Goal: Obtain resource: Download file/media

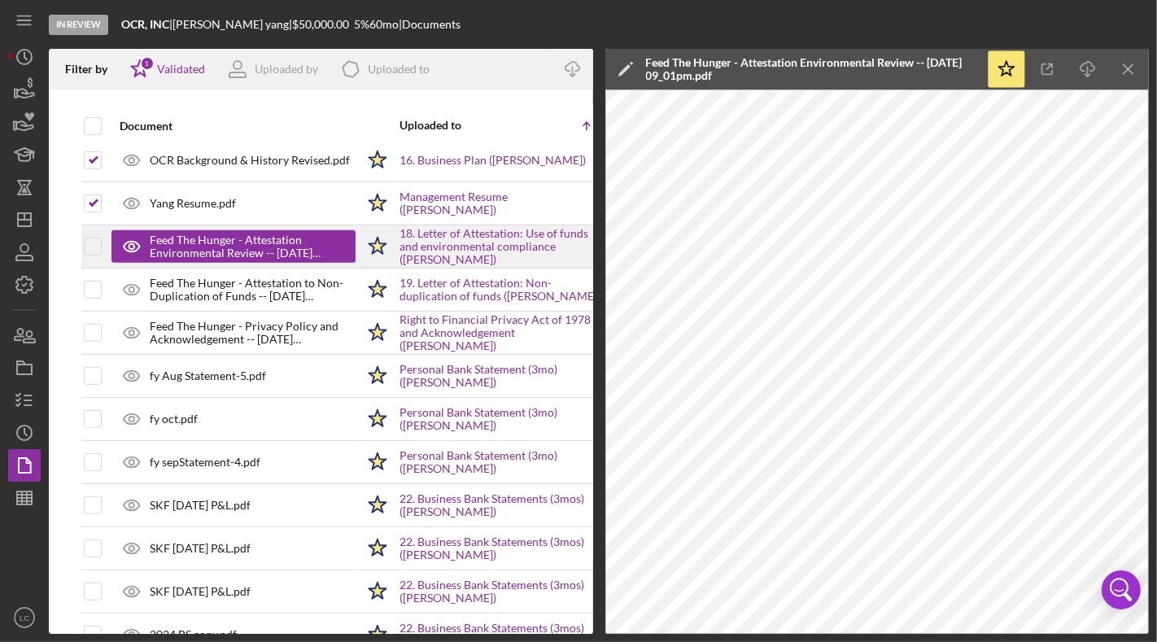
scroll to position [783, 0]
click at [92, 239] on input "checkbox" at bounding box center [93, 247] width 16 height 16
checkbox input "true"
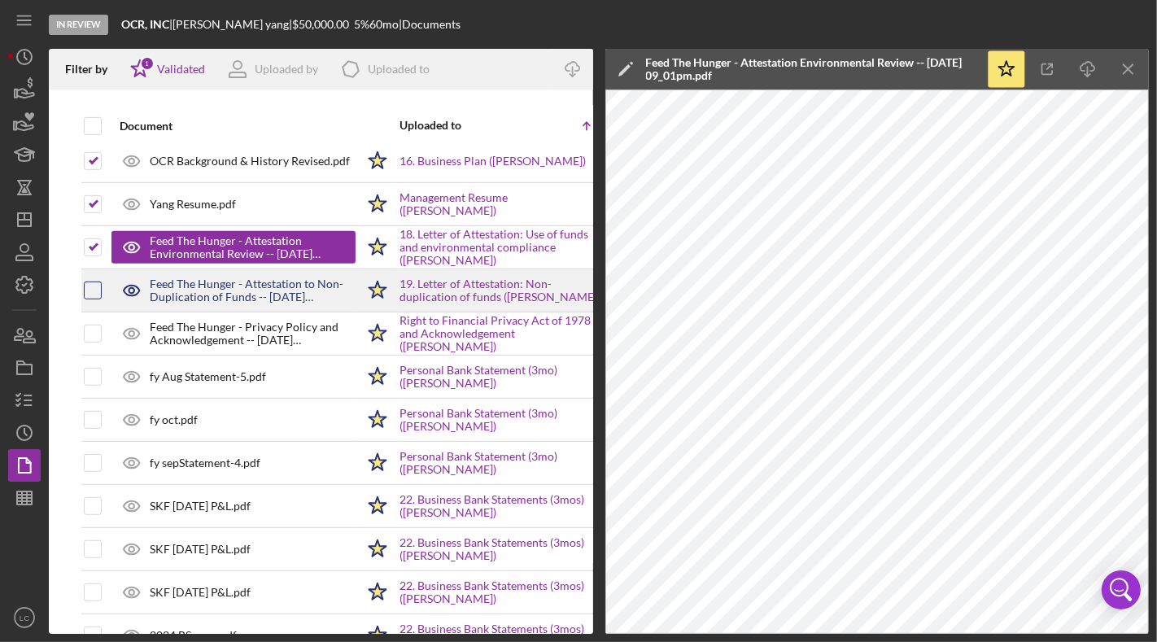
click at [94, 282] on input "checkbox" at bounding box center [93, 290] width 16 height 16
checkbox input "true"
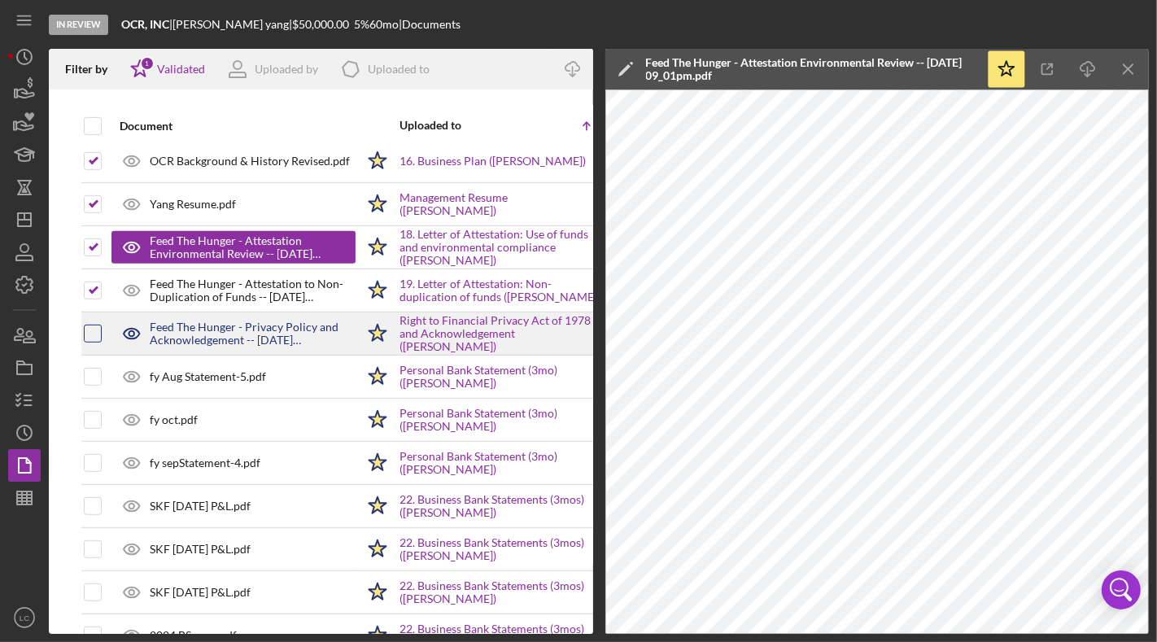
click at [94, 325] on input "checkbox" at bounding box center [93, 333] width 16 height 16
checkbox input "true"
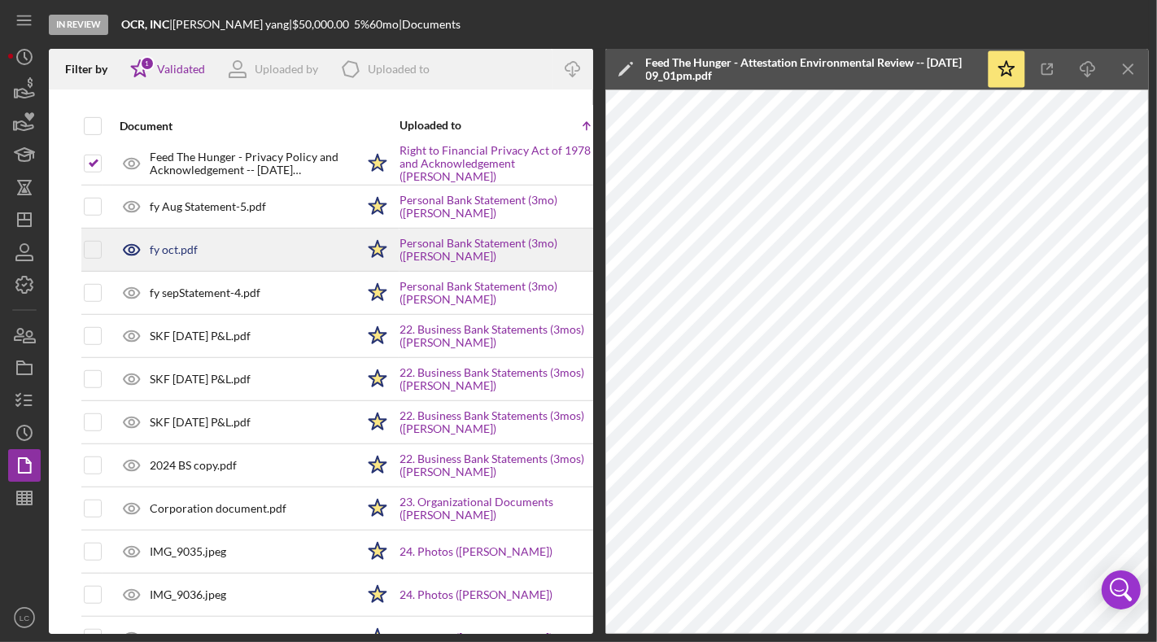
scroll to position [953, 0]
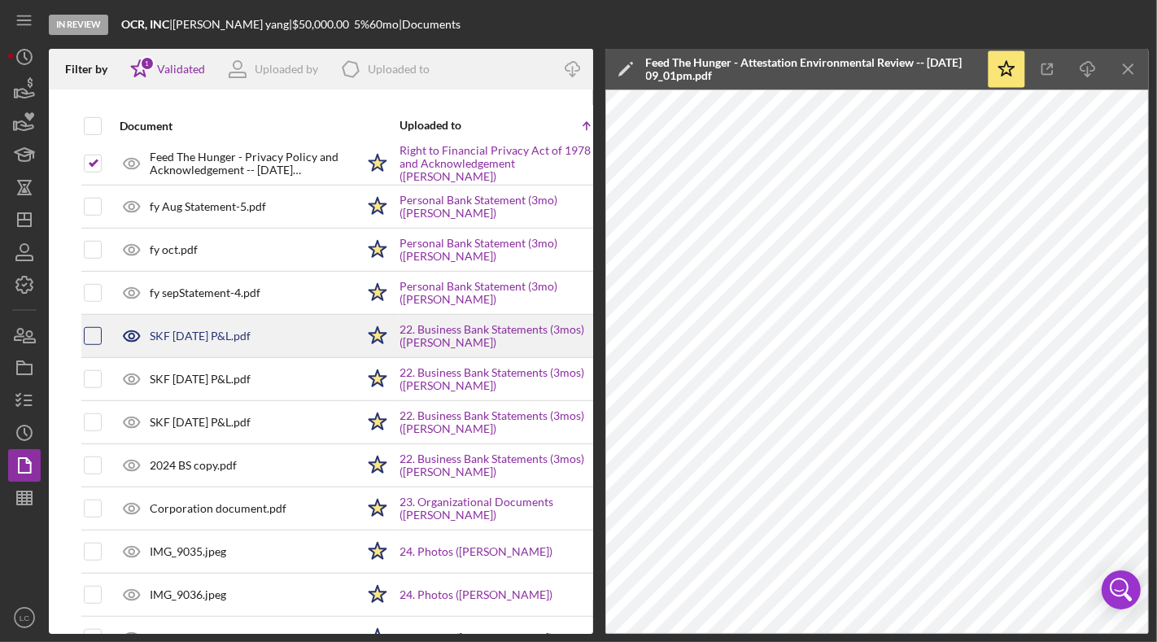
click at [98, 328] on input "checkbox" at bounding box center [93, 336] width 16 height 16
checkbox input "true"
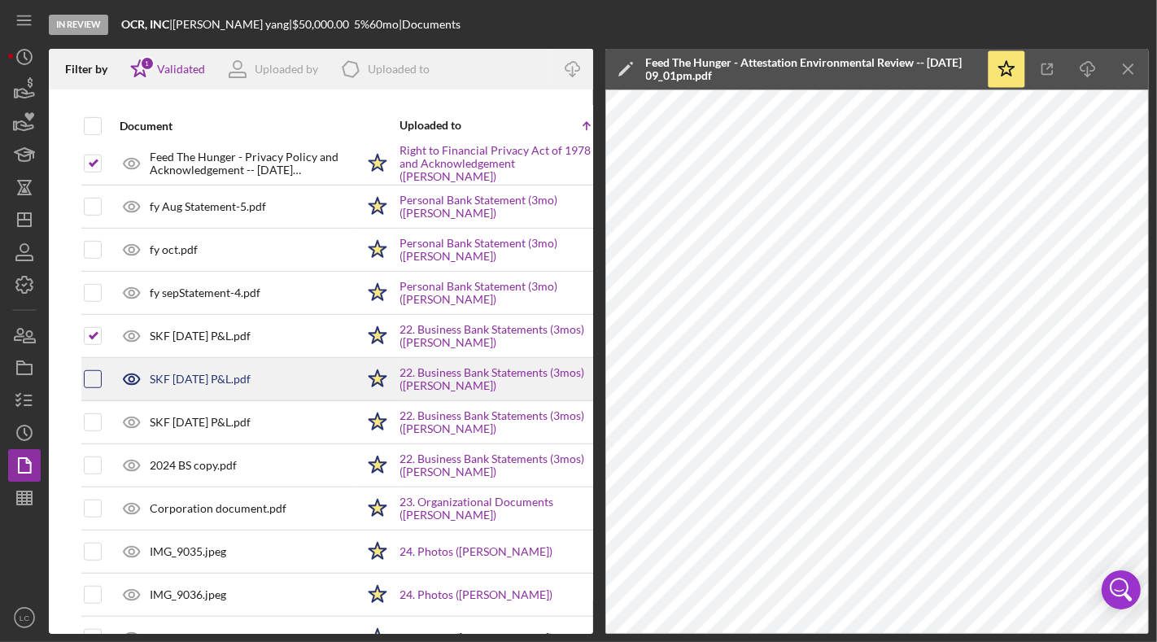
click at [94, 371] on input "checkbox" at bounding box center [93, 379] width 16 height 16
click at [93, 371] on input "checkbox" at bounding box center [93, 379] width 16 height 16
checkbox input "false"
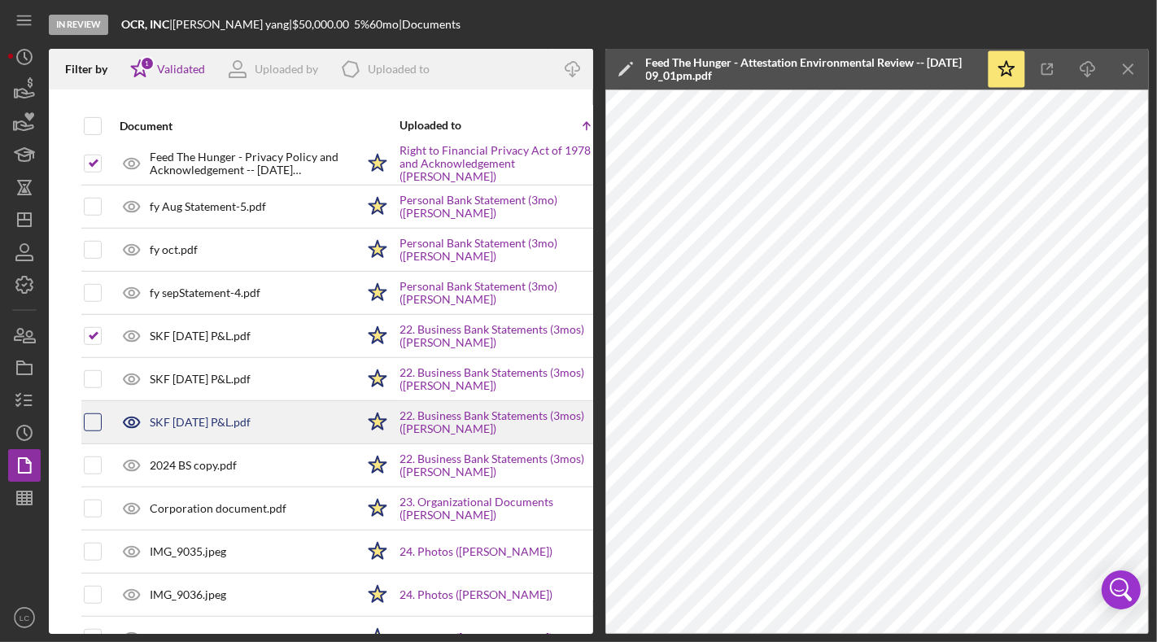
click at [95, 414] on input "checkbox" at bounding box center [93, 422] width 16 height 16
checkbox input "true"
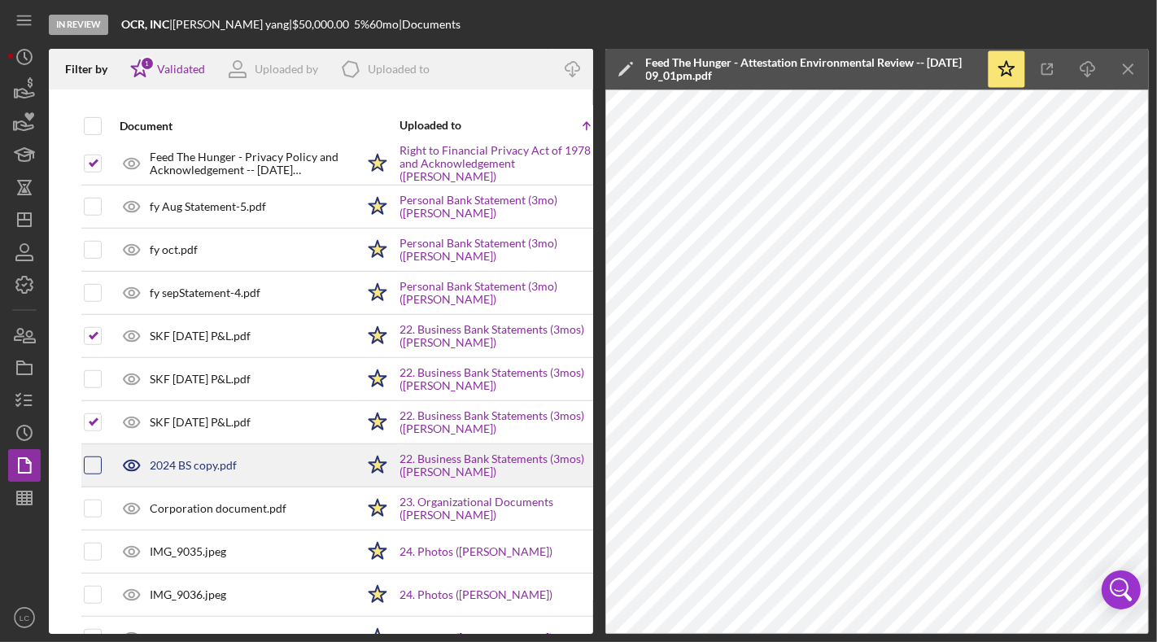
click at [98, 459] on input "checkbox" at bounding box center [93, 465] width 16 height 16
checkbox input "true"
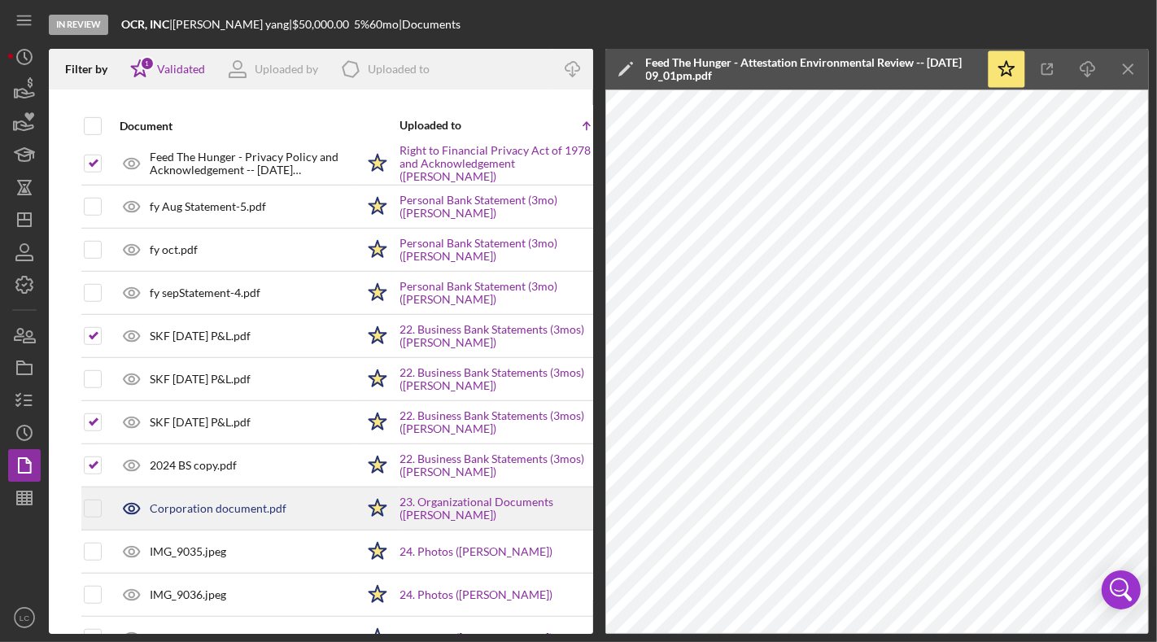
click at [104, 503] on div at bounding box center [106, 508] width 7 height 41
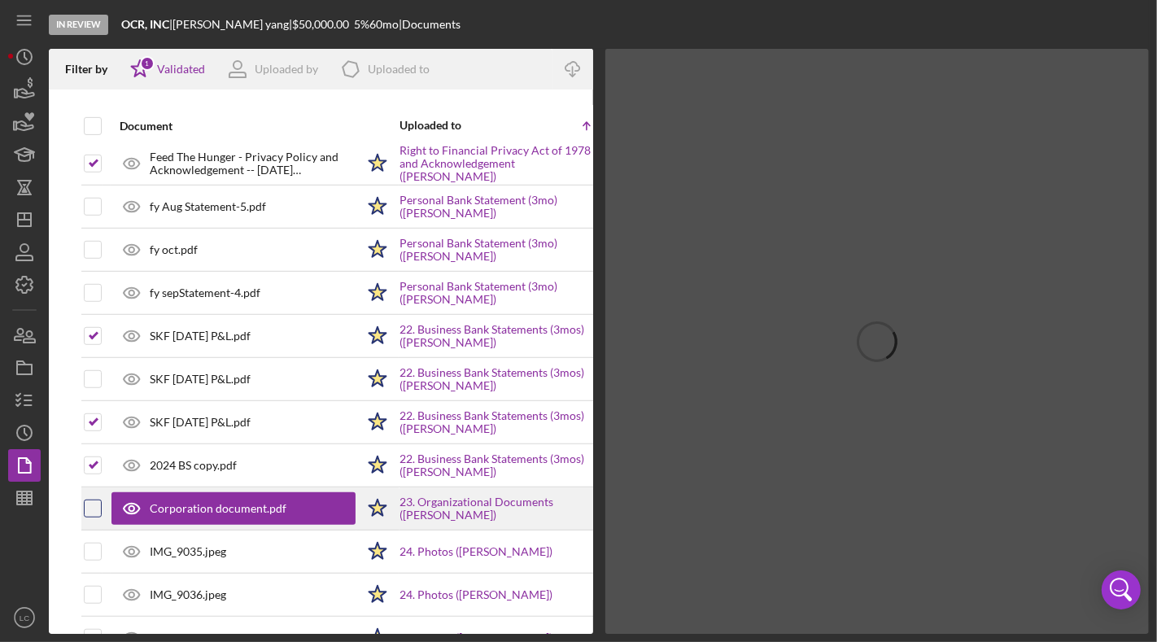
click at [99, 500] on input "checkbox" at bounding box center [93, 508] width 16 height 16
checkbox input "true"
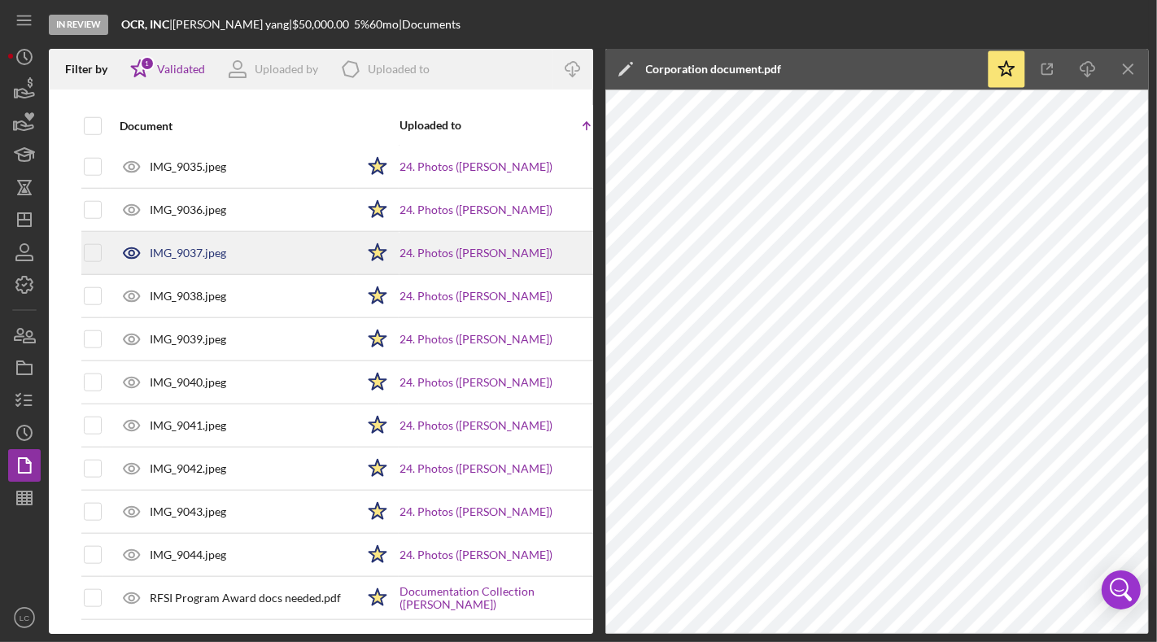
scroll to position [1338, 0]
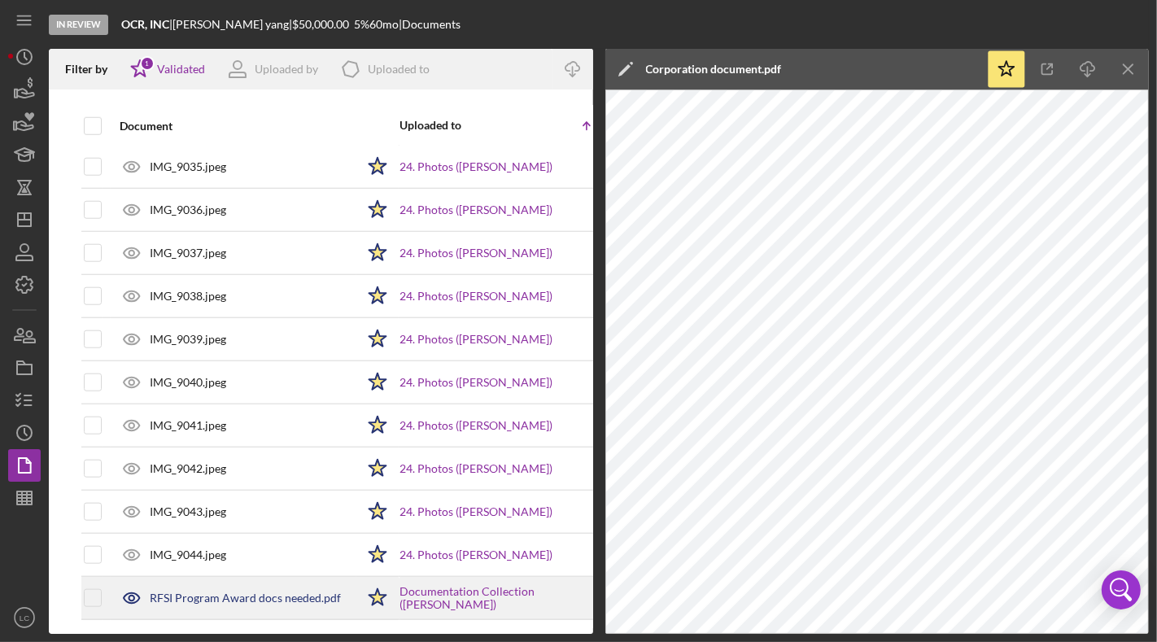
click at [111, 578] on icon at bounding box center [131, 597] width 41 height 41
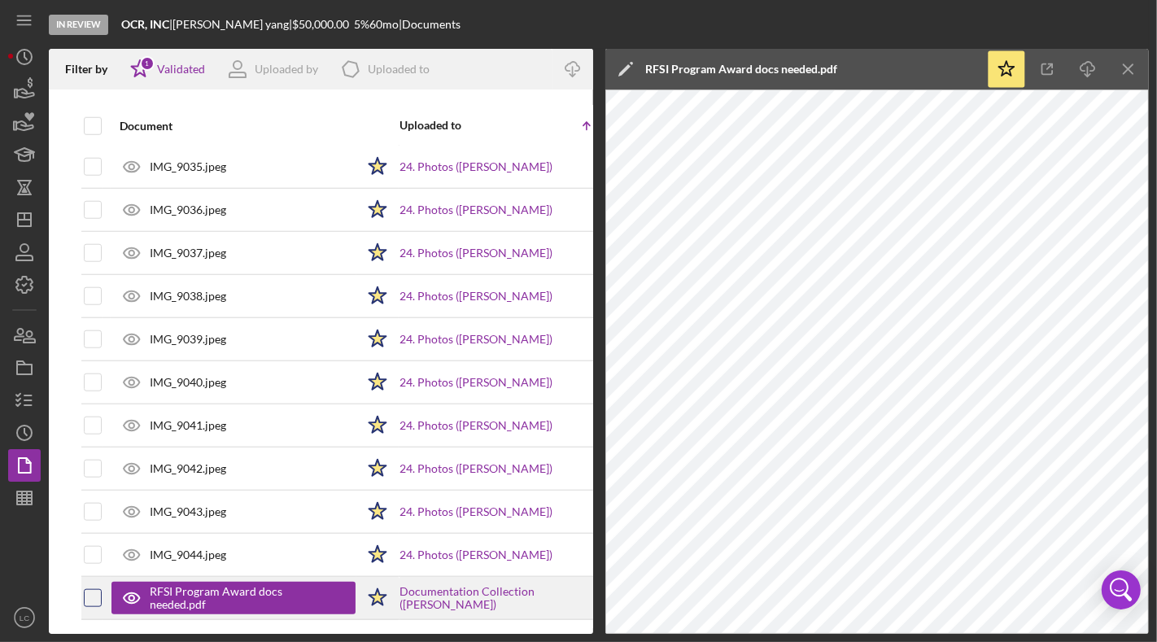
click at [89, 590] on input "checkbox" at bounding box center [93, 598] width 16 height 16
checkbox input "true"
click at [1130, 72] on line "button" at bounding box center [1127, 68] width 9 height 9
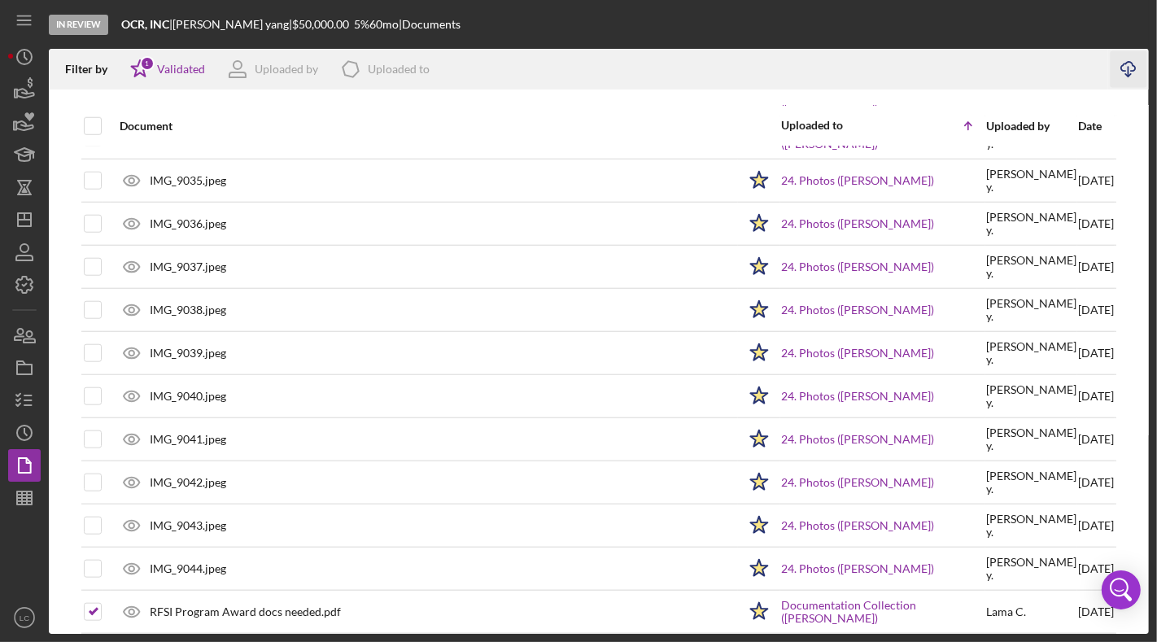
click at [1117, 63] on icon "Icon/Download" at bounding box center [1128, 69] width 37 height 37
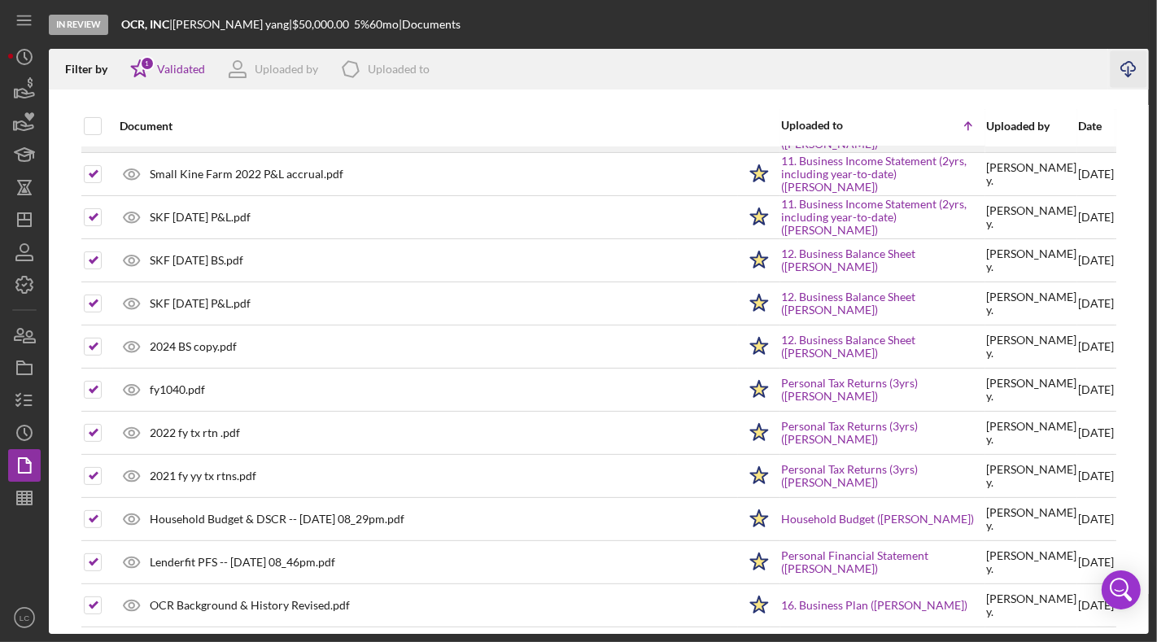
scroll to position [201, 0]
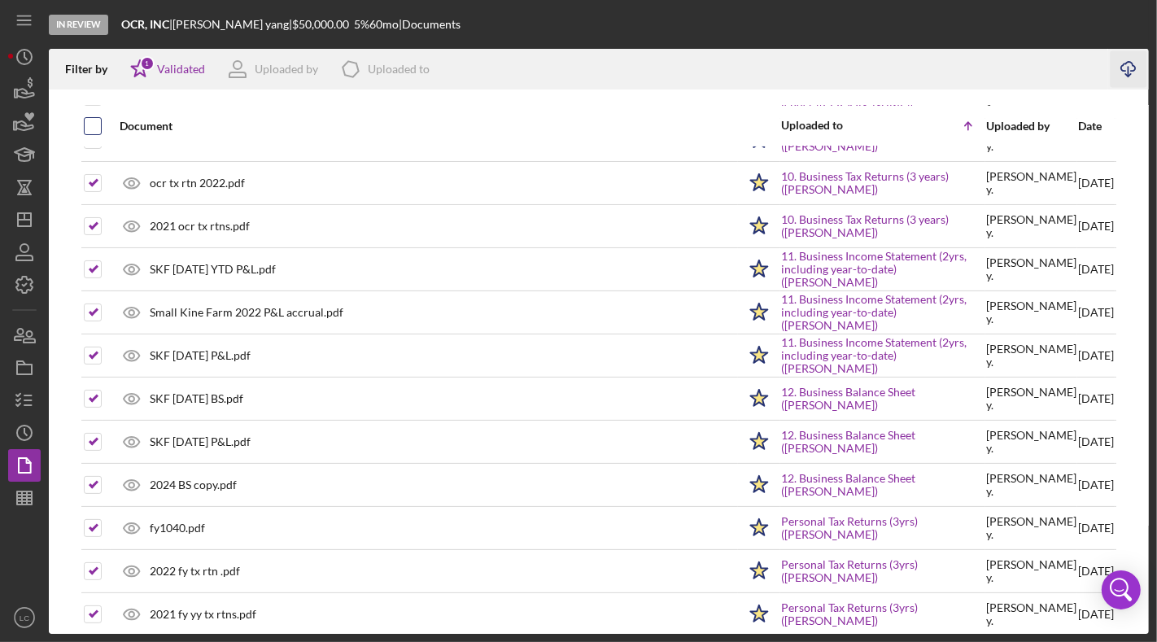
click at [92, 128] on input "checkbox" at bounding box center [93, 126] width 16 height 16
checkbox input "true"
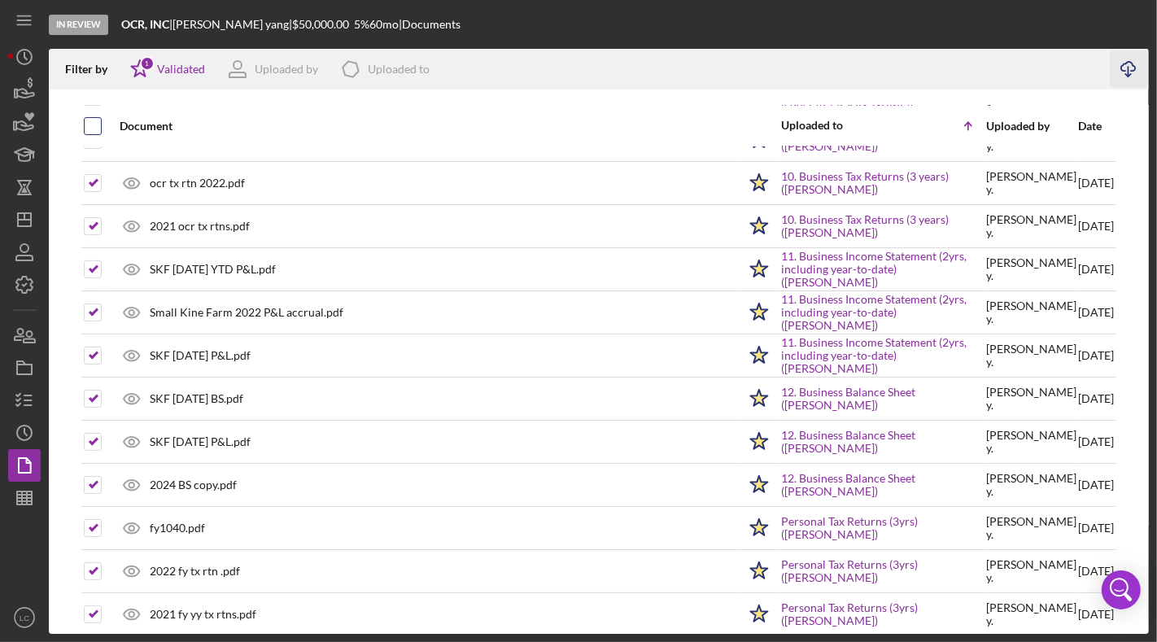
checkbox input "true"
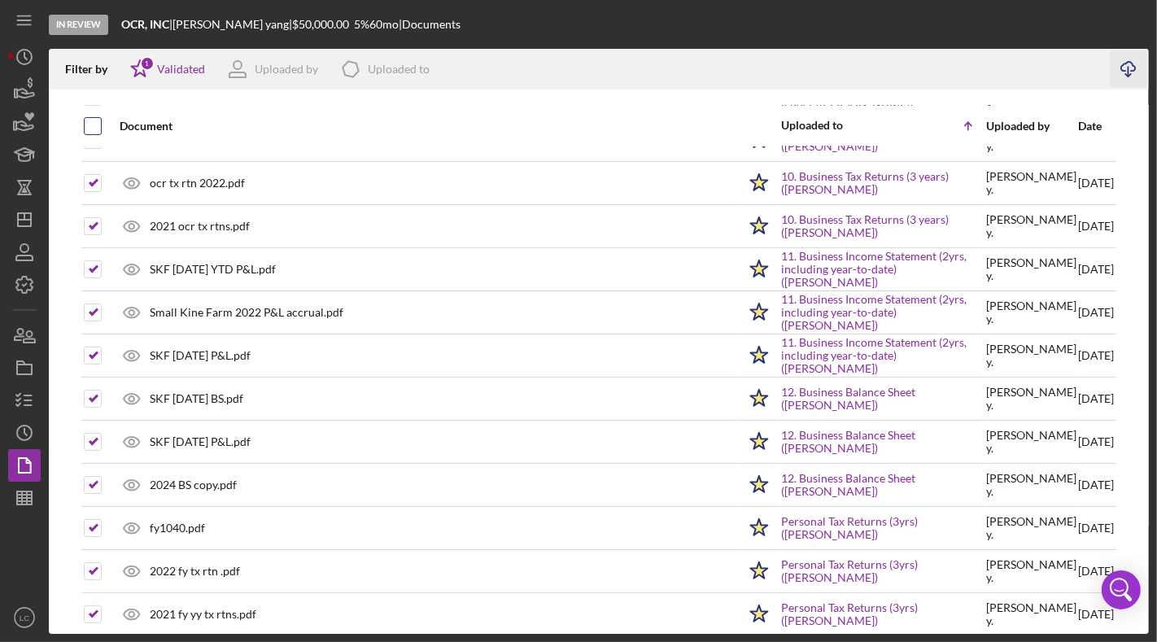
checkbox input "true"
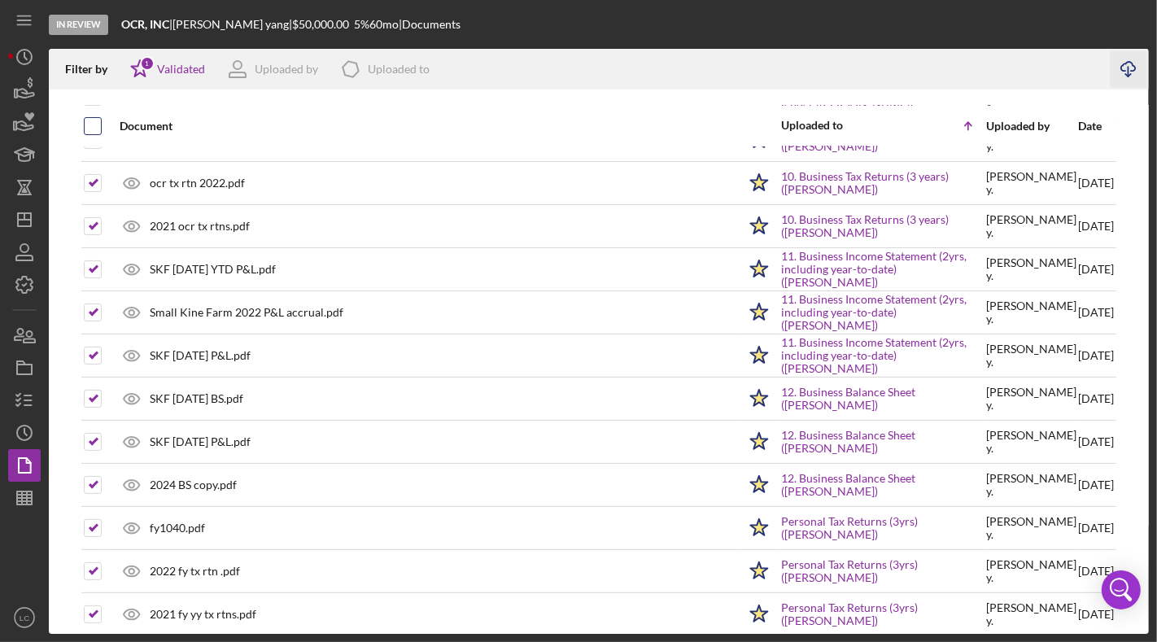
checkbox input "true"
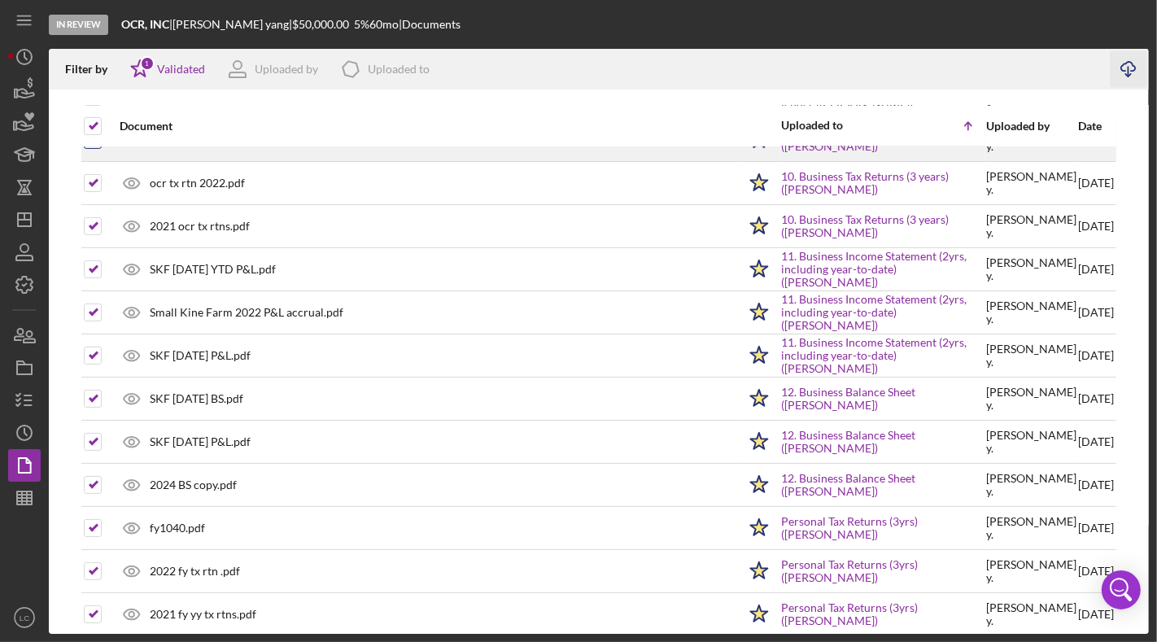
click at [92, 132] on input "checkbox" at bounding box center [93, 140] width 16 height 16
checkbox input "false"
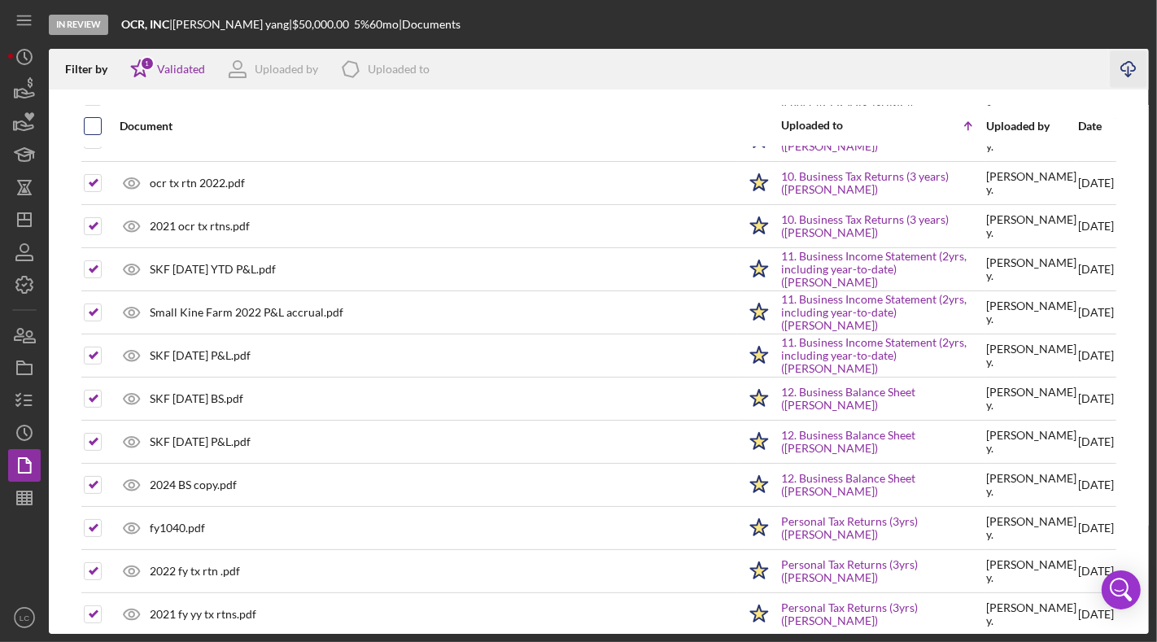
click at [92, 128] on input "checkbox" at bounding box center [93, 126] width 16 height 16
checkbox input "true"
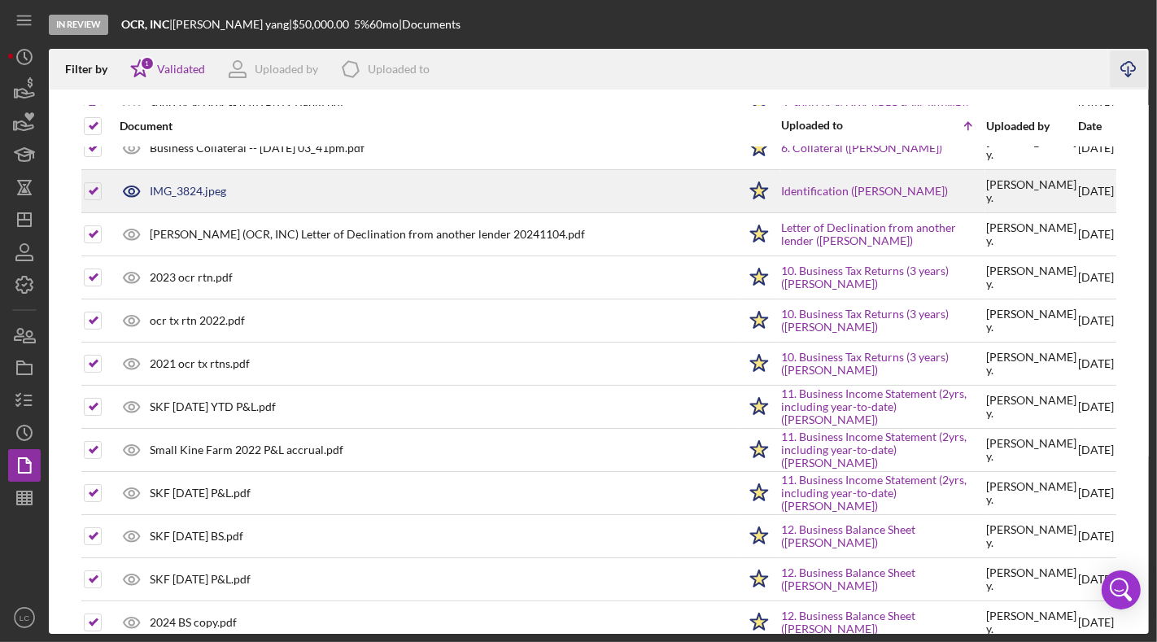
scroll to position [0, 0]
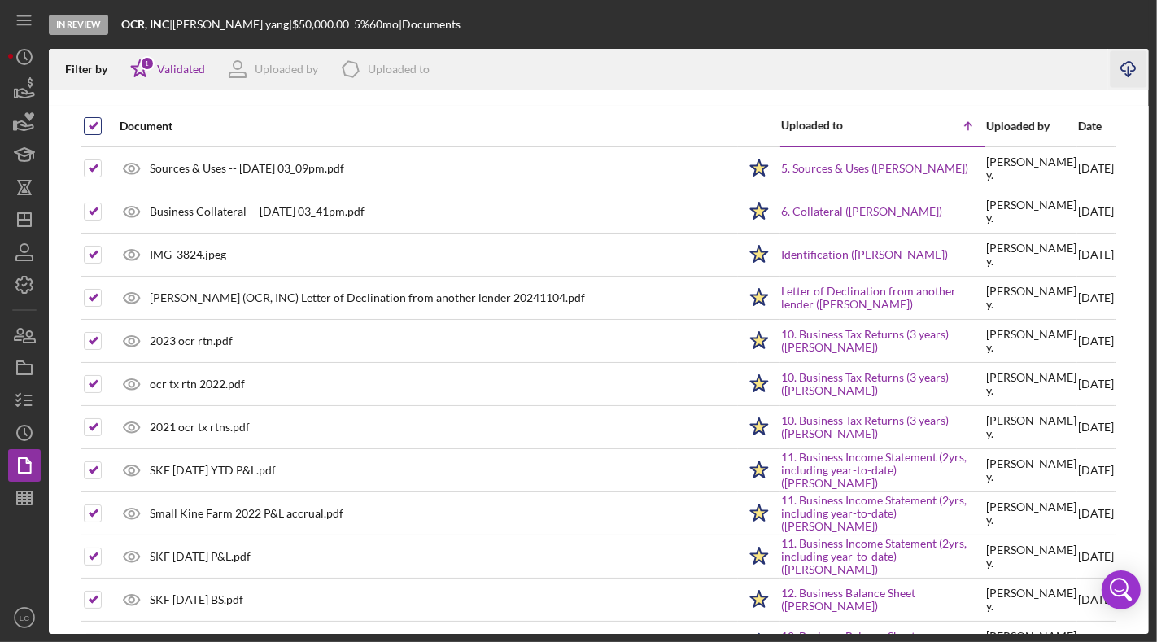
click at [92, 120] on input "checkbox" at bounding box center [93, 126] width 16 height 16
checkbox input "false"
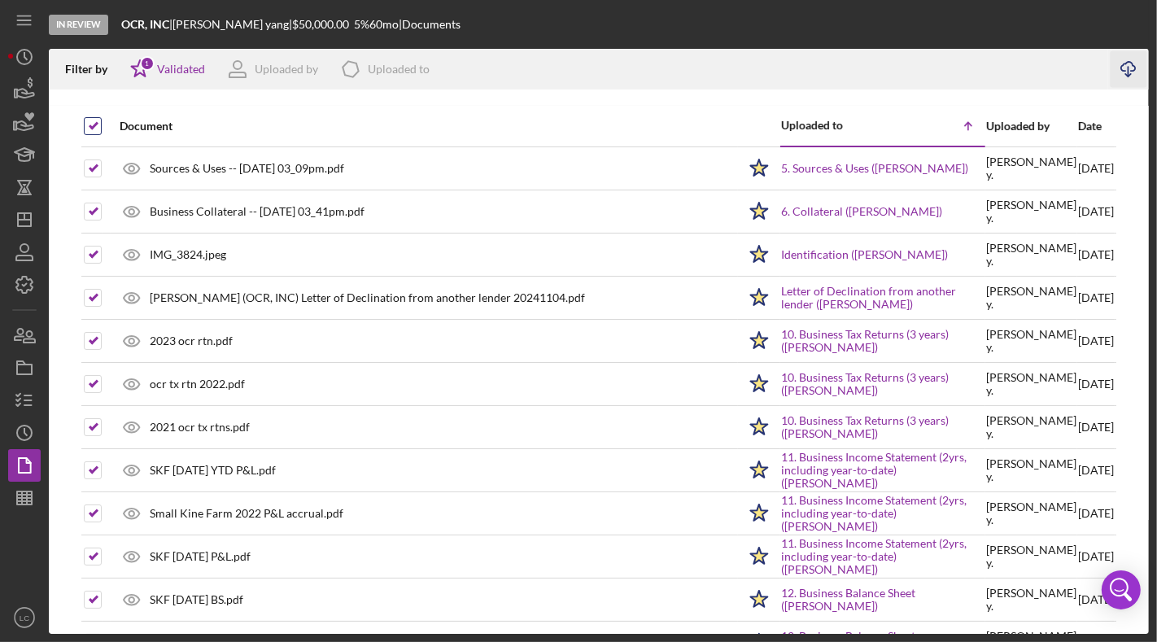
checkbox input "false"
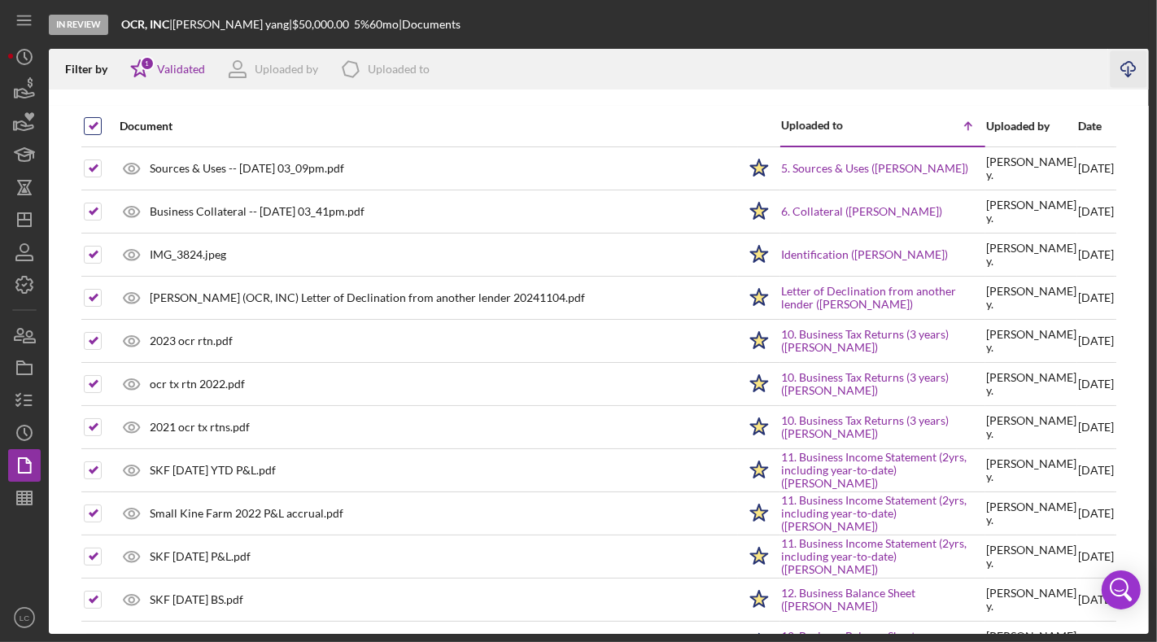
checkbox input "false"
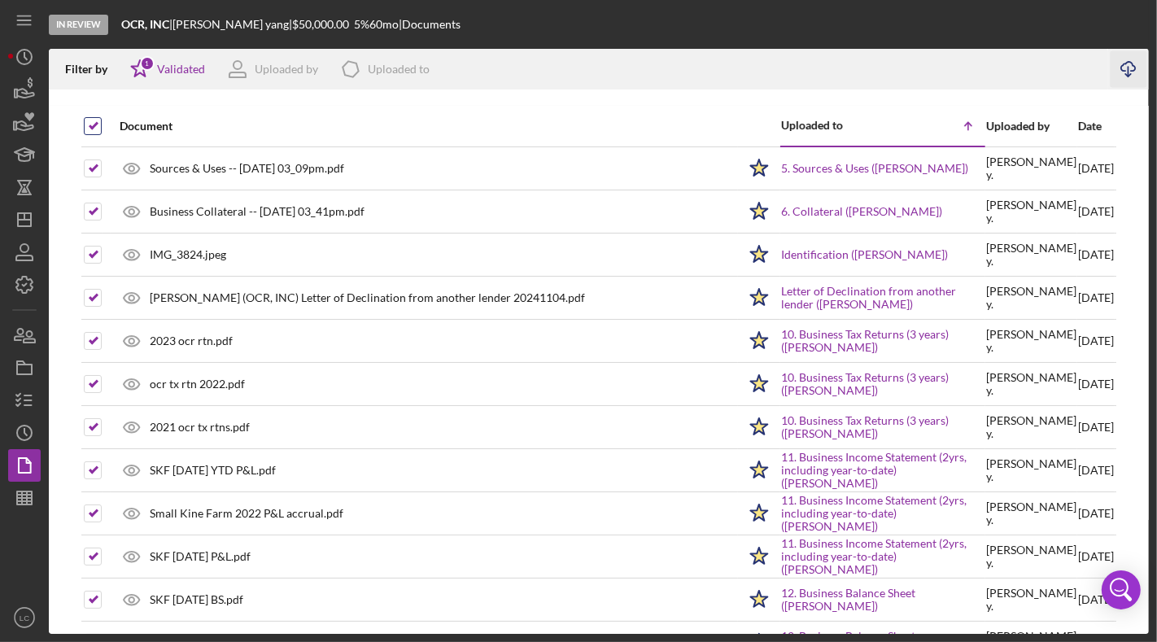
checkbox input "false"
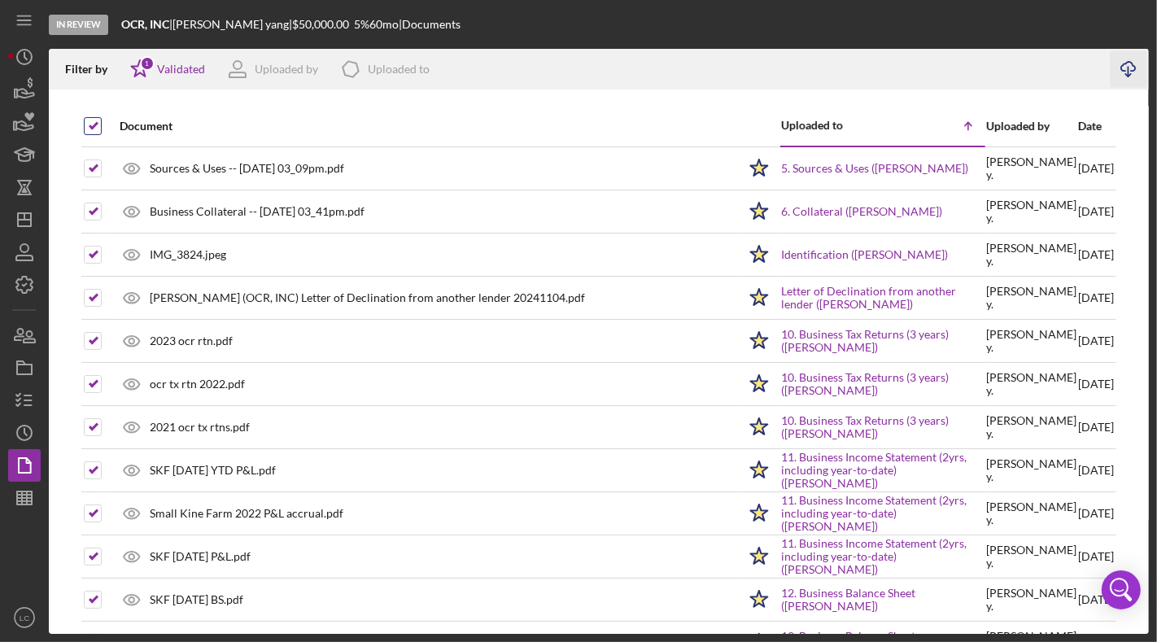
checkbox input "false"
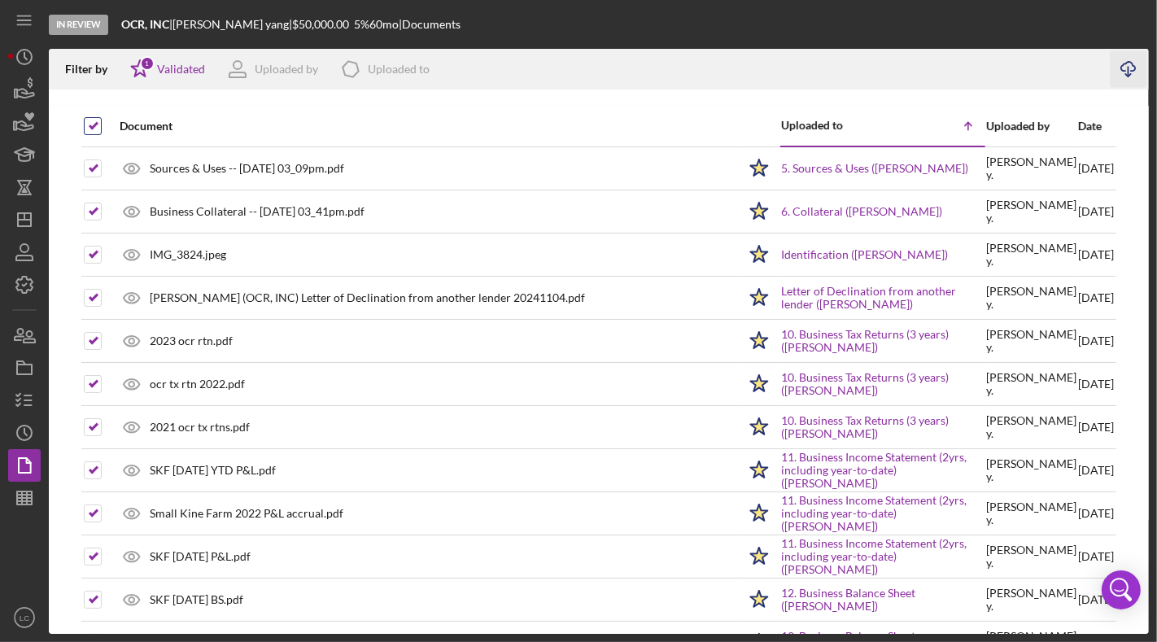
checkbox input "false"
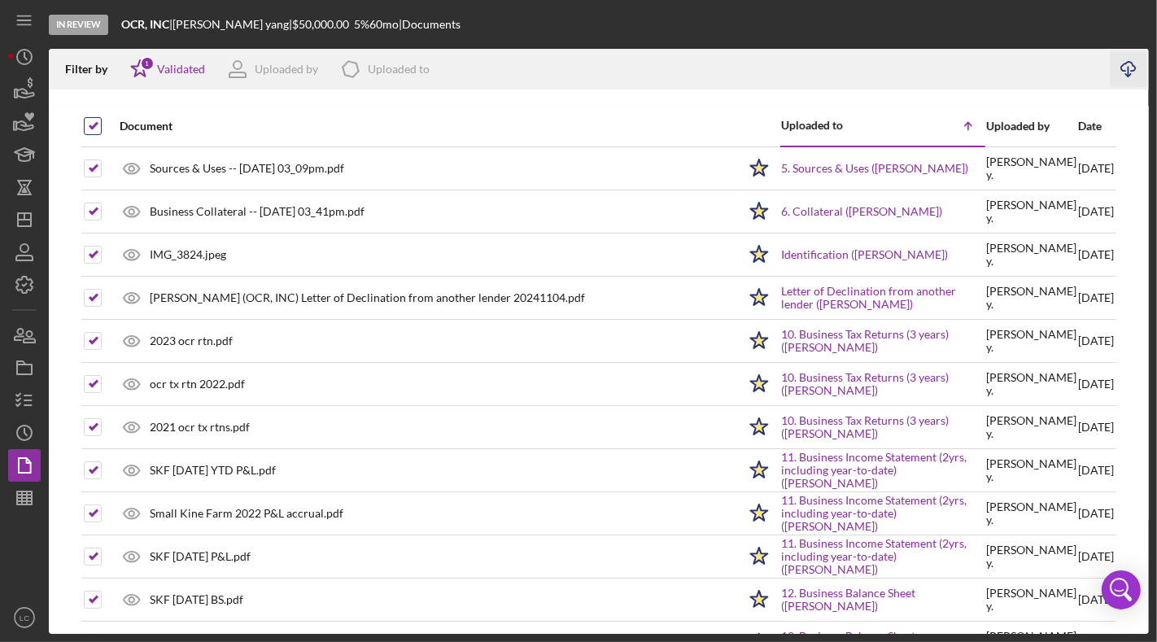
checkbox input "false"
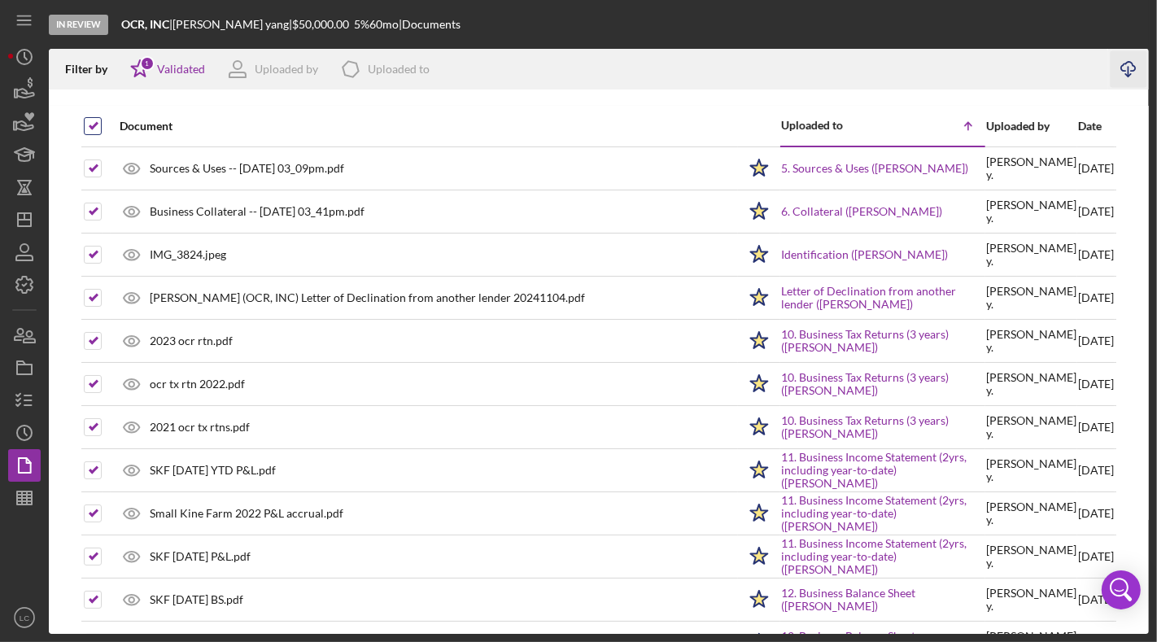
checkbox input "false"
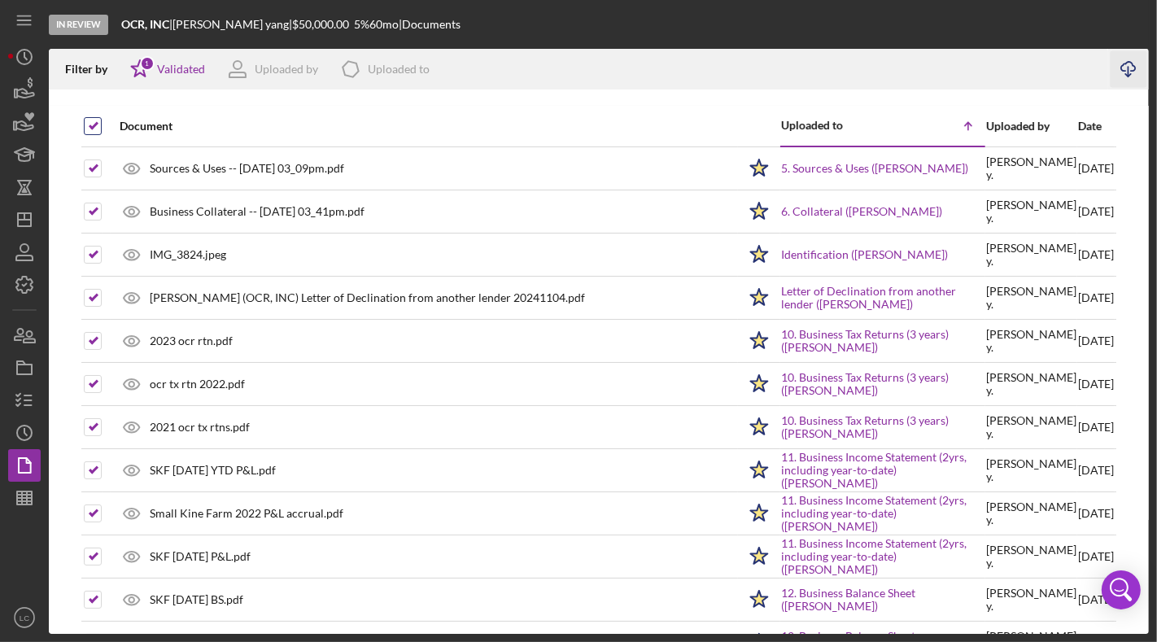
checkbox input "false"
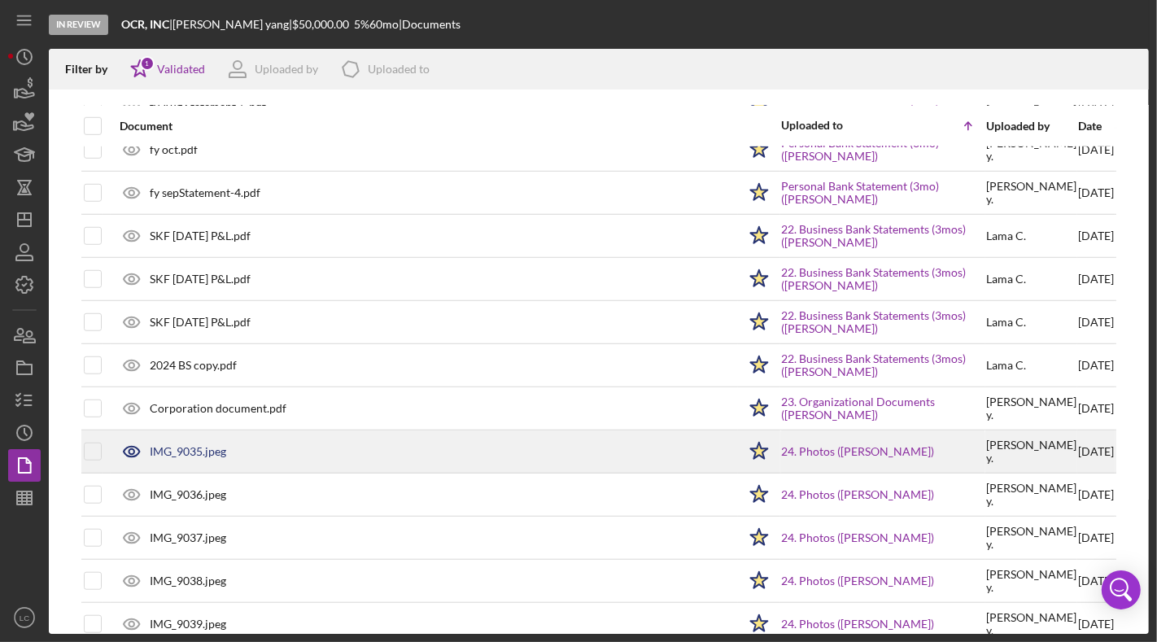
scroll to position [1055, 0]
click at [98, 442] on input "checkbox" at bounding box center [93, 450] width 16 height 16
checkbox input "true"
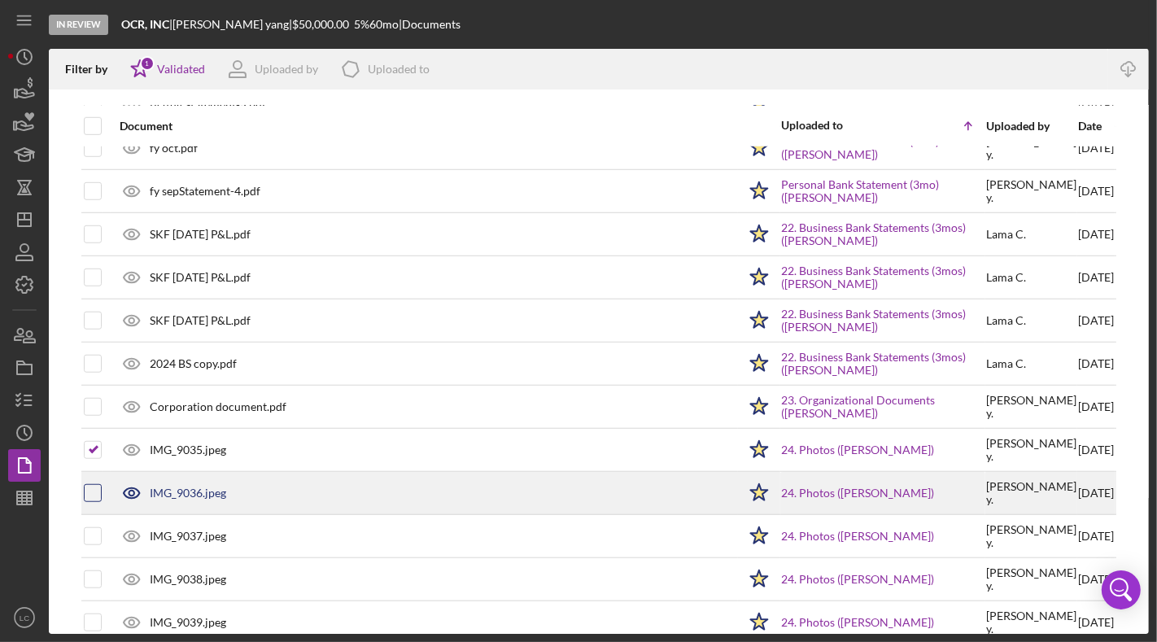
click at [98, 485] on input "checkbox" at bounding box center [93, 493] width 16 height 16
checkbox input "true"
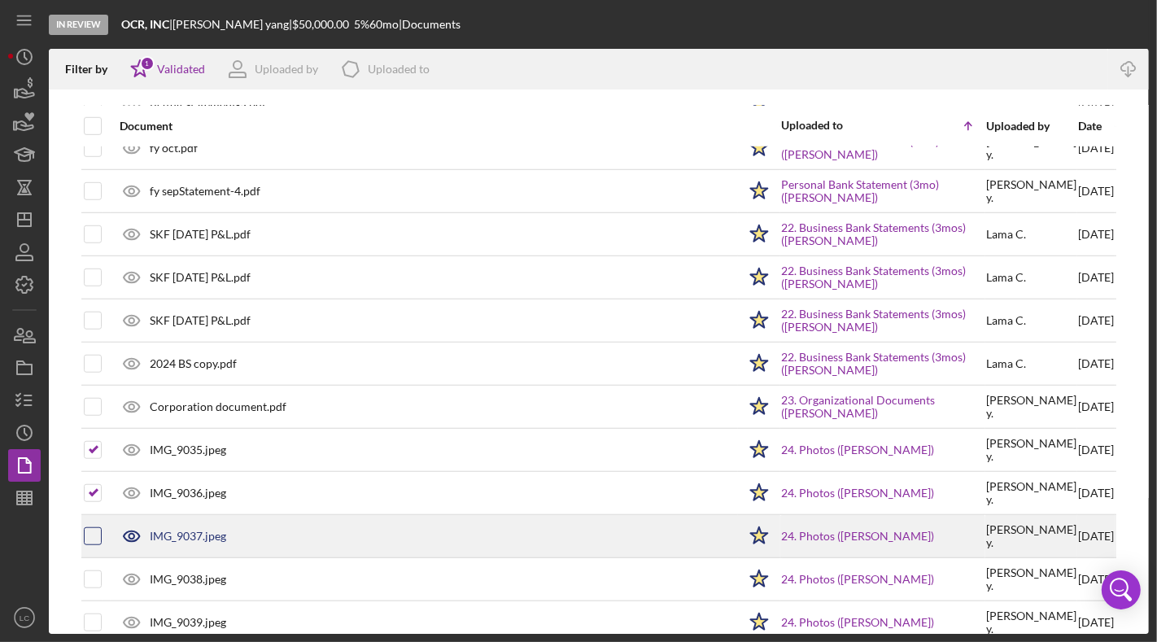
click at [94, 516] on div at bounding box center [93, 536] width 18 height 41
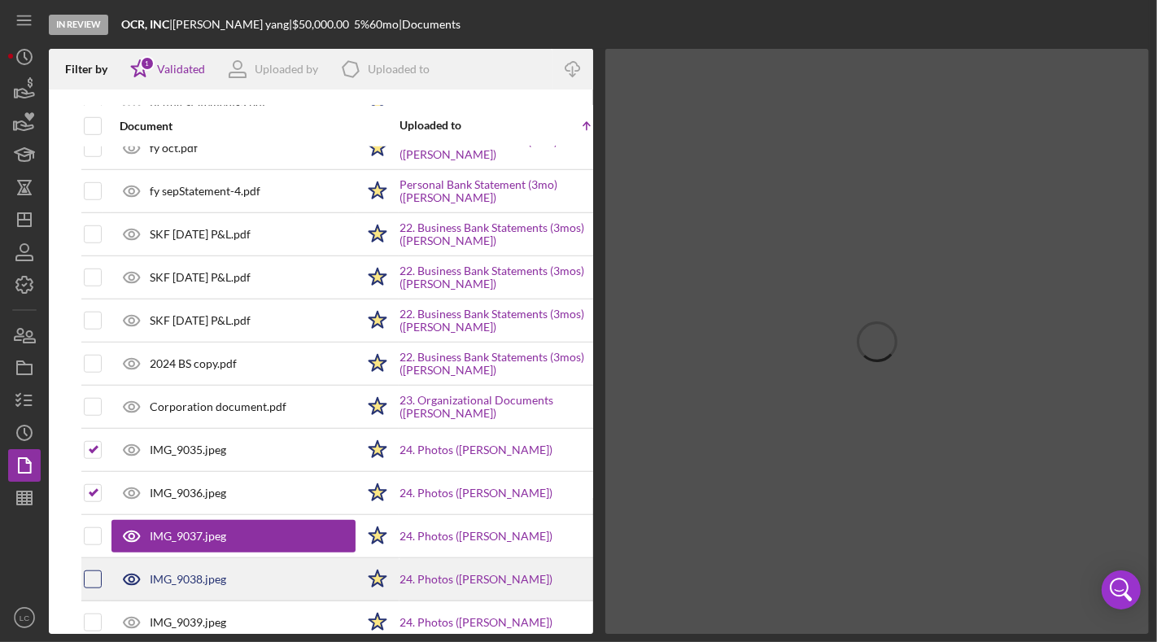
click at [89, 571] on input "checkbox" at bounding box center [93, 579] width 16 height 16
checkbox input "true"
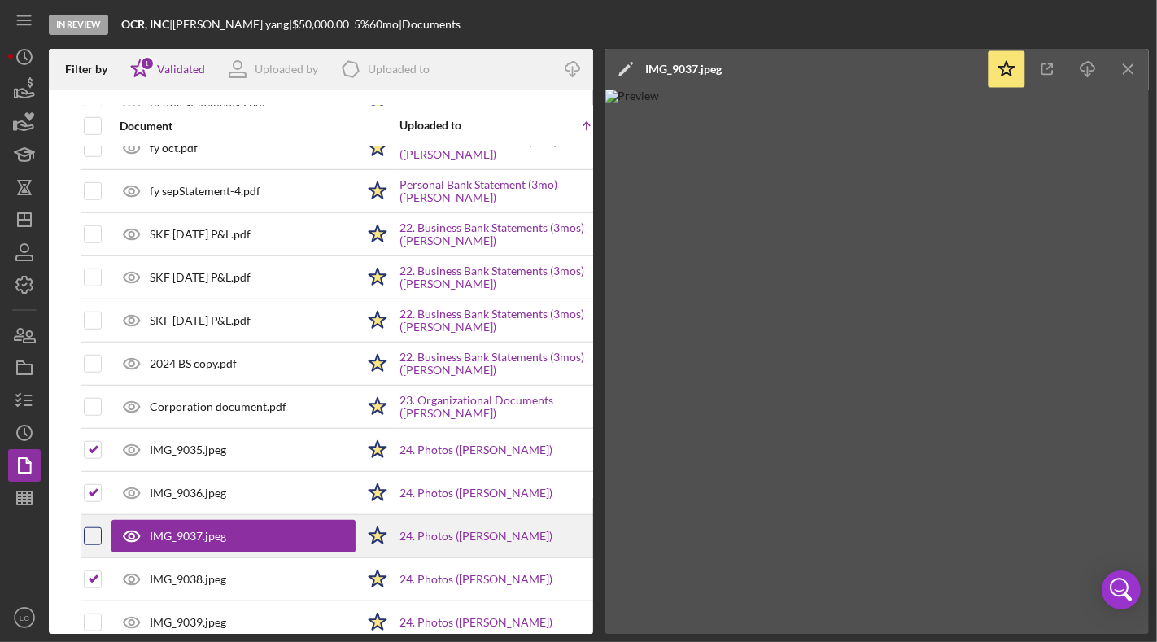
click at [89, 528] on input "checkbox" at bounding box center [93, 536] width 16 height 16
checkbox input "true"
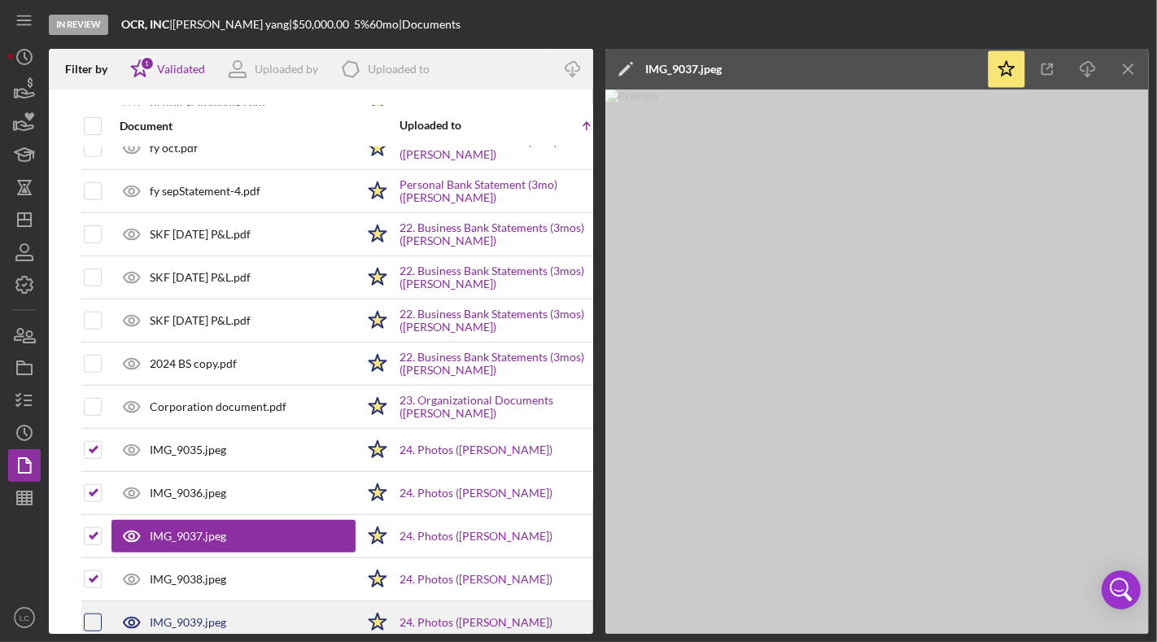
click at [91, 595] on input "checkbox" at bounding box center [93, 622] width 16 height 16
checkbox input "true"
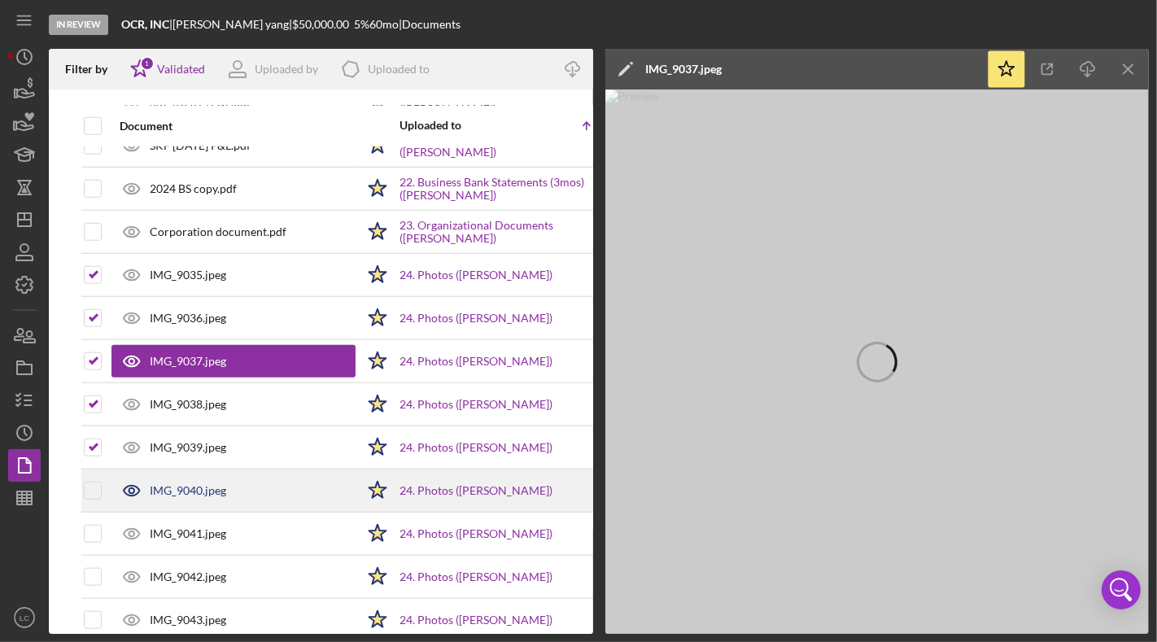
scroll to position [1231, 0]
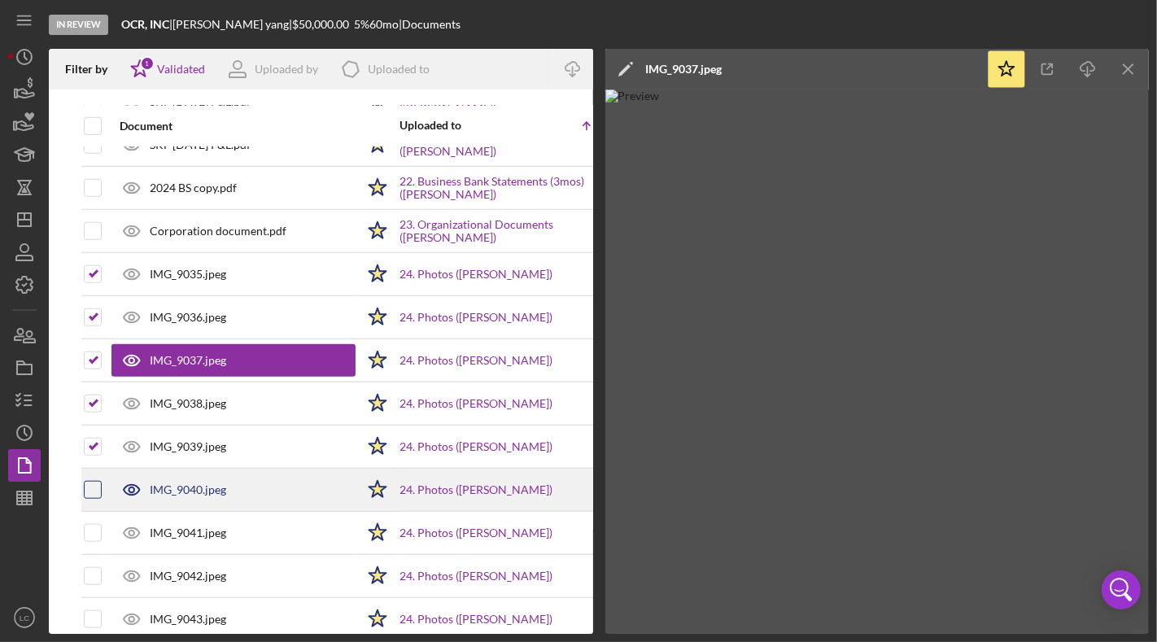
click at [96, 481] on input "checkbox" at bounding box center [93, 489] width 16 height 16
checkbox input "true"
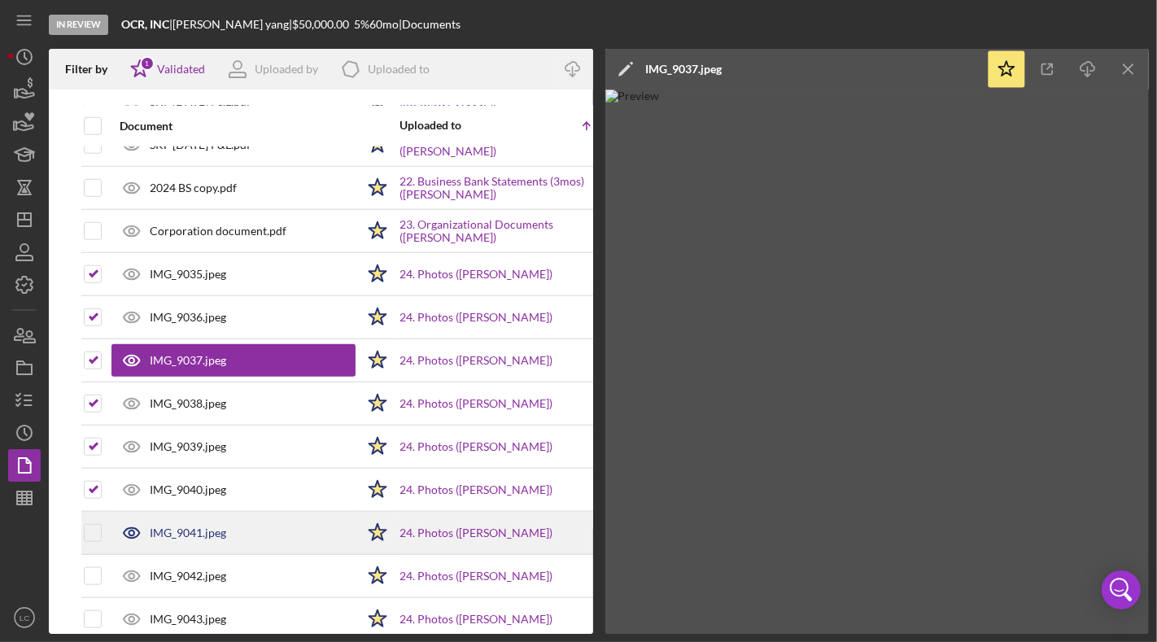
click at [101, 512] on td at bounding box center [93, 533] width 20 height 43
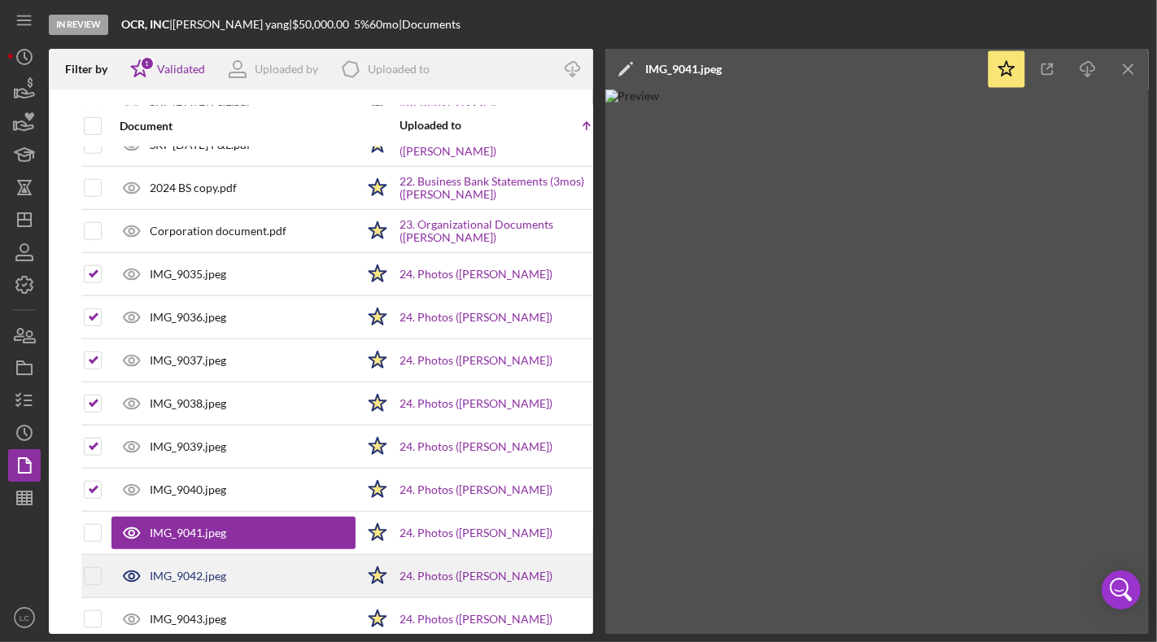
drag, startPoint x: 95, startPoint y: 560, endPoint x: 92, endPoint y: 541, distance: 19.0
click at [95, 568] on input "checkbox" at bounding box center [93, 576] width 16 height 16
checkbox input "true"
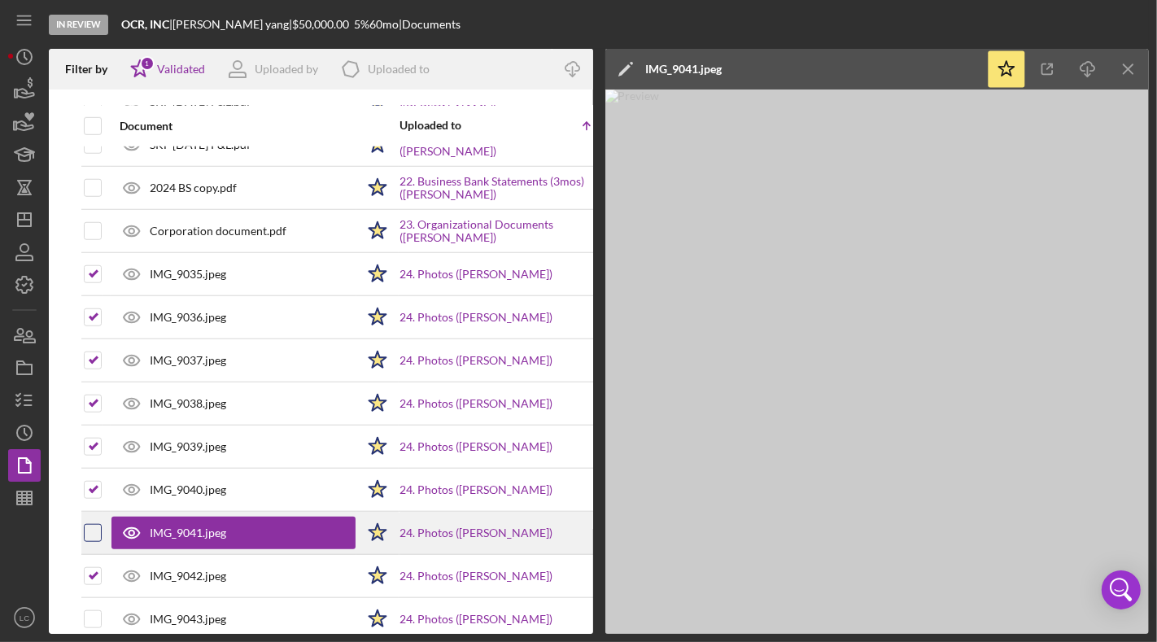
click at [90, 525] on input "checkbox" at bounding box center [93, 533] width 16 height 16
checkbox input "true"
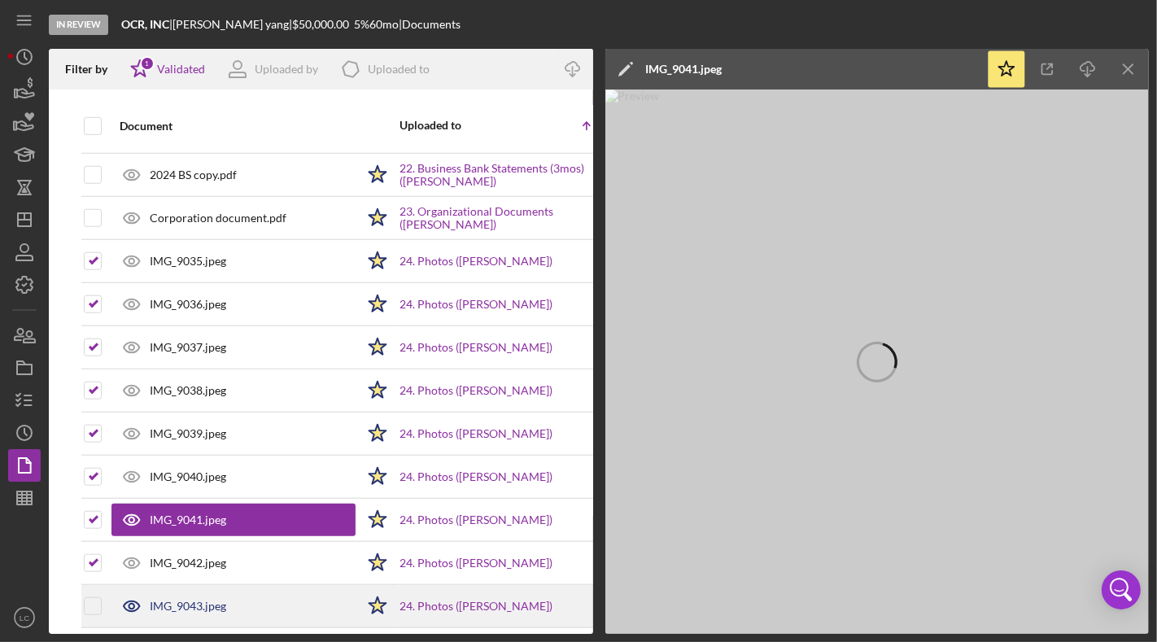
scroll to position [1263, 0]
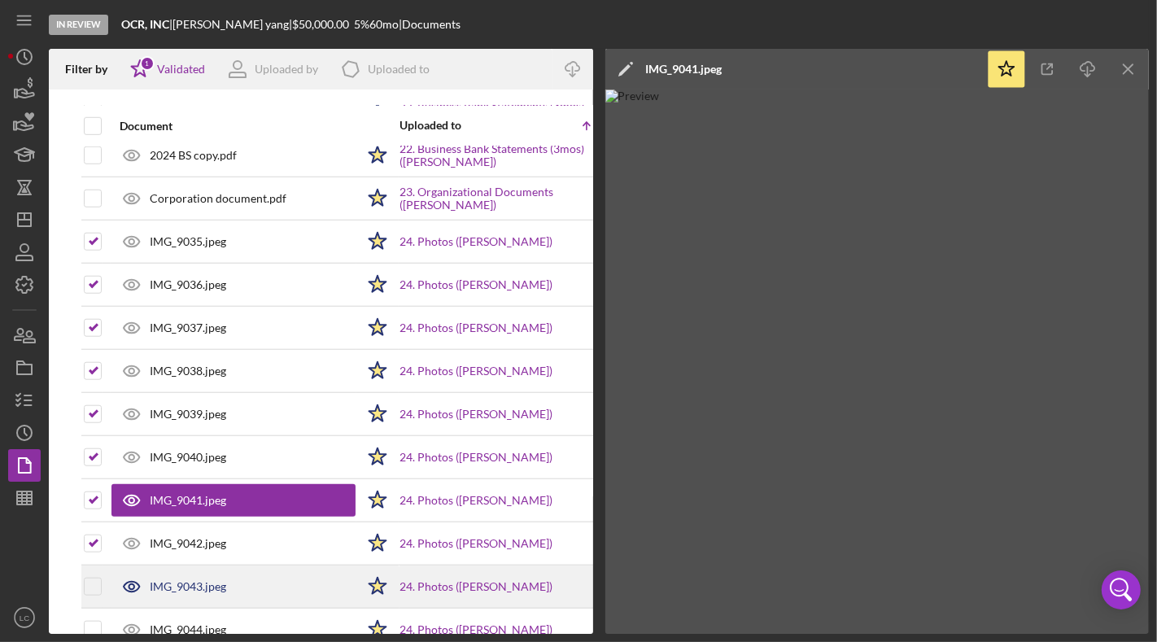
click at [103, 568] on div at bounding box center [106, 586] width 7 height 41
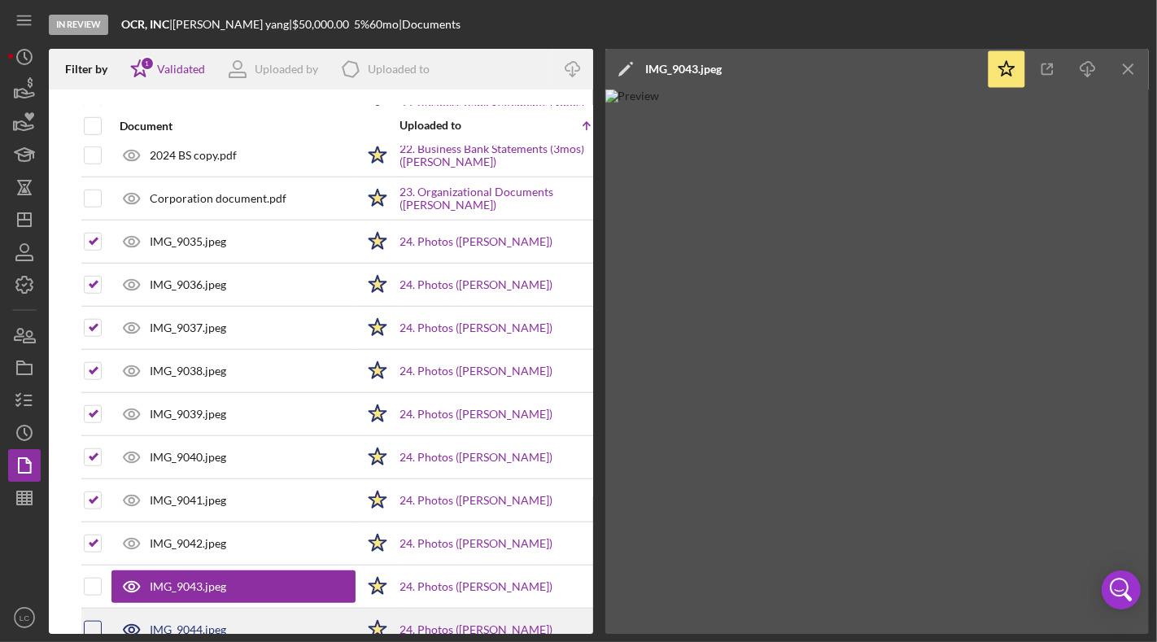
click at [94, 595] on input "checkbox" at bounding box center [93, 629] width 16 height 16
checkbox input "true"
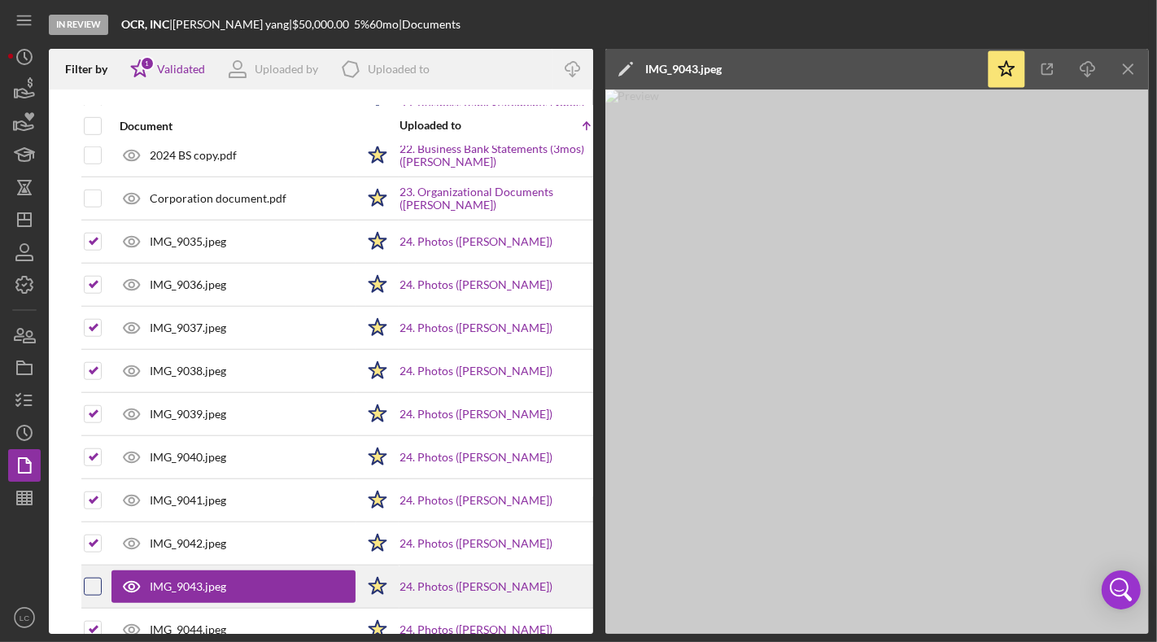
click at [91, 578] on input "checkbox" at bounding box center [93, 586] width 16 height 16
checkbox input "true"
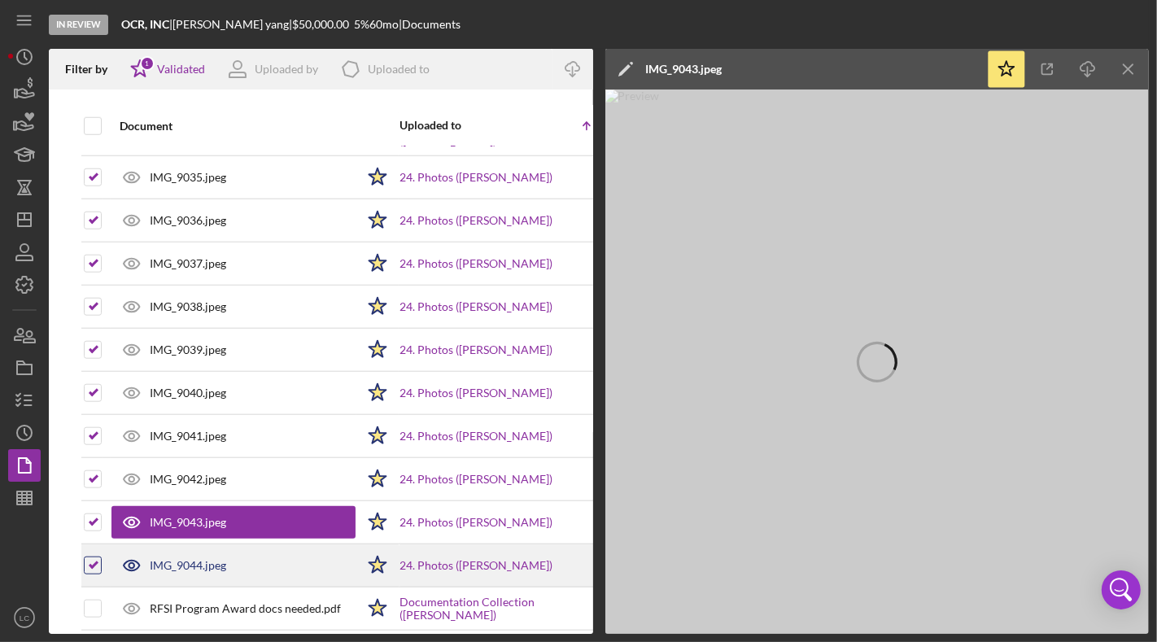
scroll to position [1338, 0]
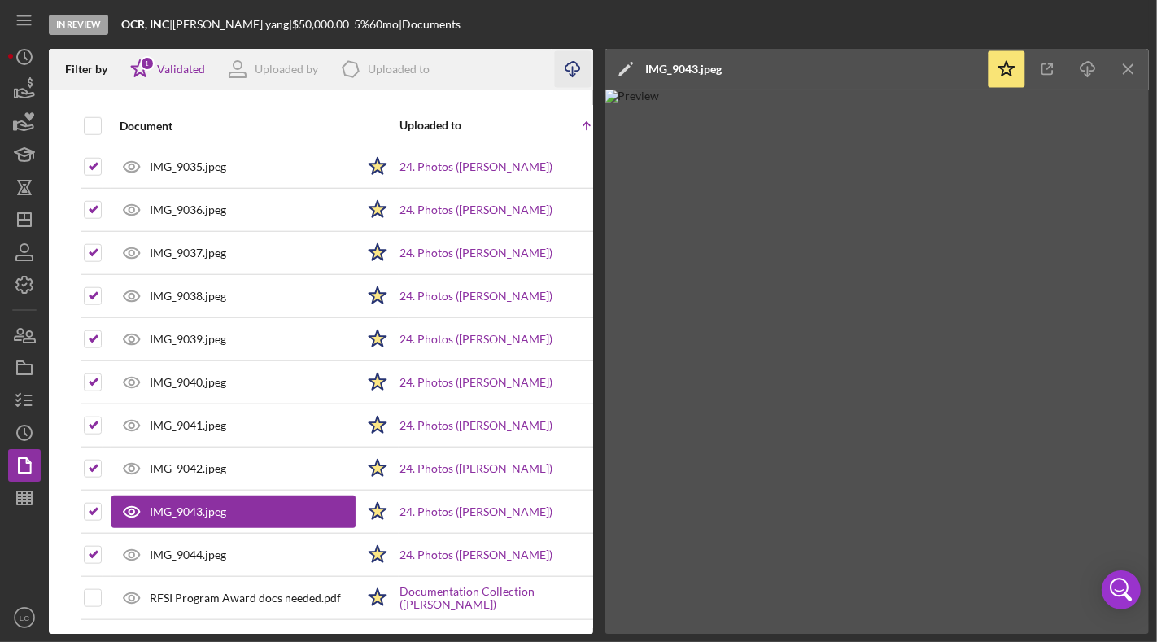
click at [573, 71] on icon "Icon/Download" at bounding box center [572, 69] width 37 height 37
click at [1133, 67] on icon "Icon/Menu Close" at bounding box center [1128, 69] width 37 height 37
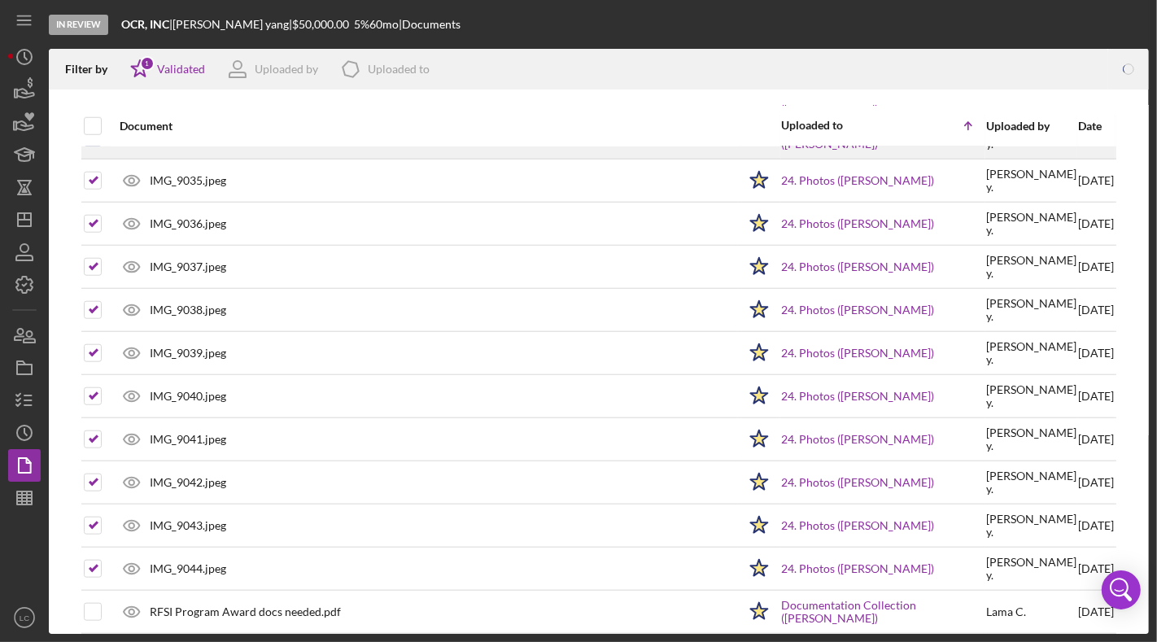
click at [94, 129] on input "checkbox" at bounding box center [93, 137] width 16 height 16
checkbox input "false"
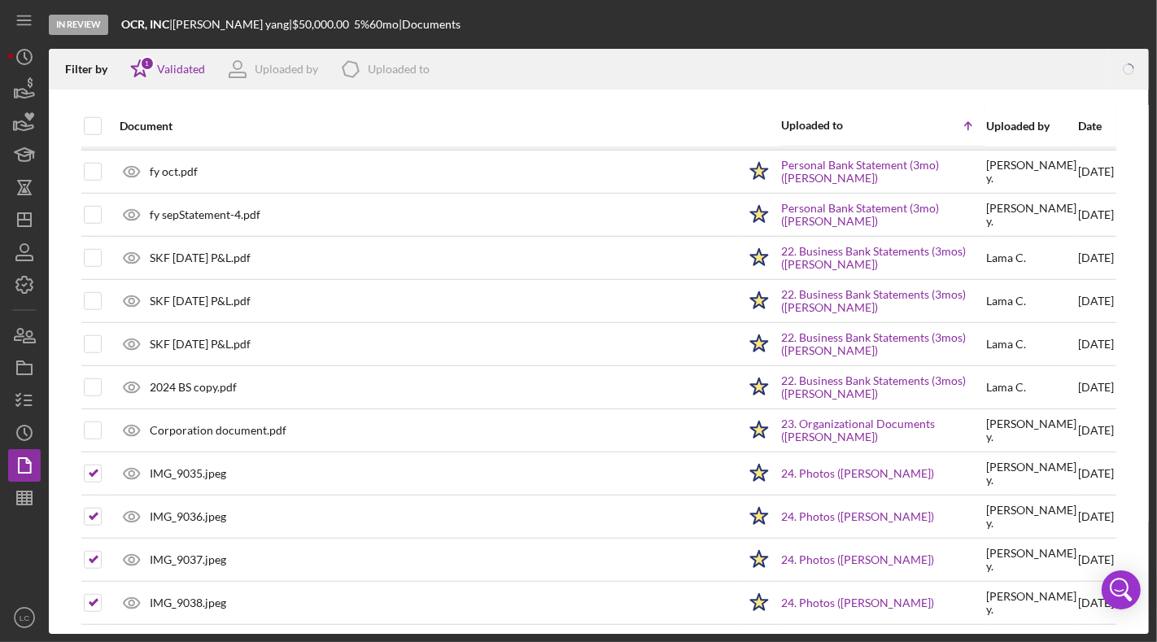
scroll to position [925, 0]
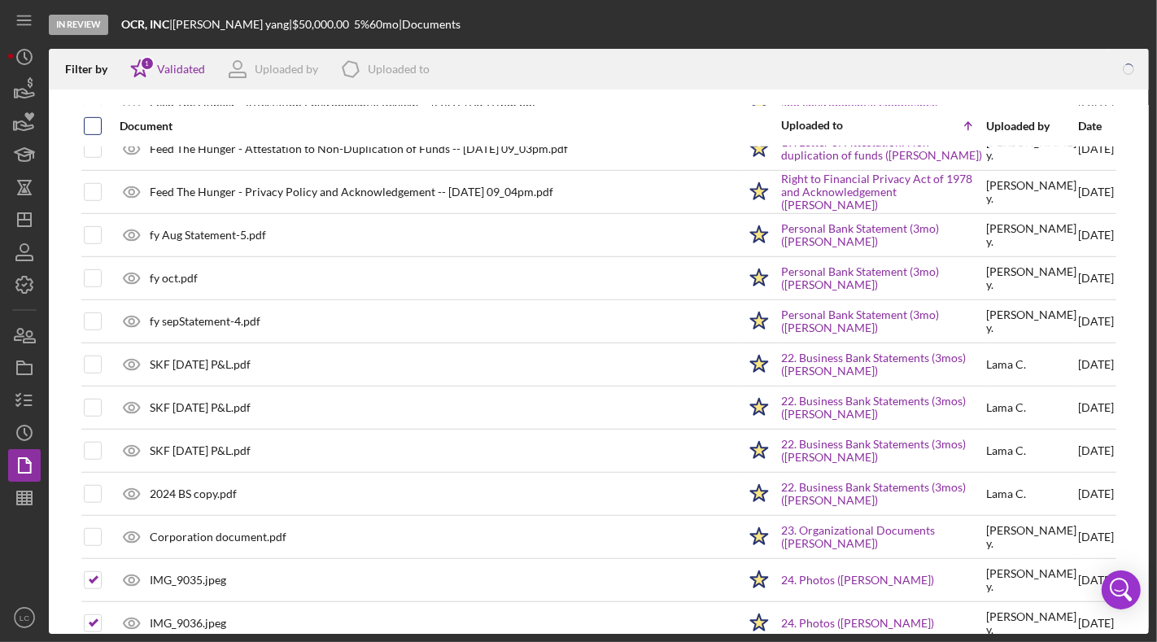
click at [89, 124] on input "checkbox" at bounding box center [93, 126] width 16 height 16
checkbox input "true"
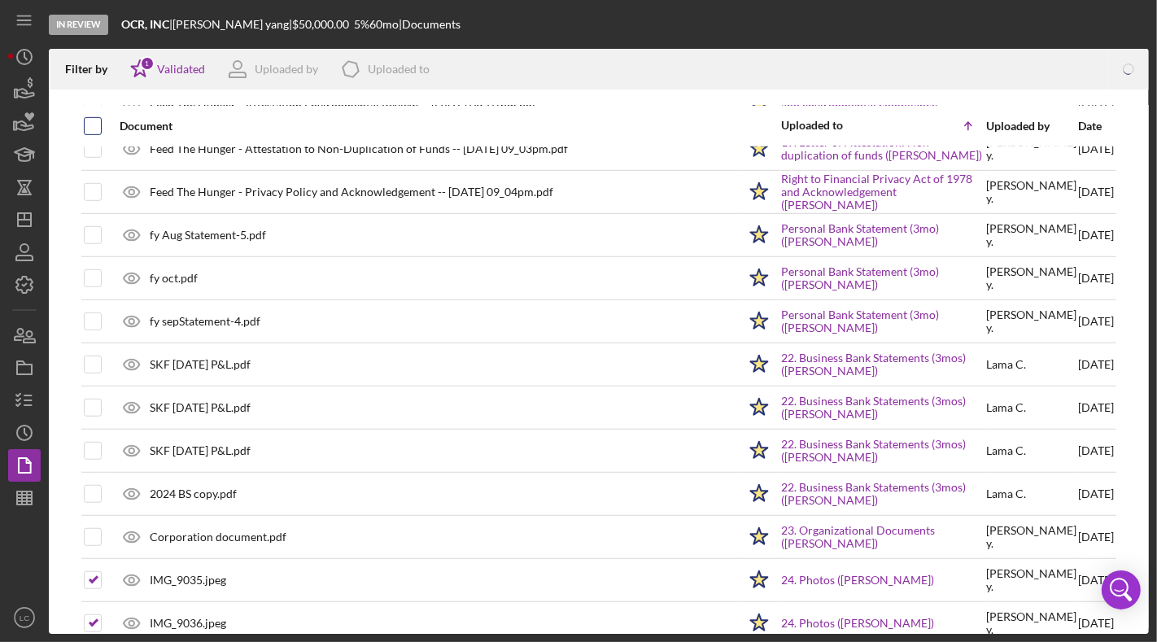
checkbox input "true"
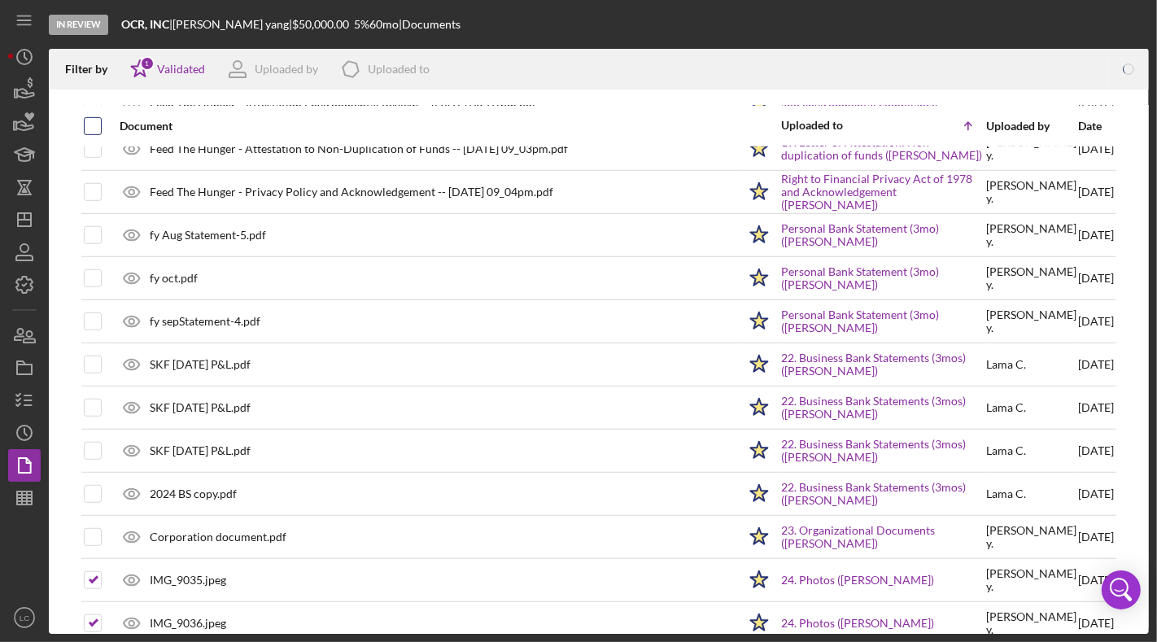
checkbox input "true"
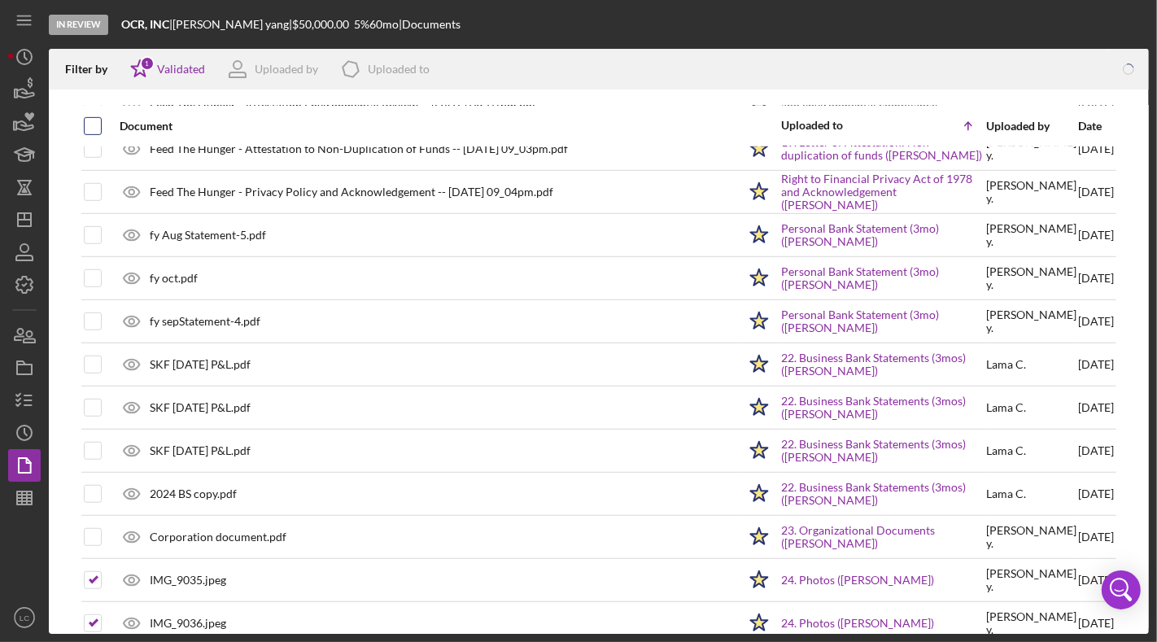
checkbox input "true"
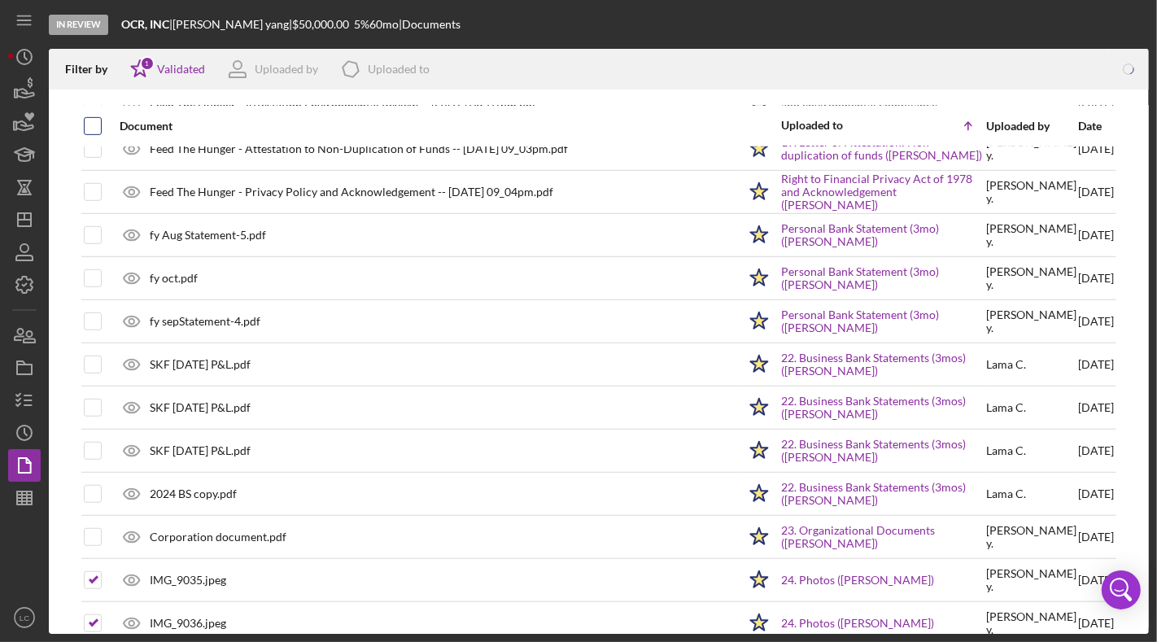
checkbox input "true"
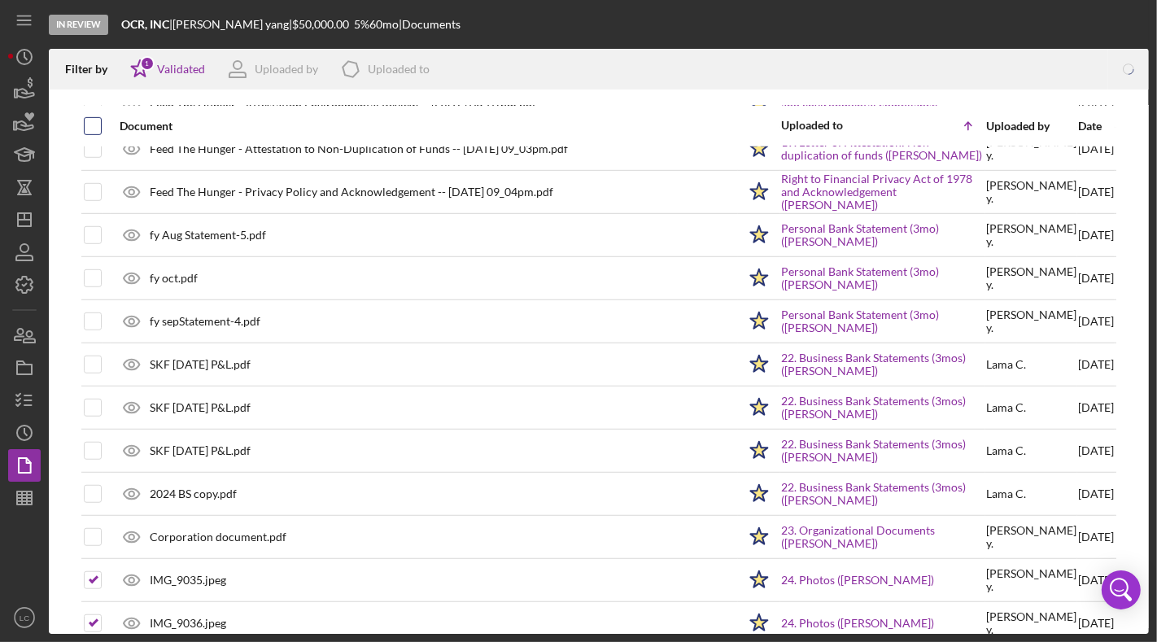
checkbox input "true"
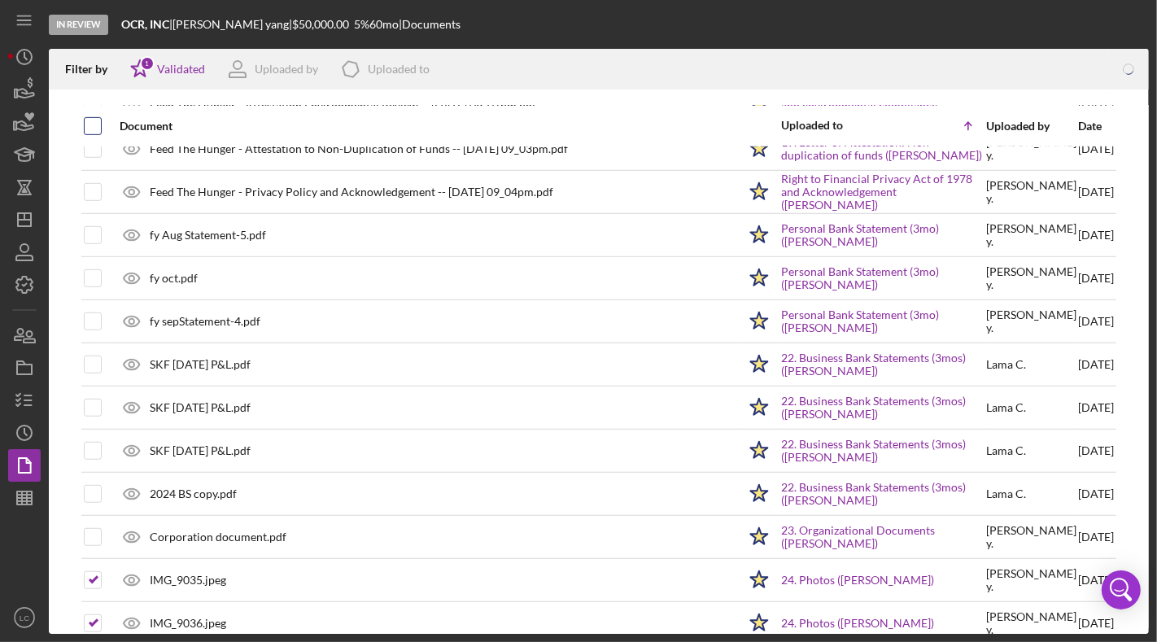
checkbox input "true"
click at [89, 124] on input "checkbox" at bounding box center [93, 126] width 16 height 16
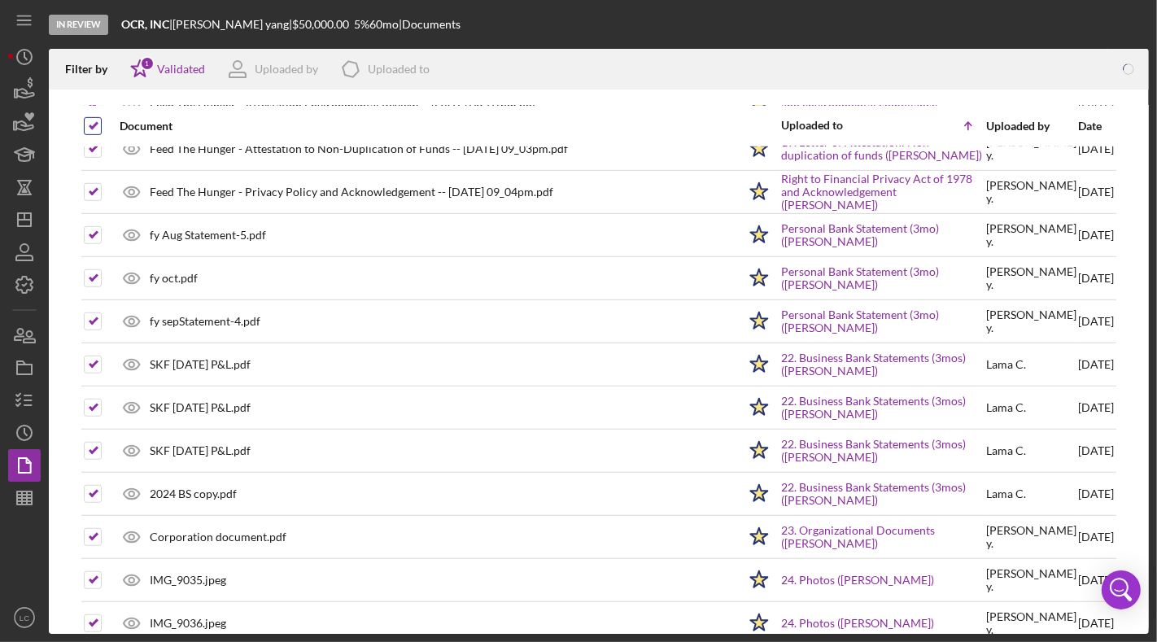
checkbox input "false"
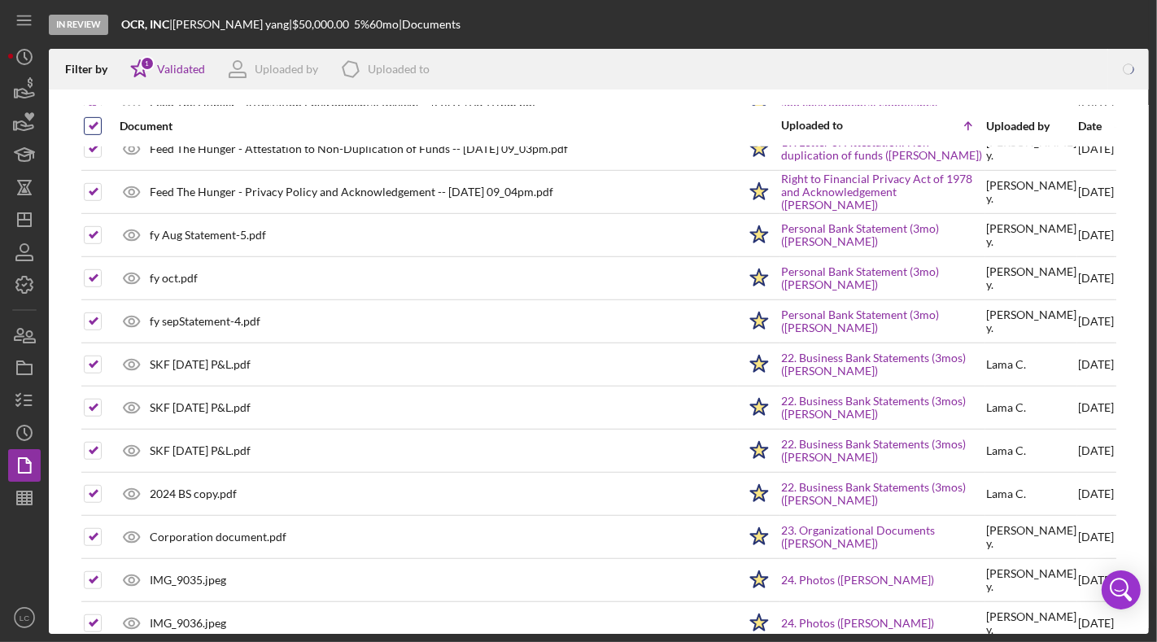
checkbox input "false"
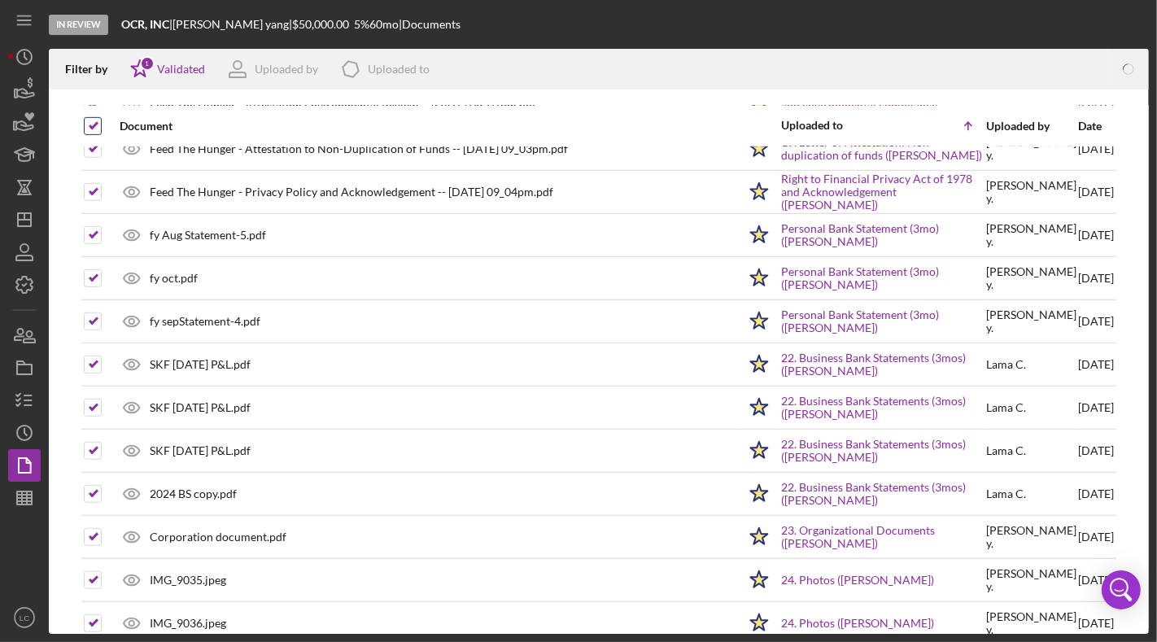
checkbox input "false"
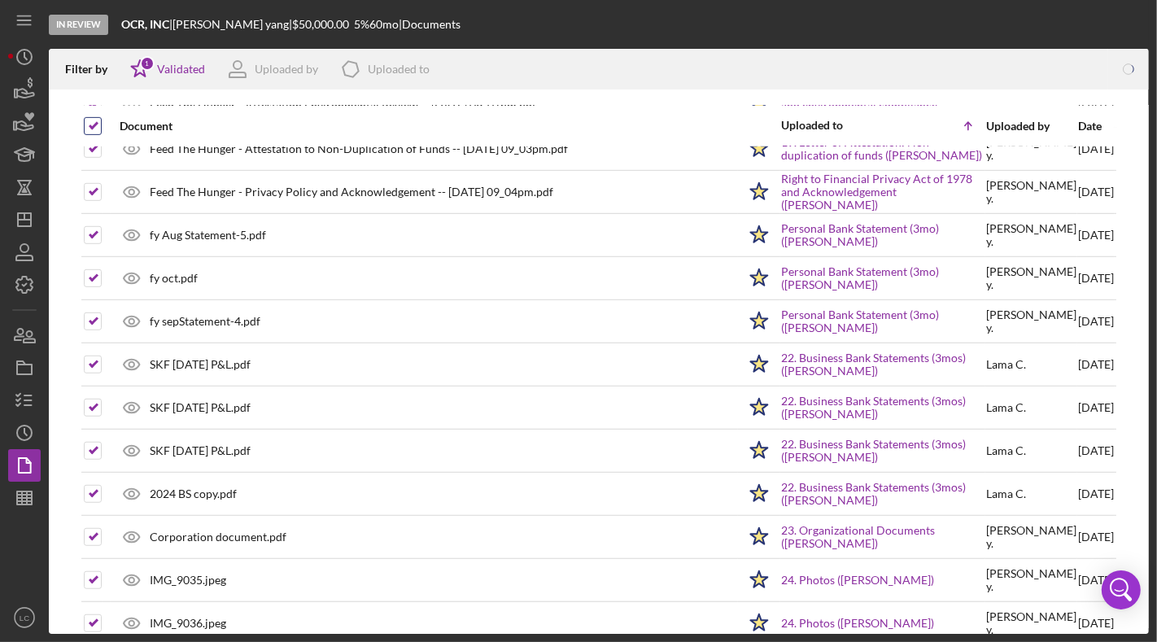
checkbox input "false"
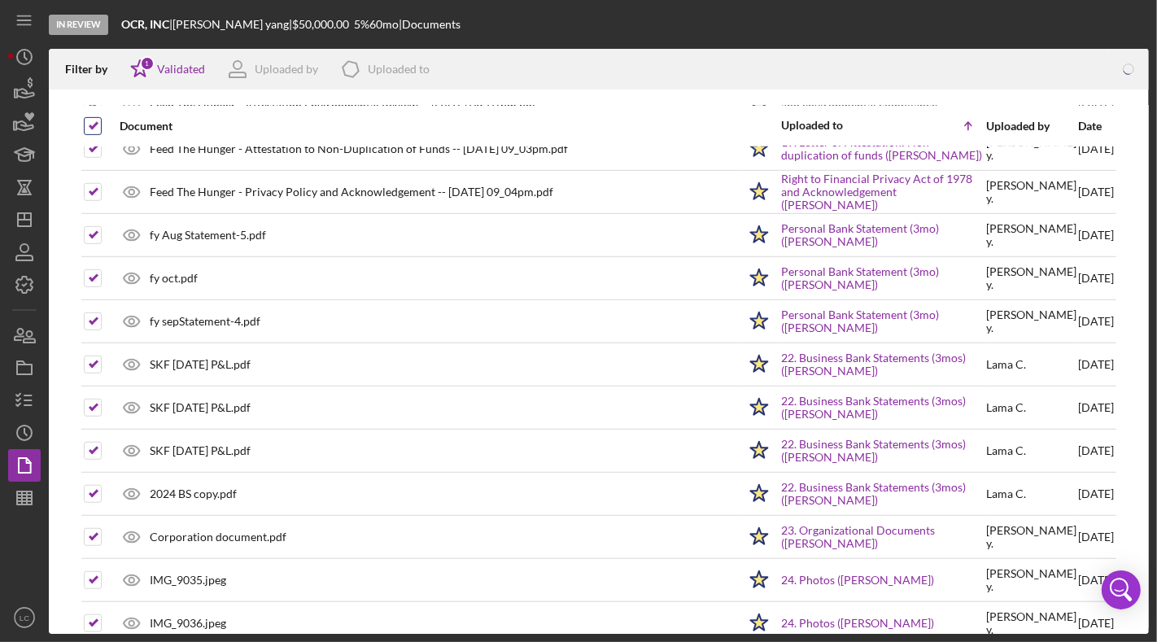
checkbox input "false"
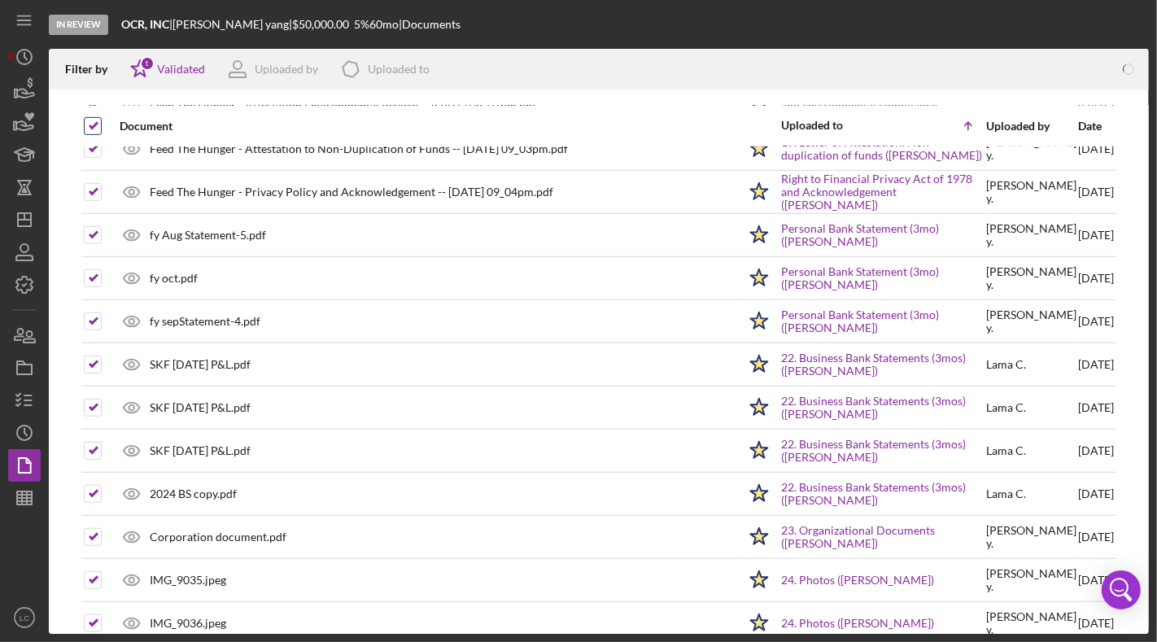
checkbox input "false"
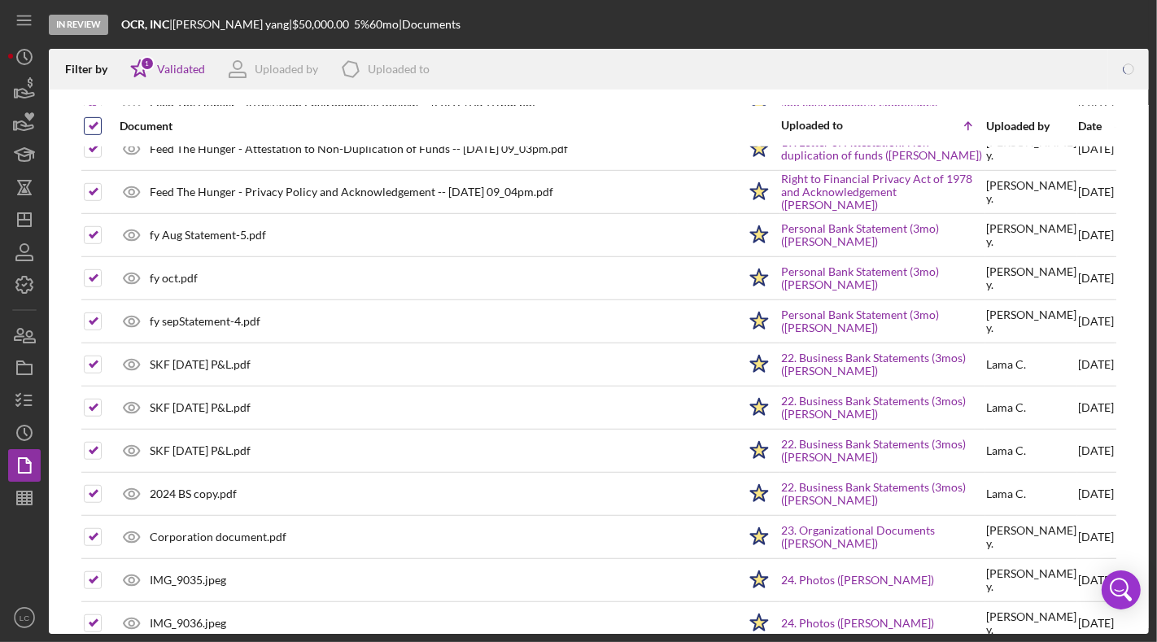
checkbox input "false"
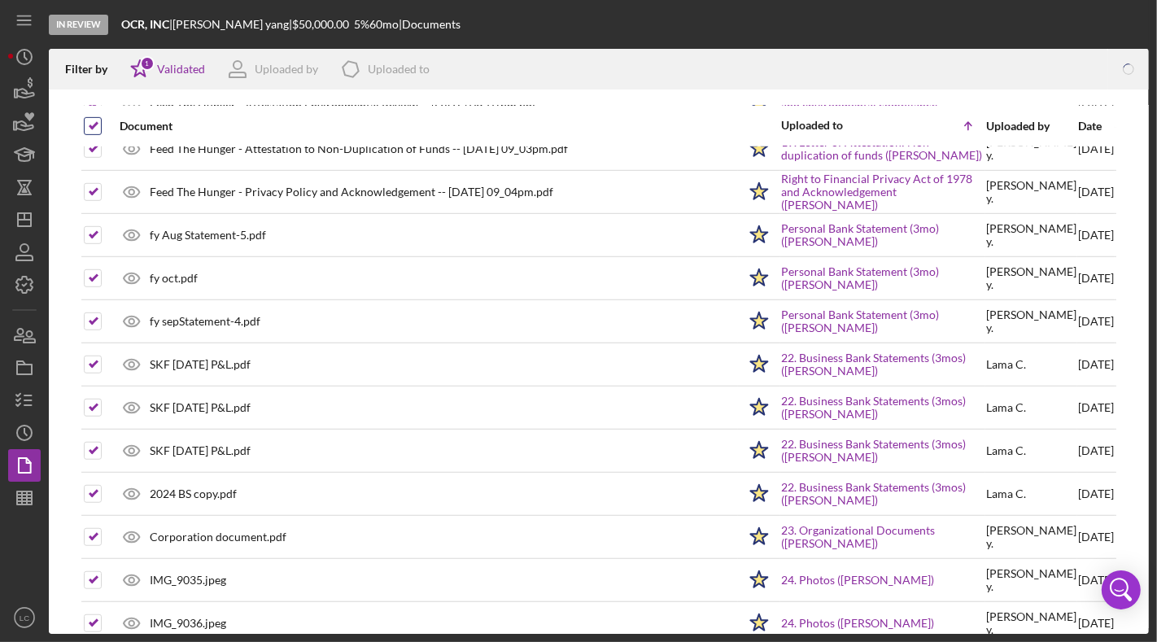
checkbox input "false"
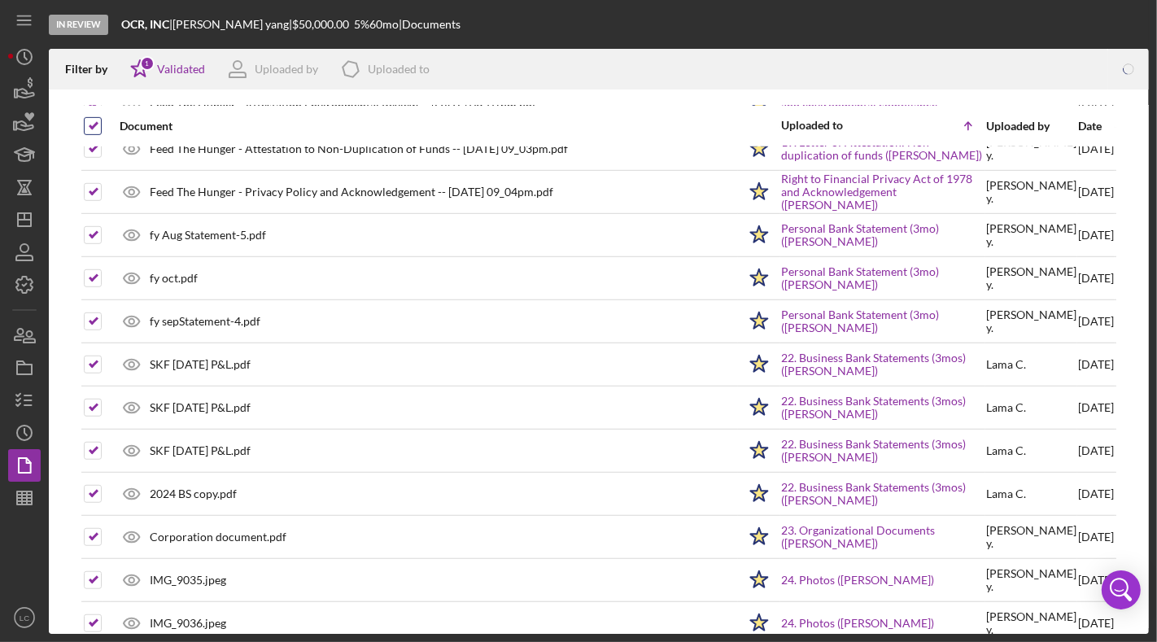
checkbox input "false"
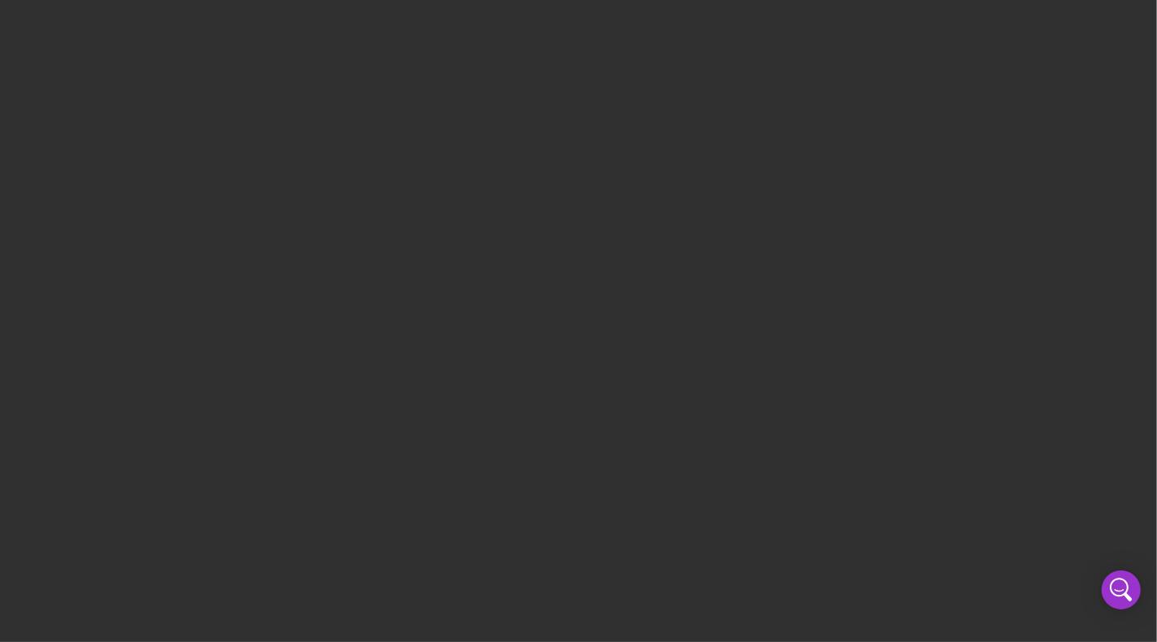
click at [329, 255] on div at bounding box center [578, 321] width 1157 height 642
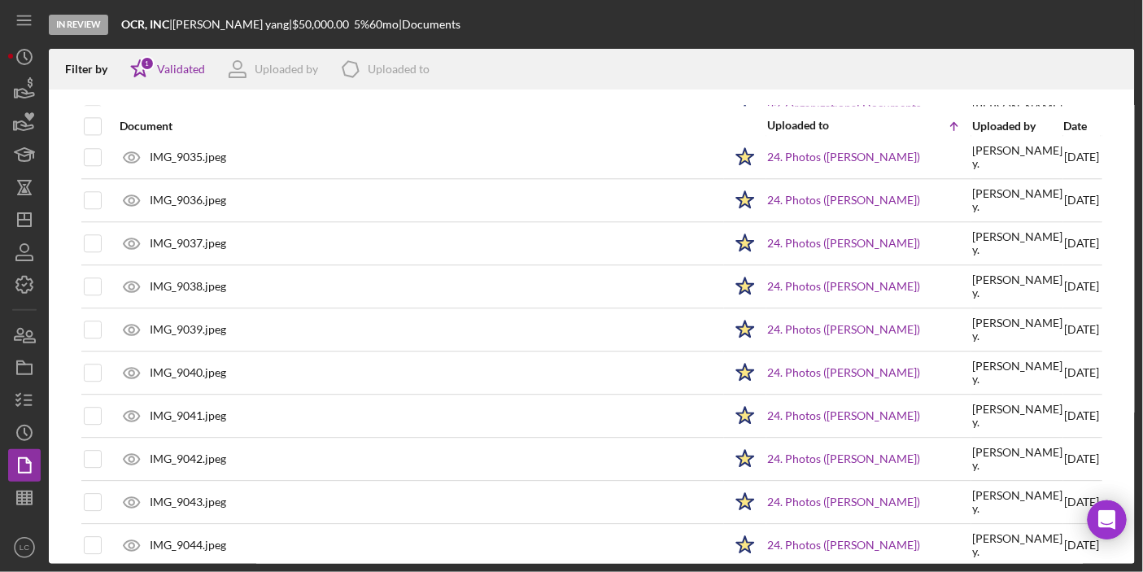
scroll to position [1394, 0]
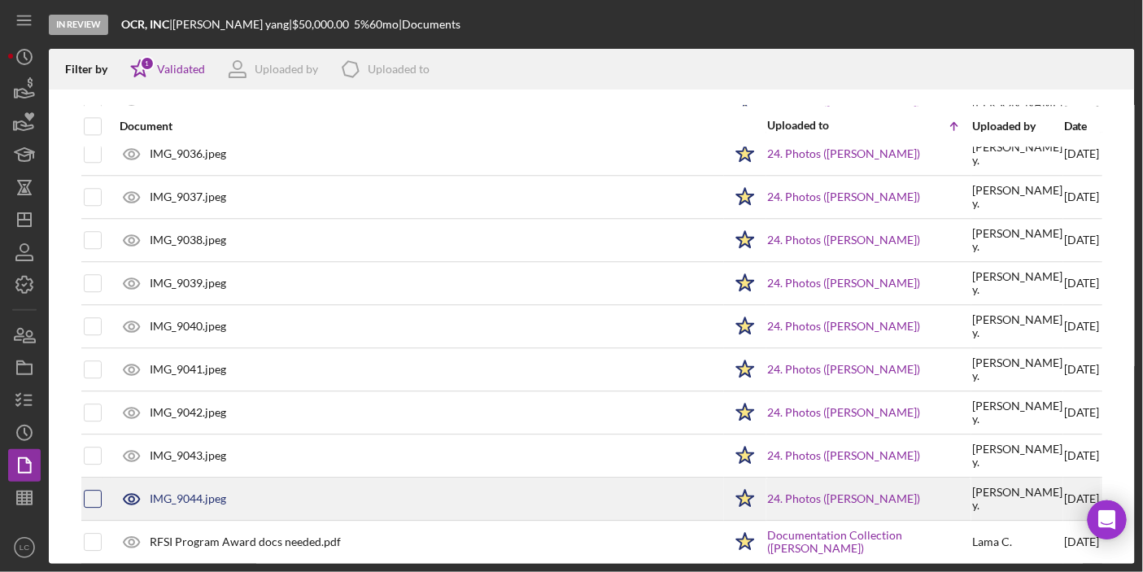
click at [88, 490] on input "checkbox" at bounding box center [93, 498] width 16 height 16
checkbox input "true"
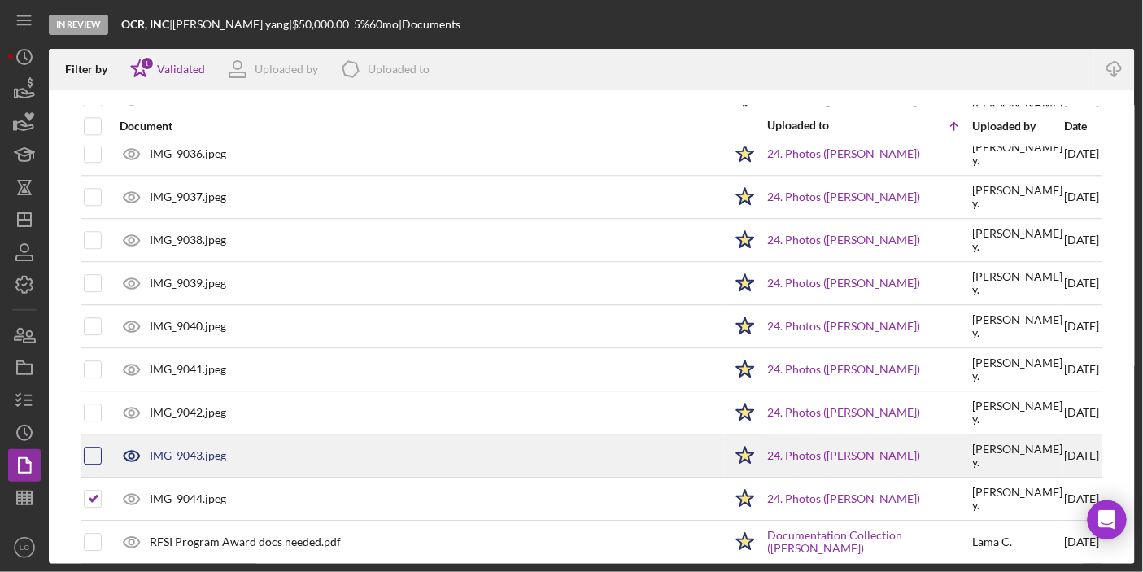
click at [91, 447] on input "checkbox" at bounding box center [93, 455] width 16 height 16
checkbox input "true"
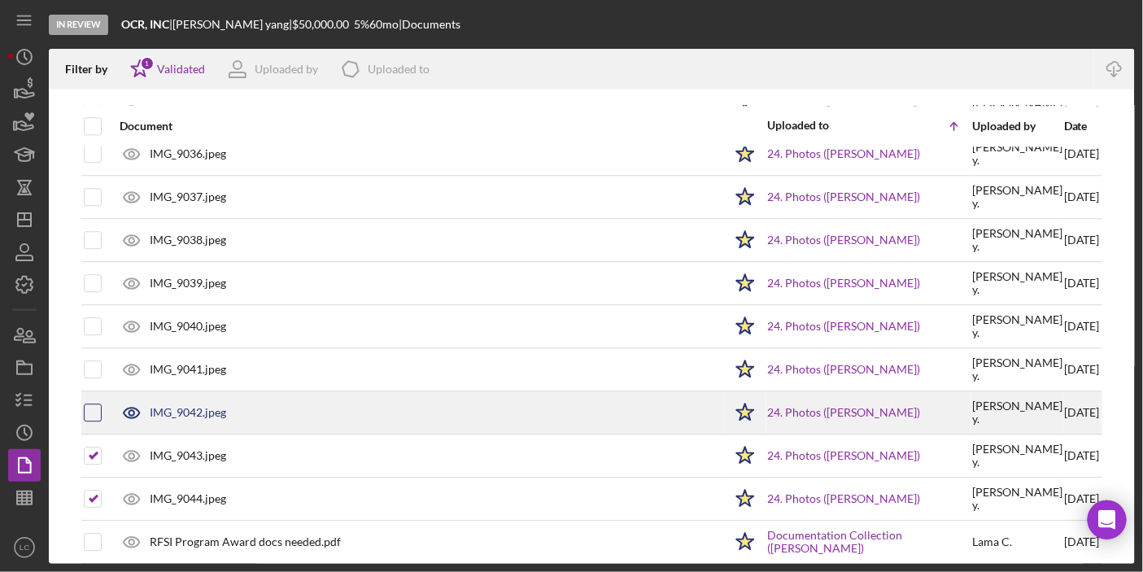
click at [91, 404] on input "checkbox" at bounding box center [93, 412] width 16 height 16
checkbox input "true"
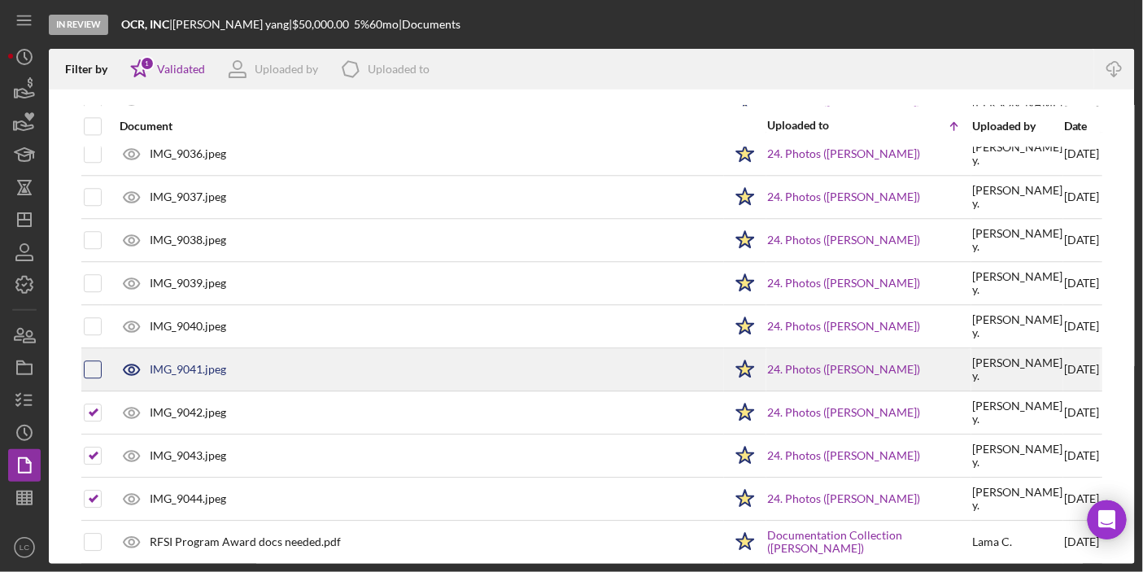
click at [91, 361] on input "checkbox" at bounding box center [93, 369] width 16 height 16
checkbox input "true"
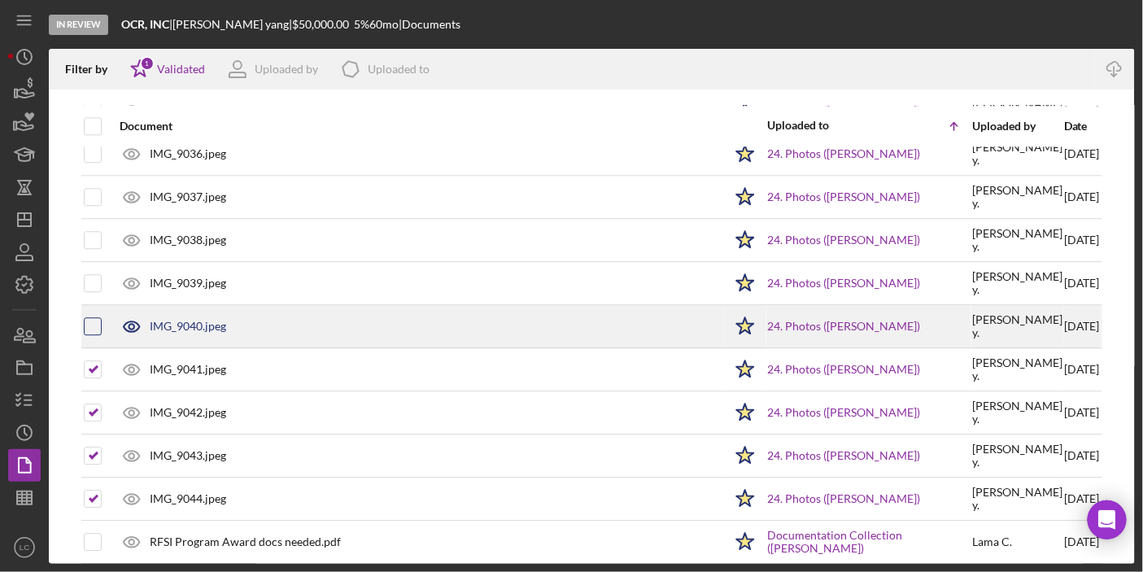
click at [89, 318] on input "checkbox" at bounding box center [93, 326] width 16 height 16
checkbox input "true"
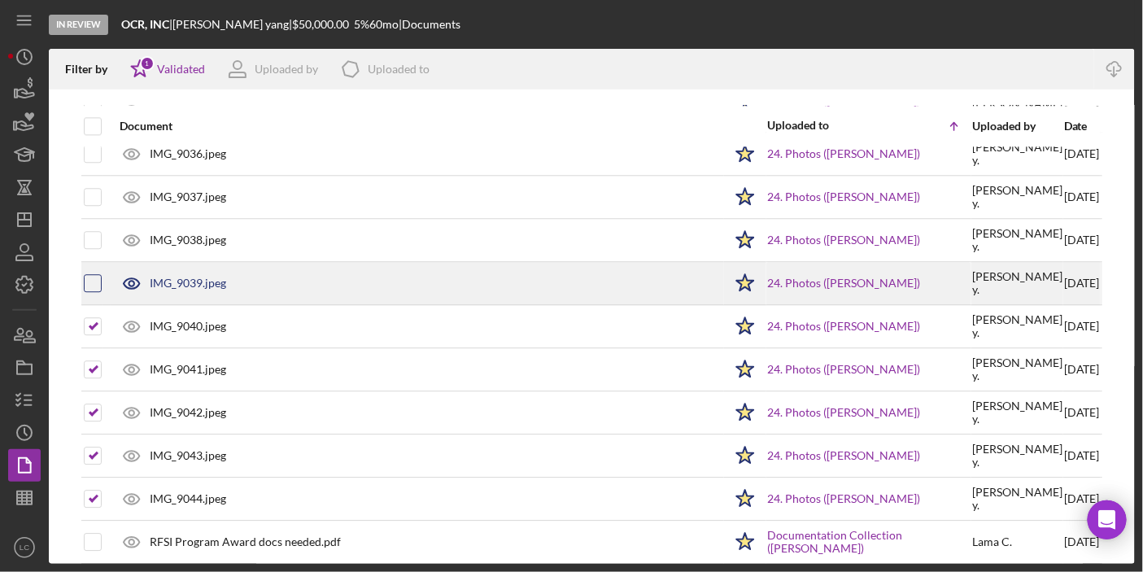
click at [93, 275] on input "checkbox" at bounding box center [93, 283] width 16 height 16
checkbox input "true"
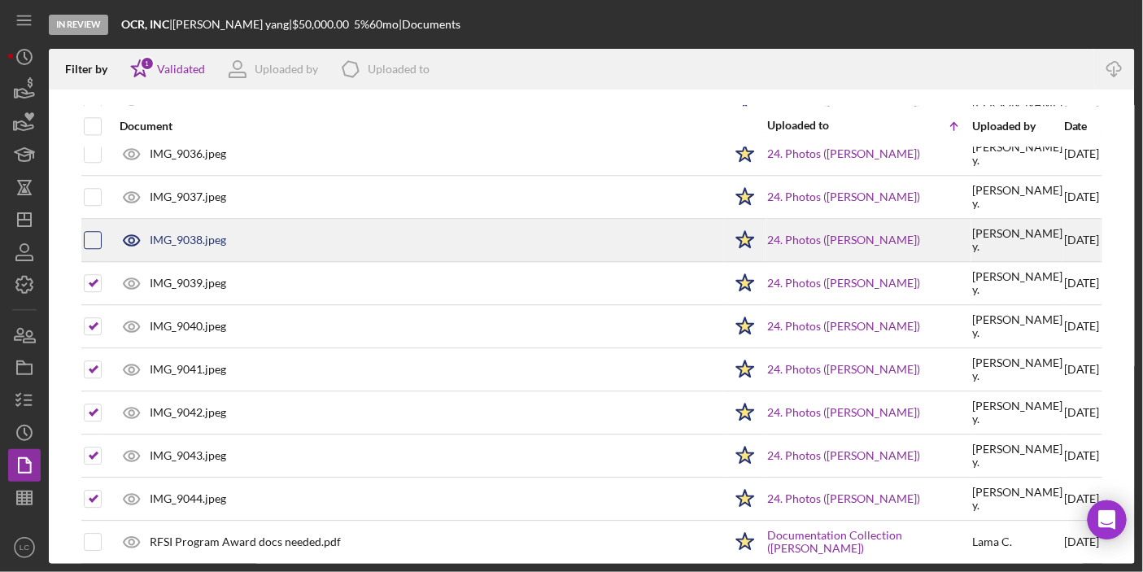
click at [99, 232] on input "checkbox" at bounding box center [93, 240] width 16 height 16
checkbox input "true"
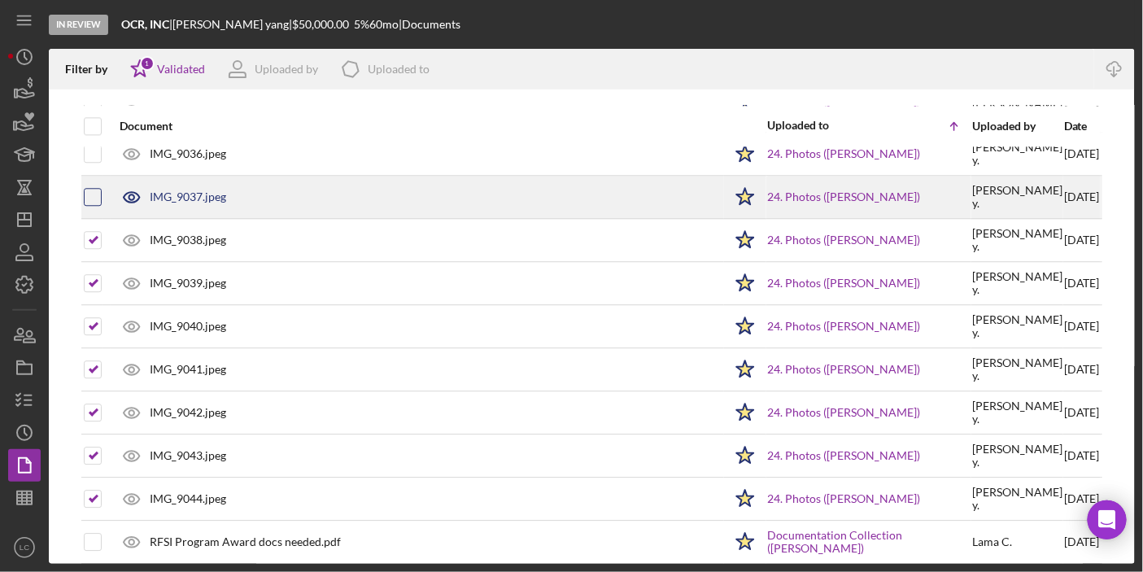
click at [94, 189] on input "checkbox" at bounding box center [93, 197] width 16 height 16
checkbox input "true"
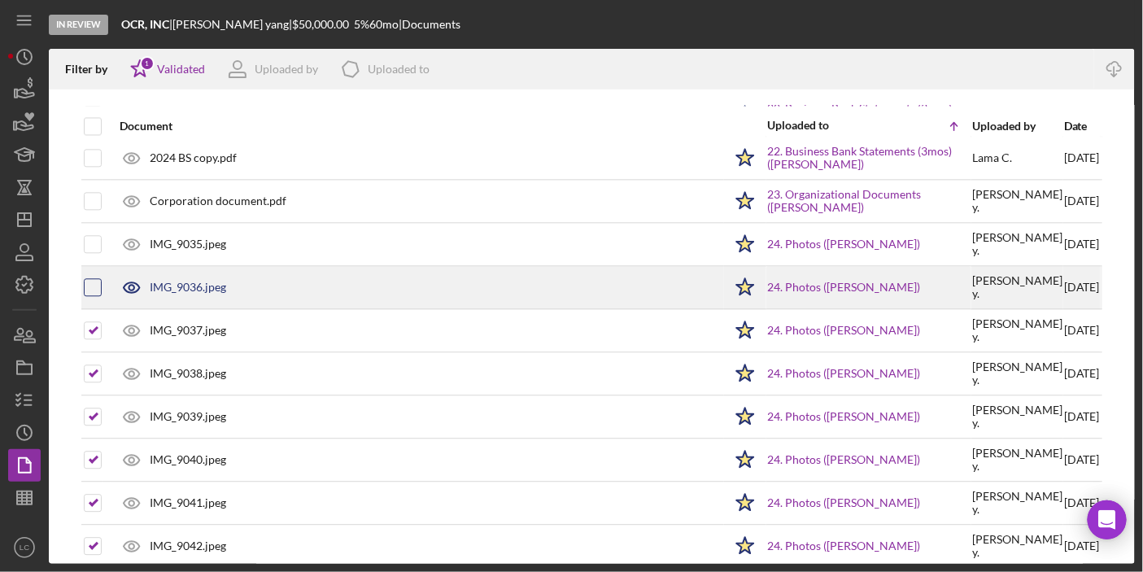
scroll to position [1260, 0]
click at [88, 280] on input "checkbox" at bounding box center [93, 288] width 16 height 16
checkbox input "true"
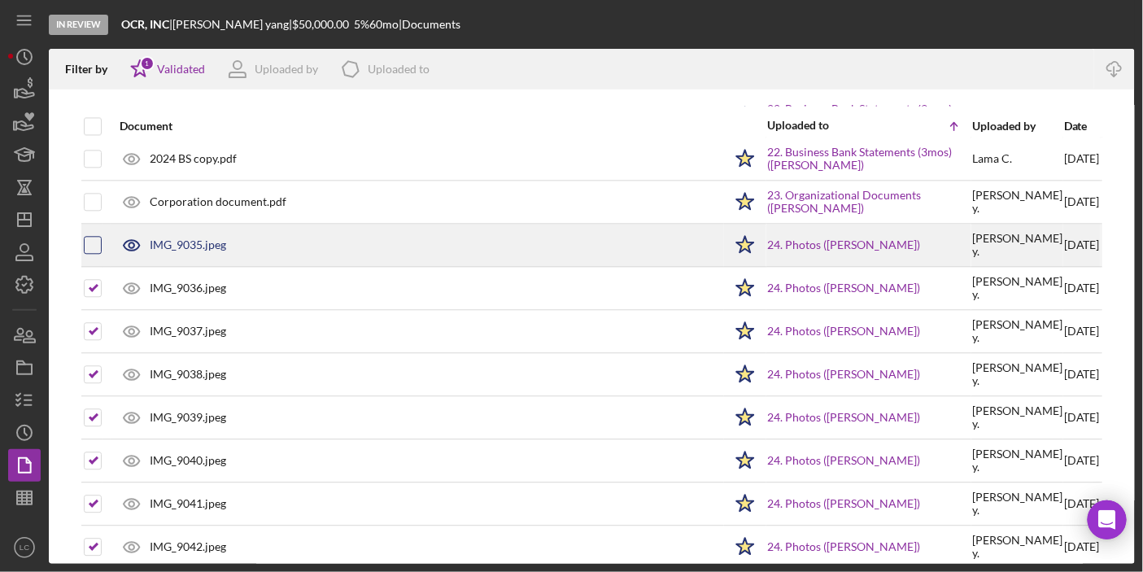
click at [89, 237] on input "checkbox" at bounding box center [93, 245] width 16 height 16
checkbox input "true"
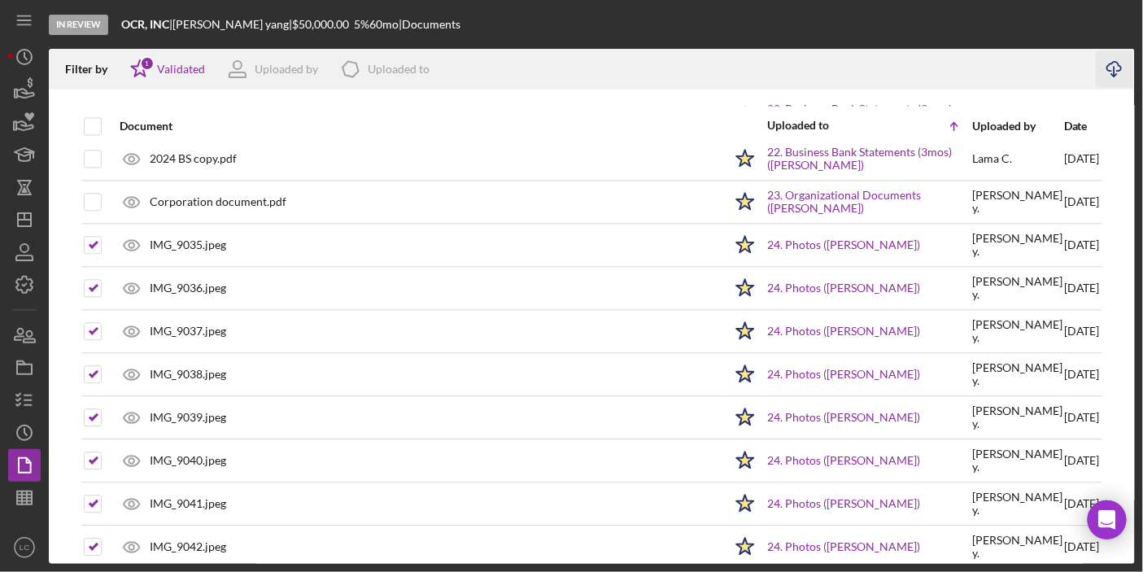
click at [1123, 67] on icon "Icon/Download" at bounding box center [1114, 69] width 37 height 37
click at [90, 127] on input "checkbox" at bounding box center [93, 126] width 16 height 16
checkbox input "true"
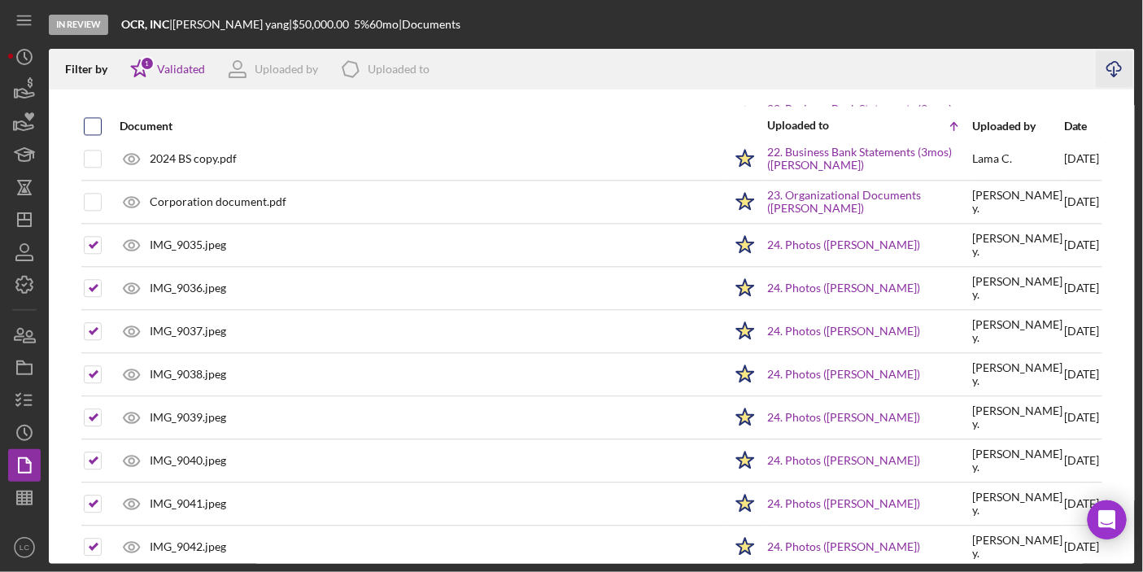
checkbox input "true"
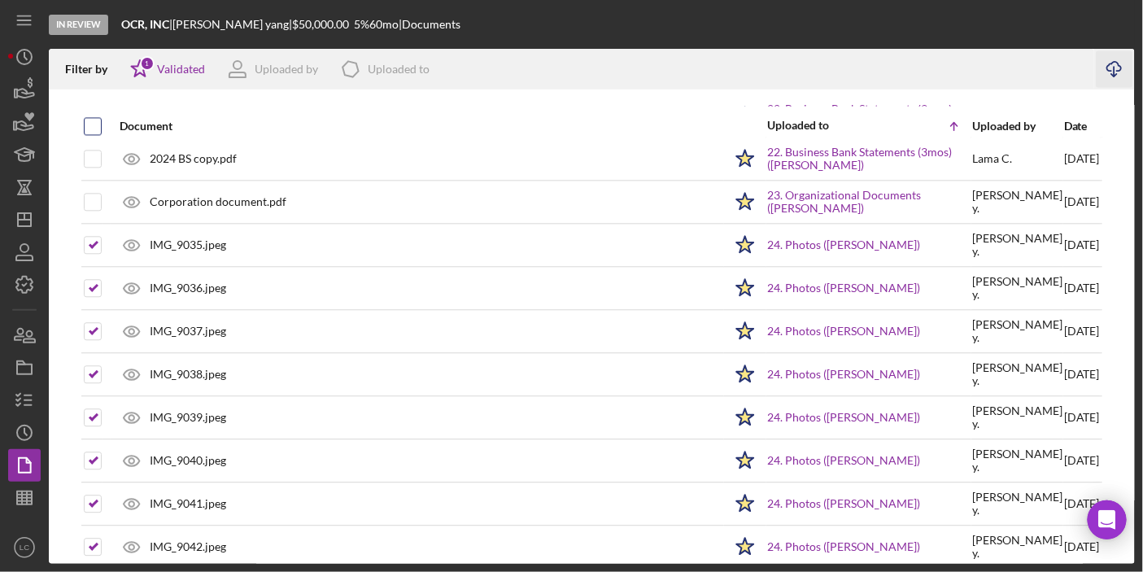
checkbox input "true"
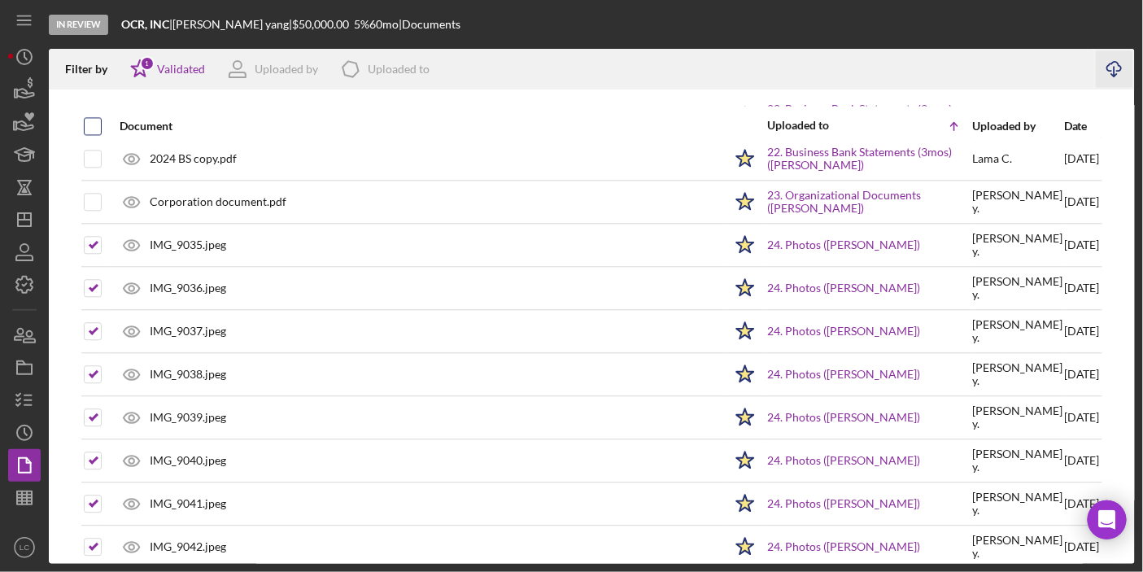
checkbox input "true"
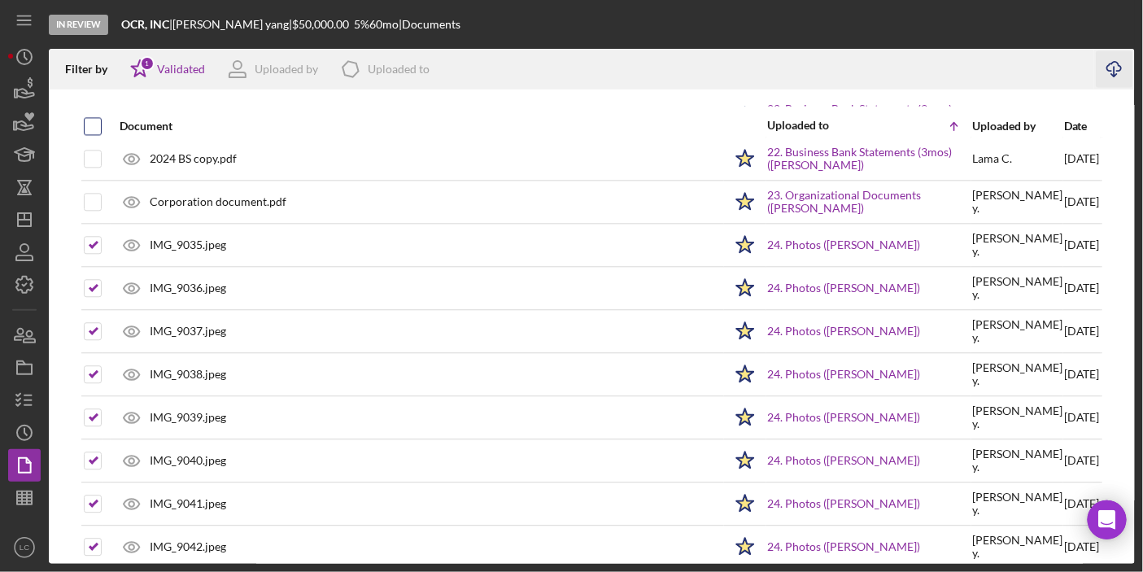
checkbox input "true"
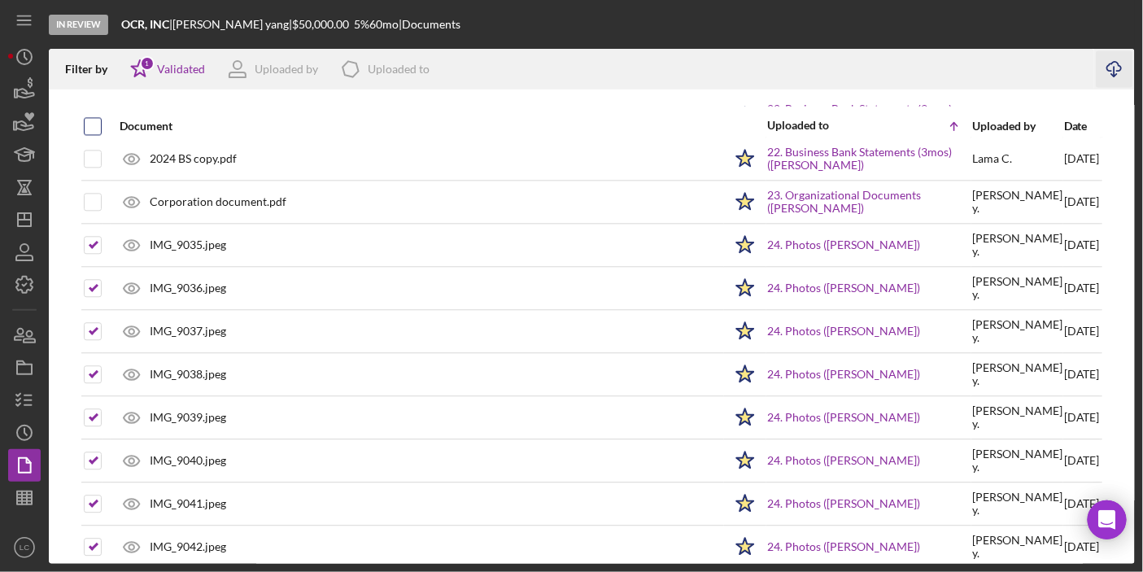
checkbox input "true"
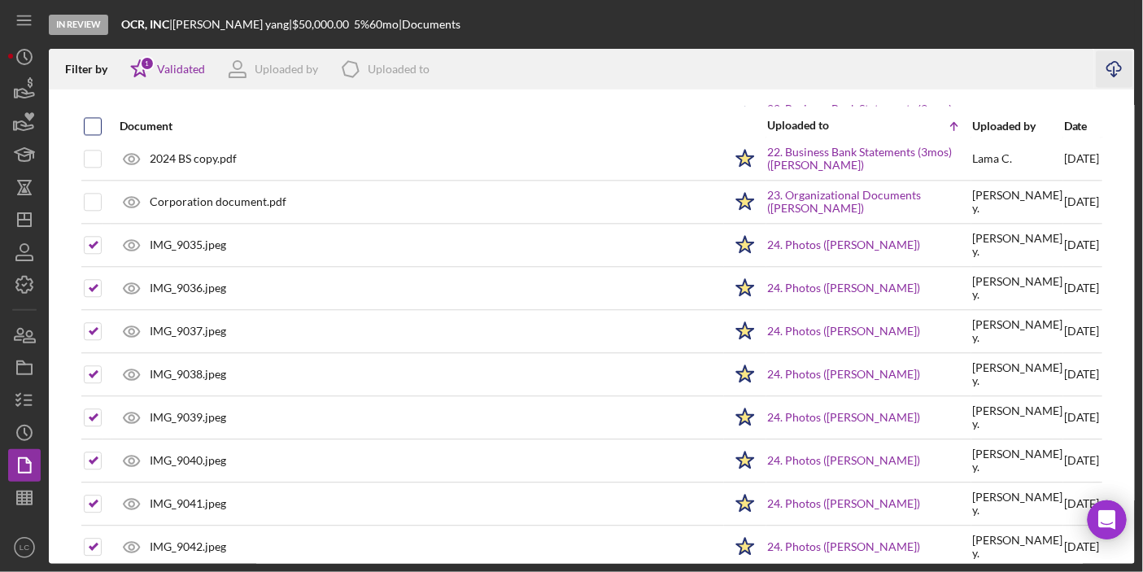
checkbox input "true"
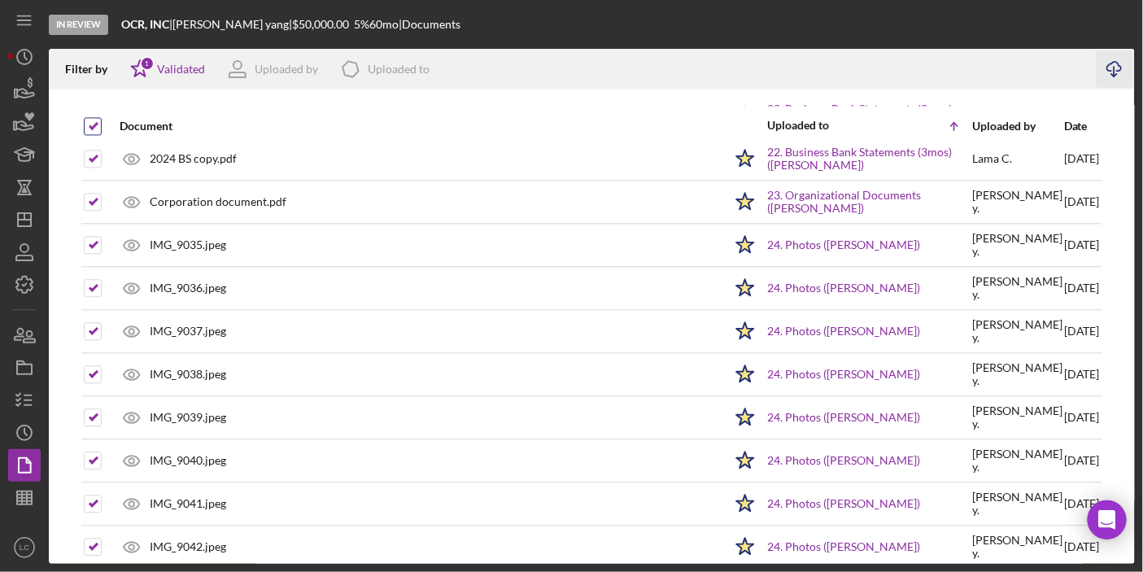
click at [90, 127] on input "checkbox" at bounding box center [93, 126] width 16 height 16
checkbox input "false"
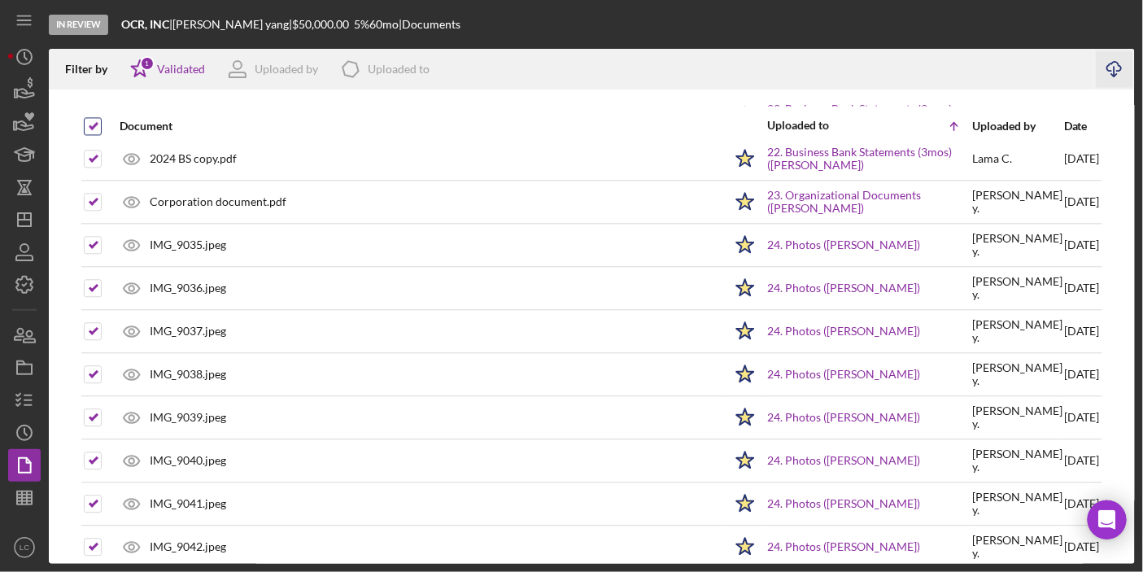
checkbox input "false"
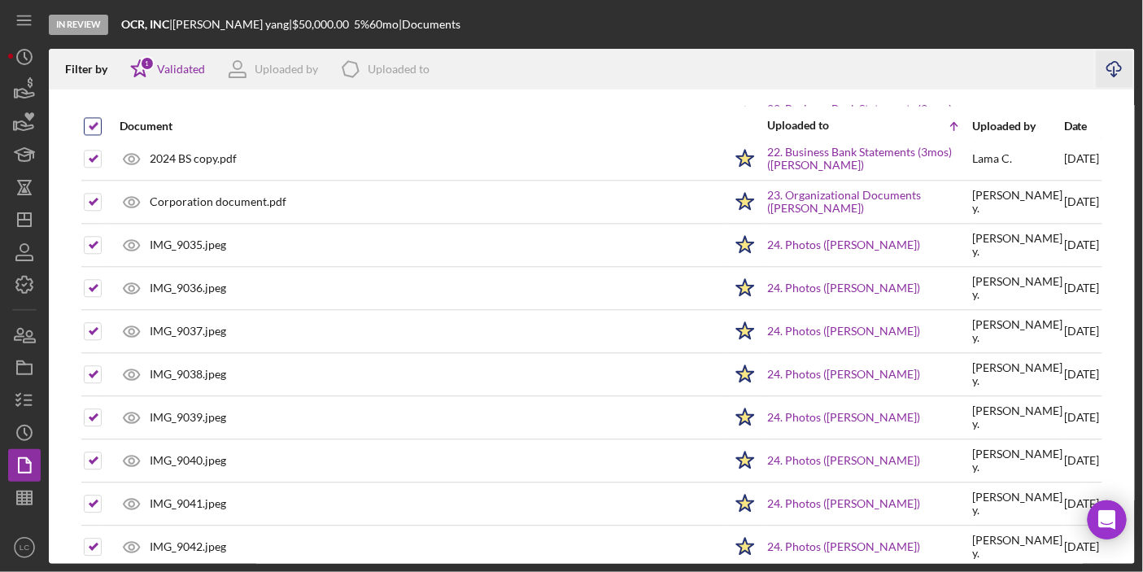
checkbox input "false"
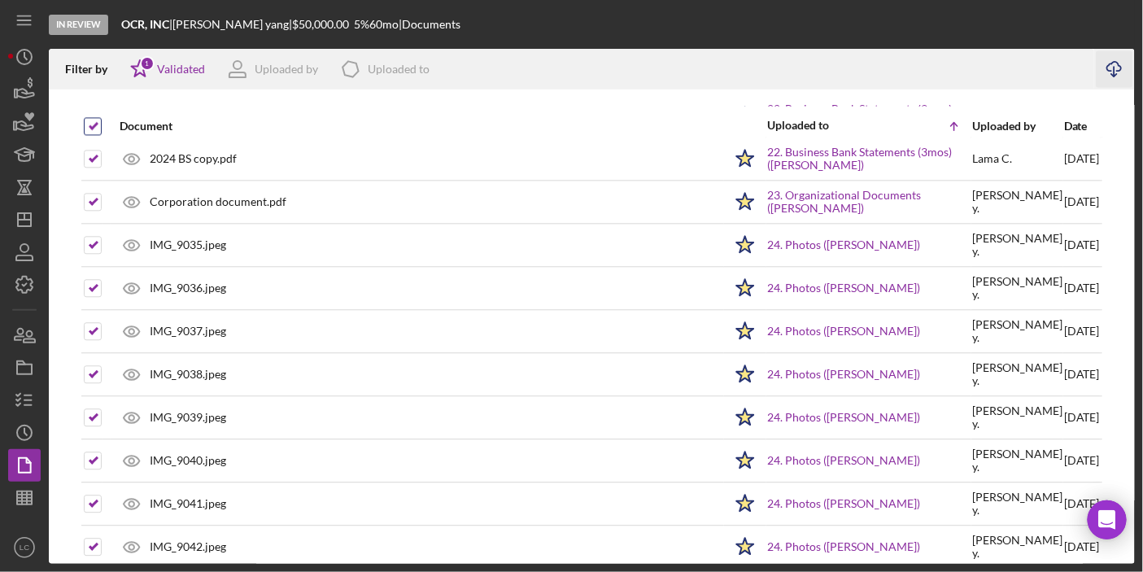
checkbox input "false"
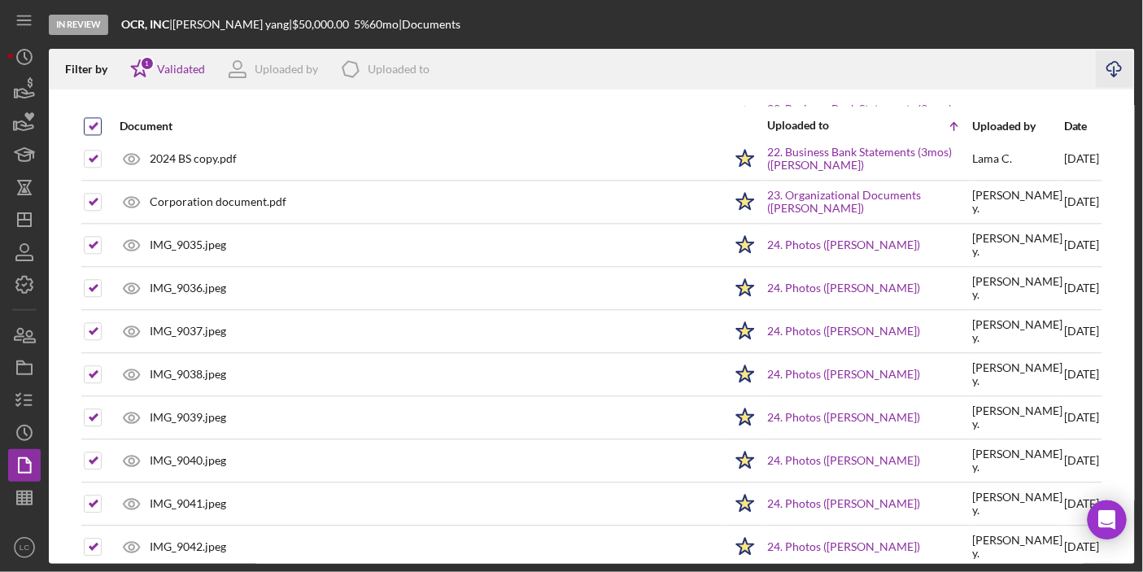
checkbox input "false"
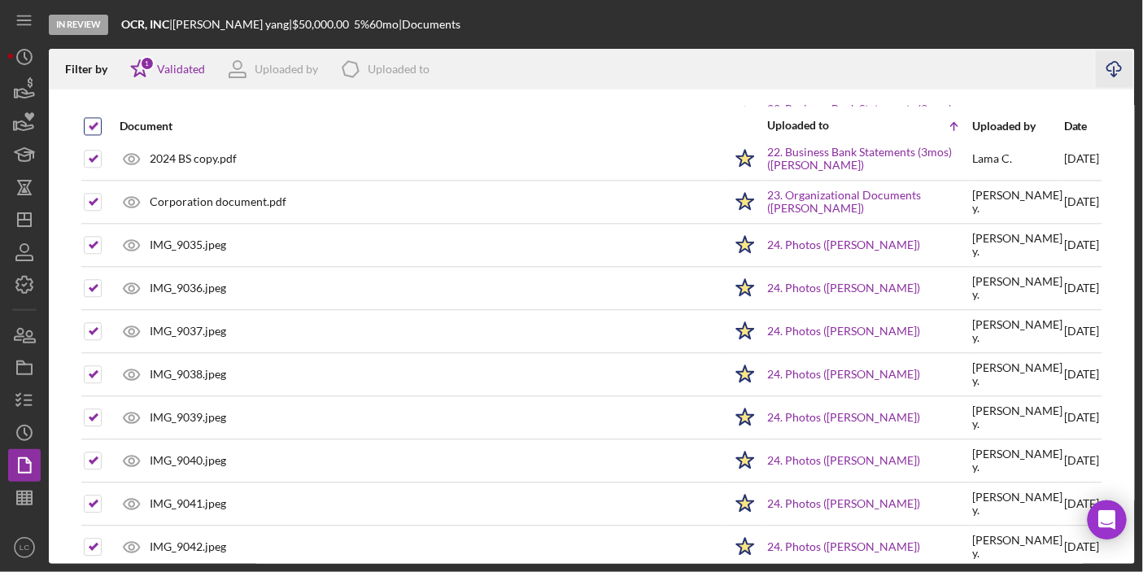
checkbox input "false"
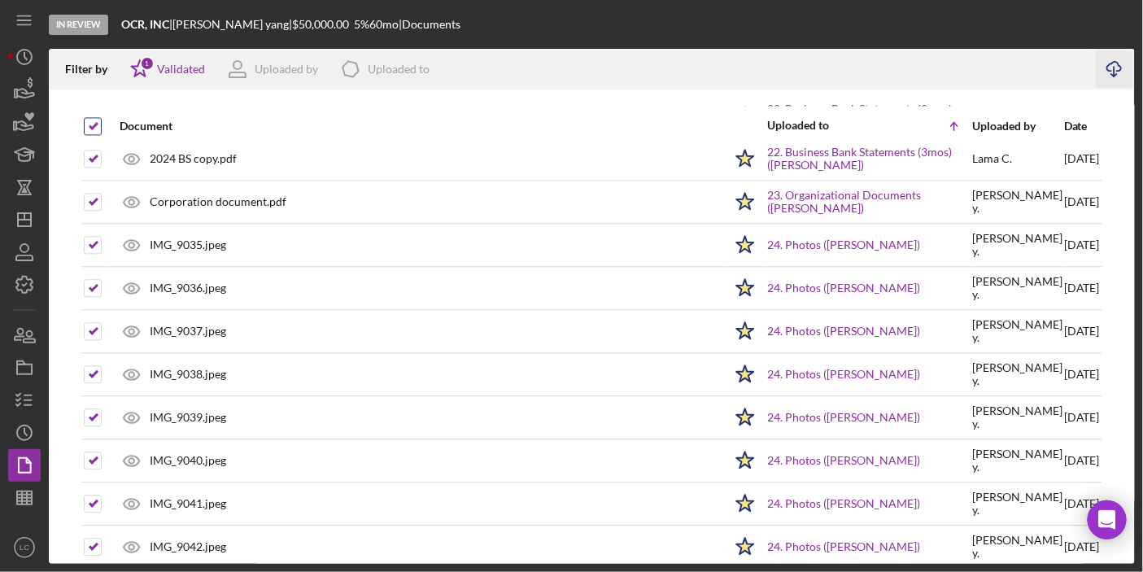
checkbox input "false"
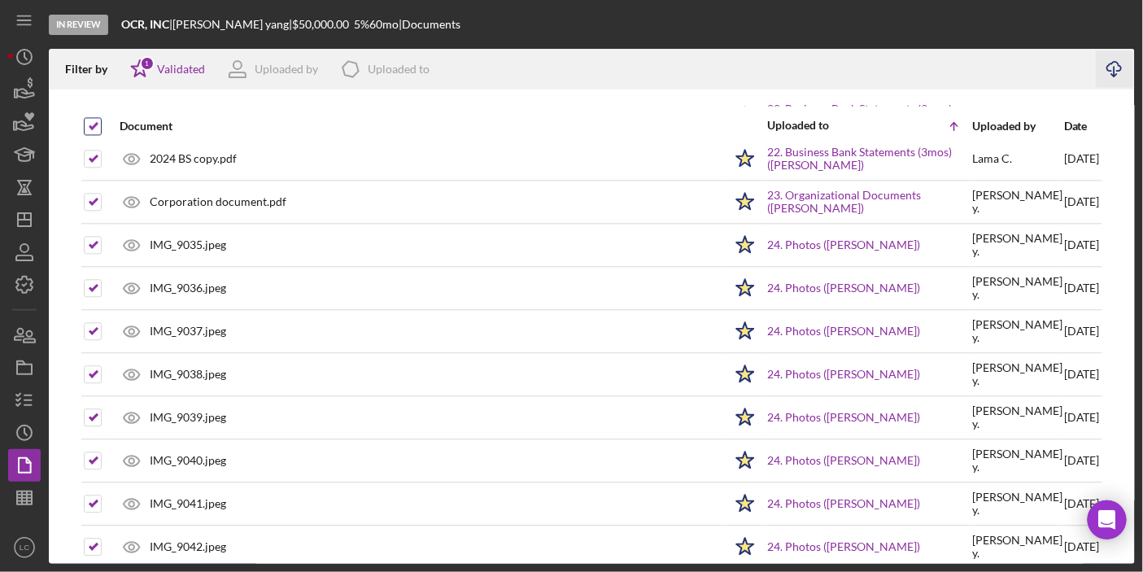
checkbox input "false"
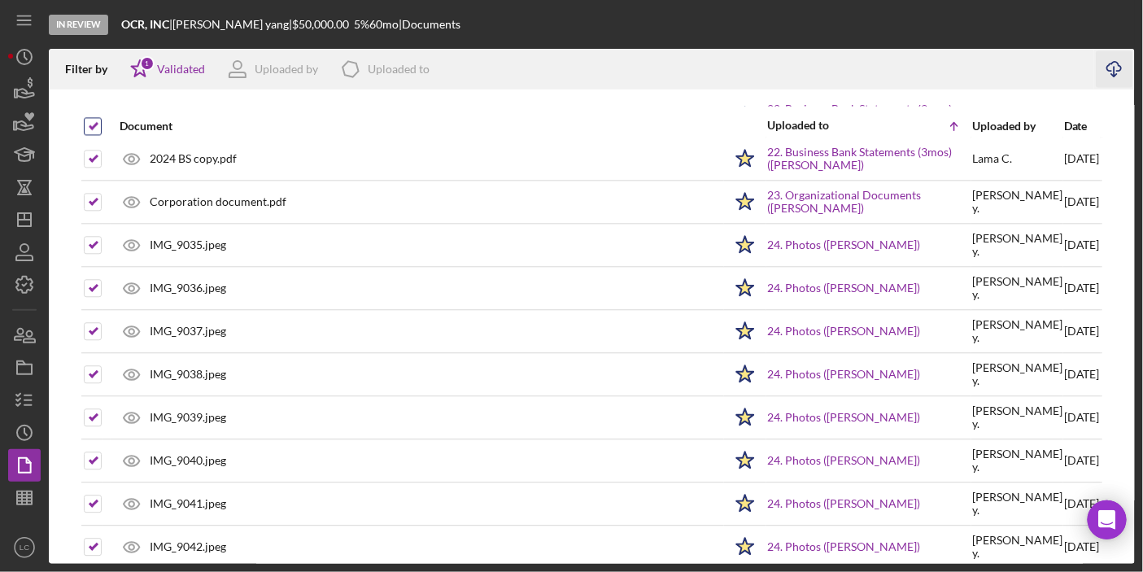
checkbox input "false"
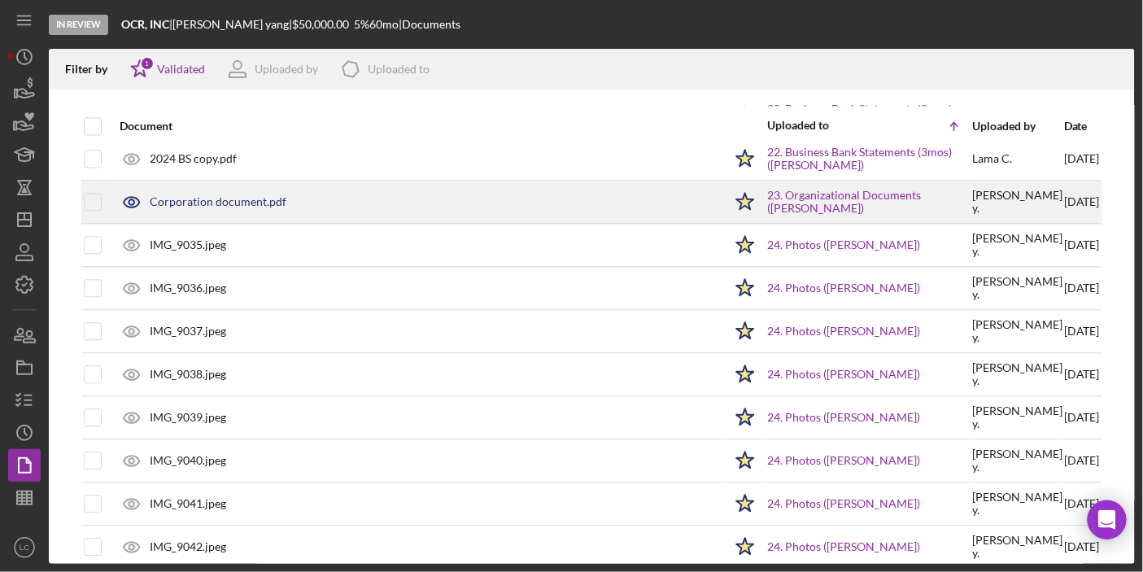
click at [198, 195] on div "Corporation document.pdf" at bounding box center [218, 201] width 137 height 13
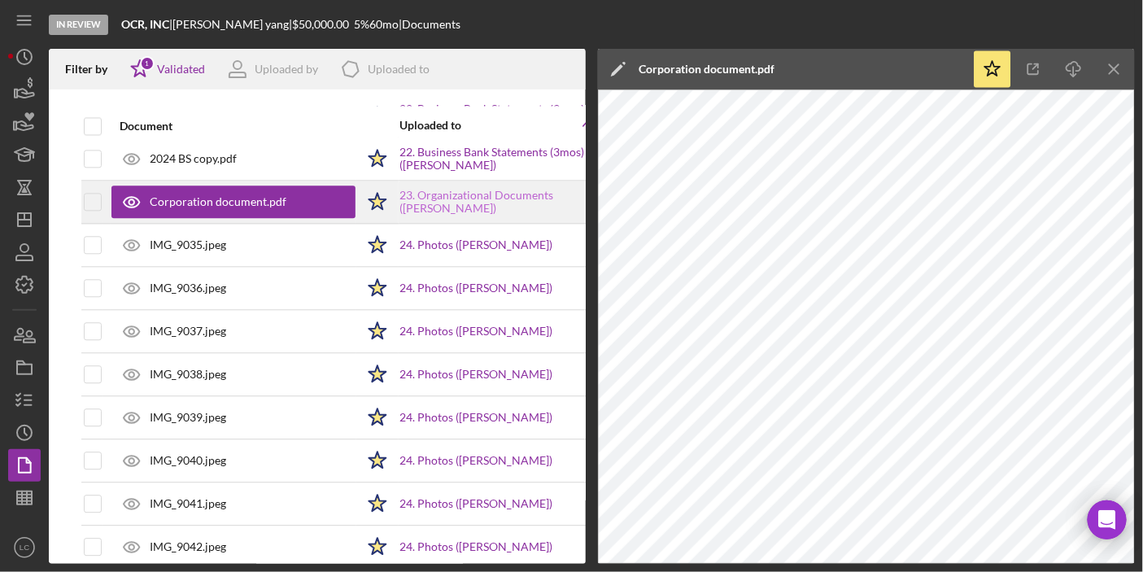
click at [464, 189] on link "23. Organizational Documents (fung yang)" at bounding box center [500, 202] width 203 height 26
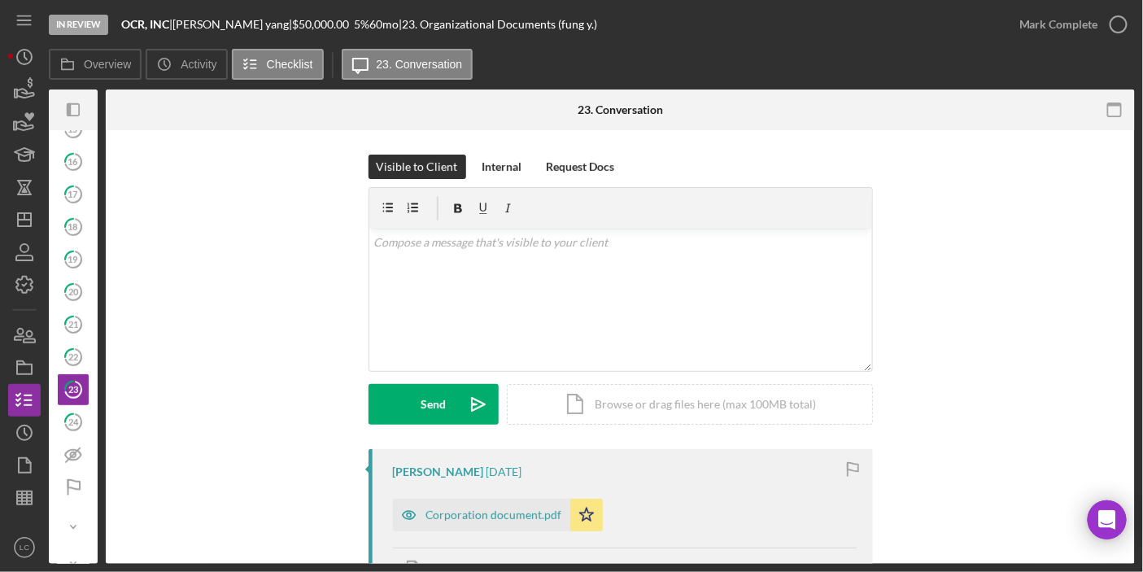
scroll to position [361, 0]
click at [515, 508] on div "Corporation document.pdf" at bounding box center [493, 514] width 137 height 13
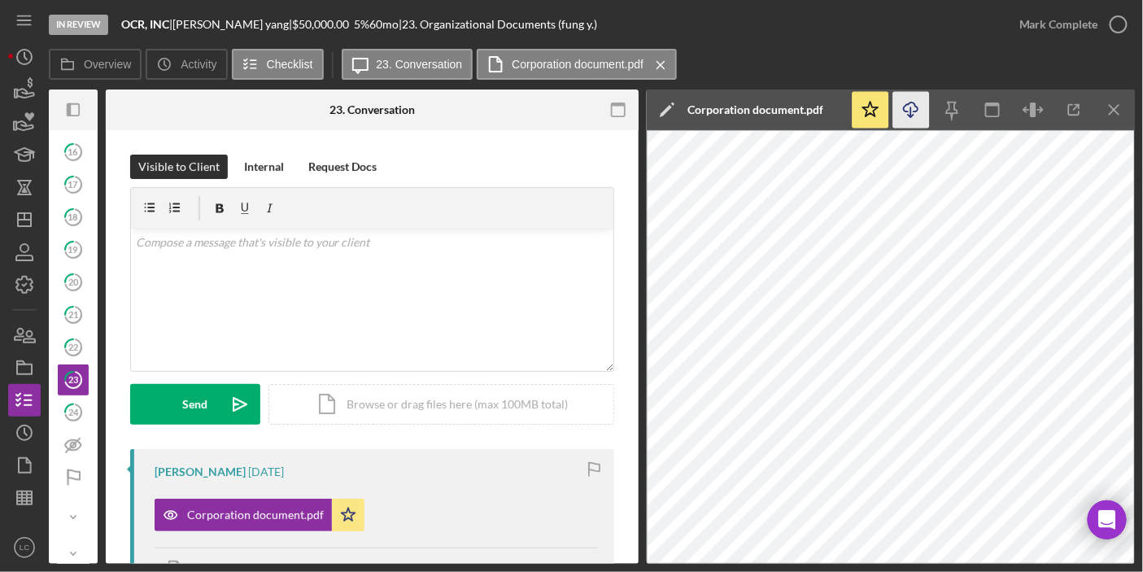
click at [912, 115] on polyline "button" at bounding box center [911, 116] width 6 height 2
click at [27, 466] on icon "button" at bounding box center [24, 465] width 41 height 41
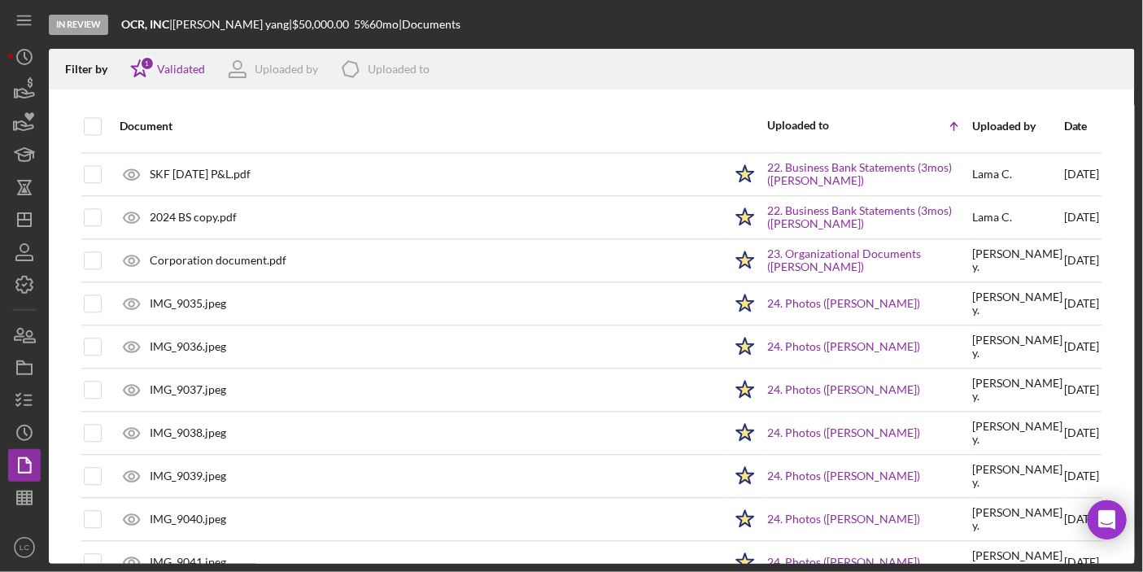
scroll to position [1209, 0]
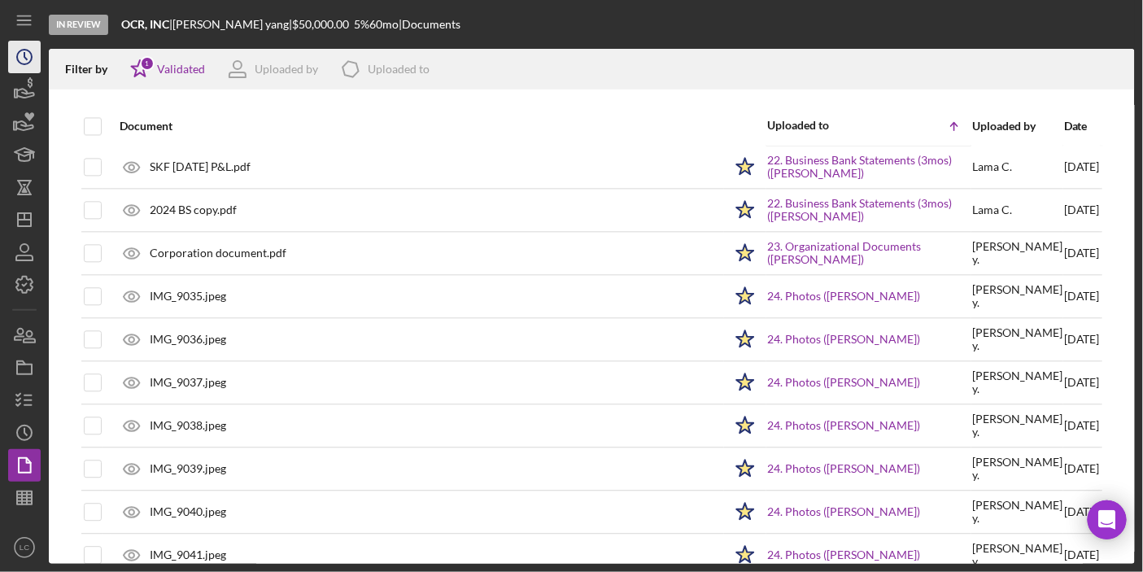
click at [25, 59] on polyline "button" at bounding box center [25, 56] width 2 height 7
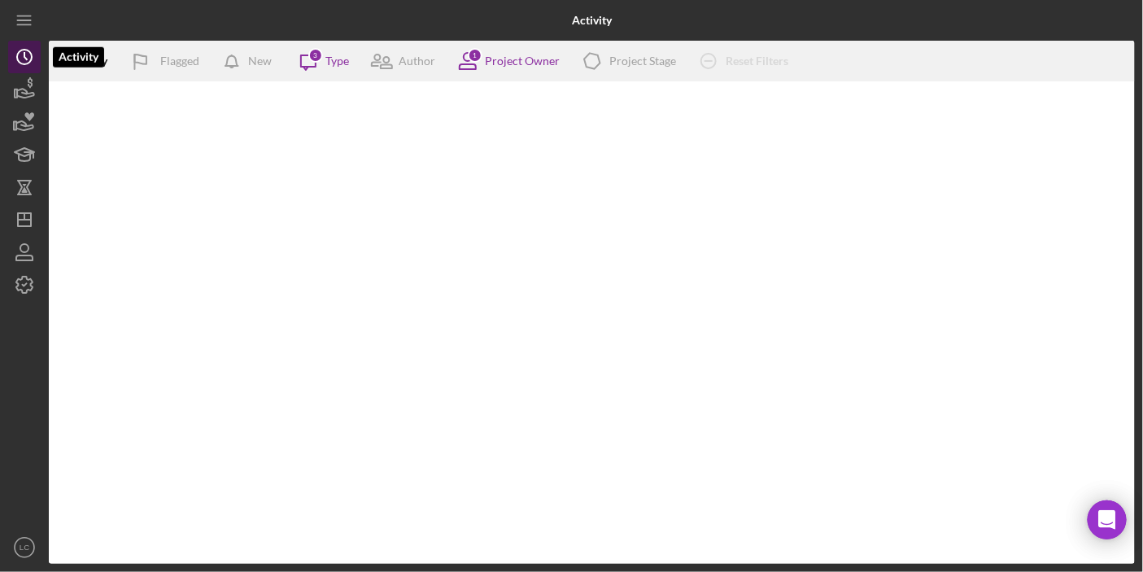
click at [25, 59] on polyline "button" at bounding box center [25, 56] width 2 height 7
